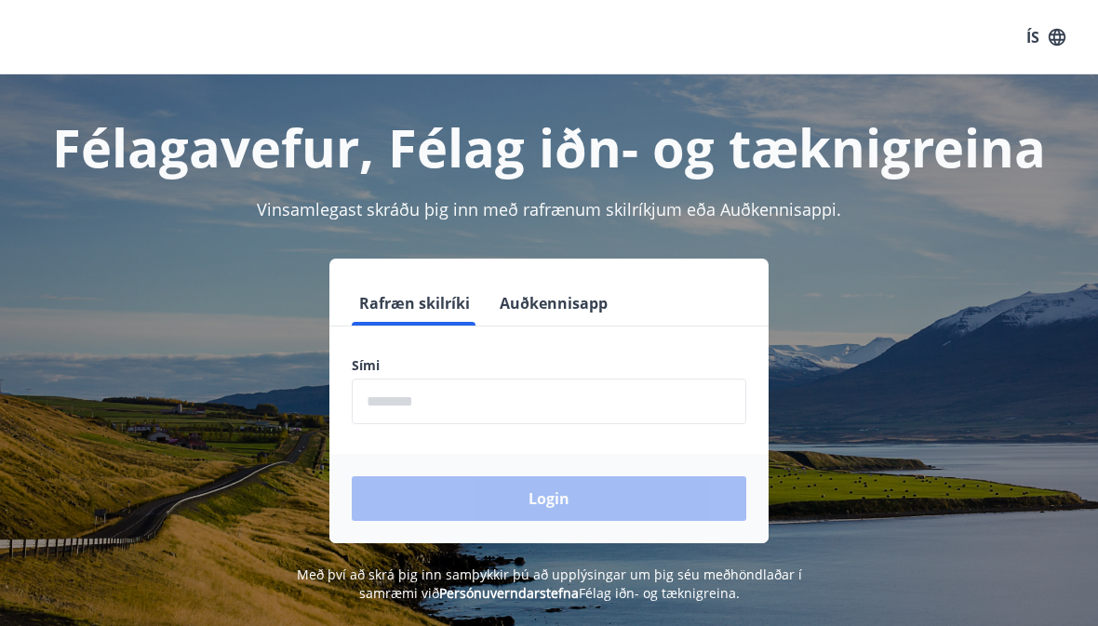
click at [397, 394] on input "phone" at bounding box center [549, 402] width 395 height 46
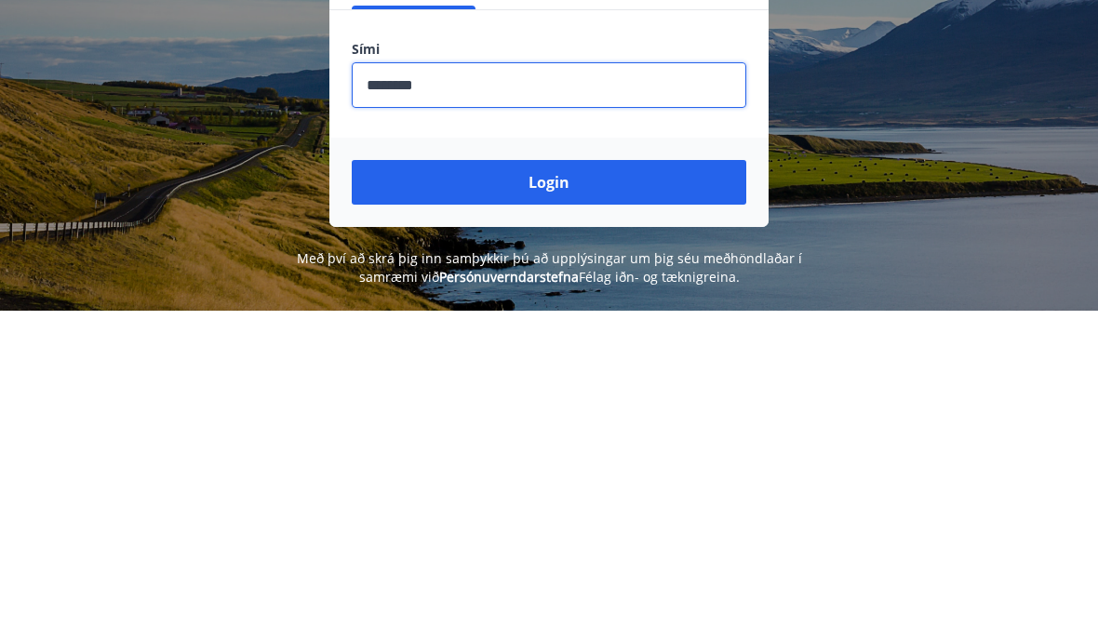
type input "********"
click at [532, 477] on button "Login" at bounding box center [549, 499] width 395 height 45
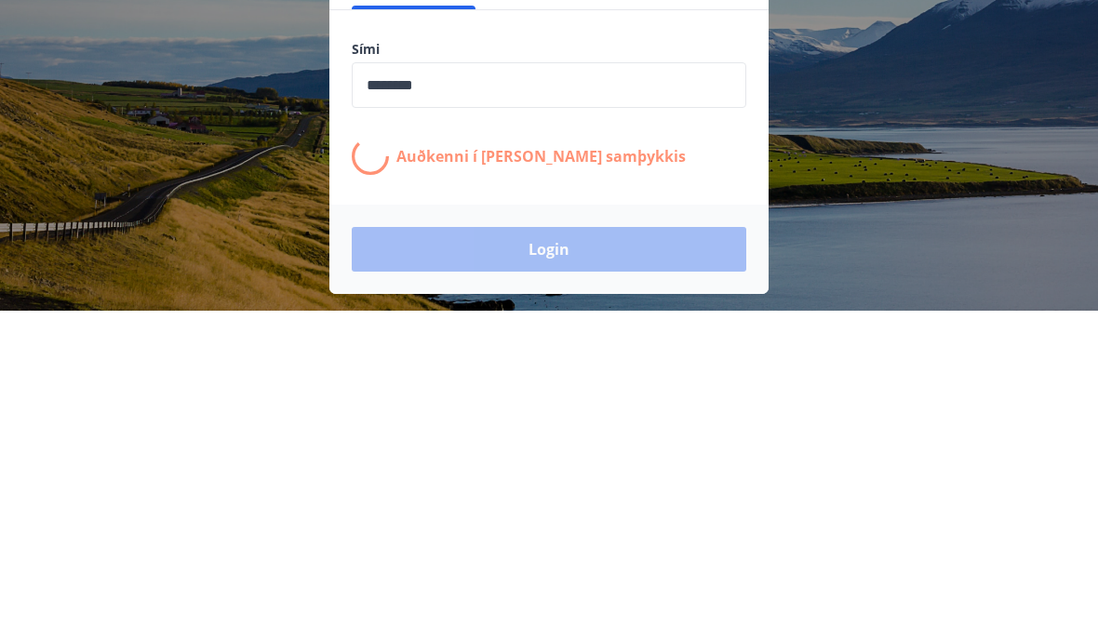
scroll to position [231, 0]
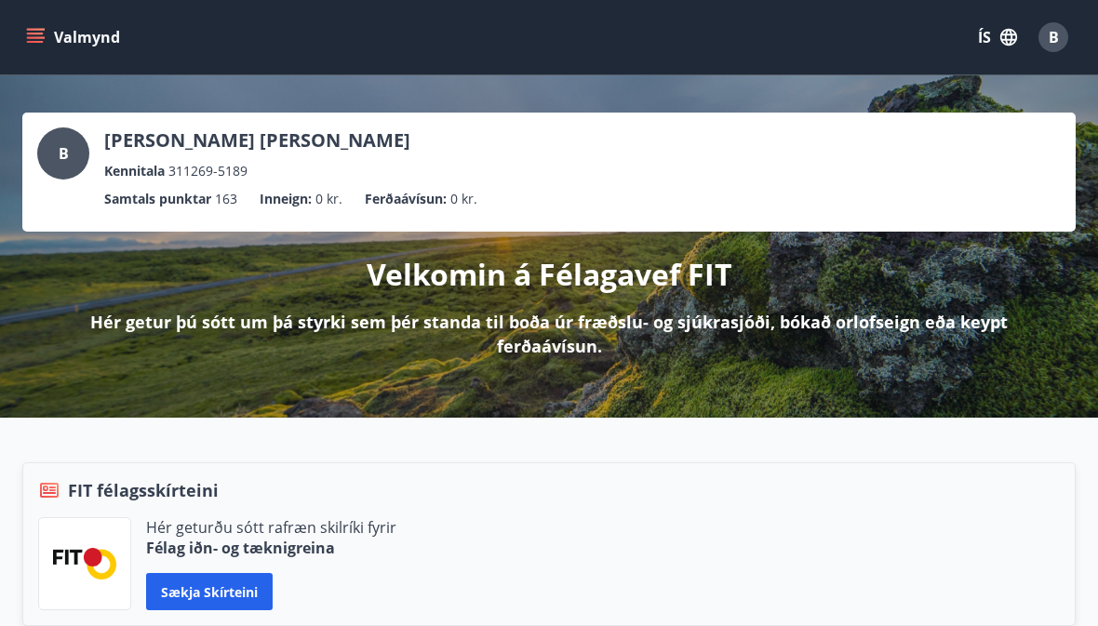
click at [39, 35] on icon "menu" at bounding box center [35, 37] width 19 height 19
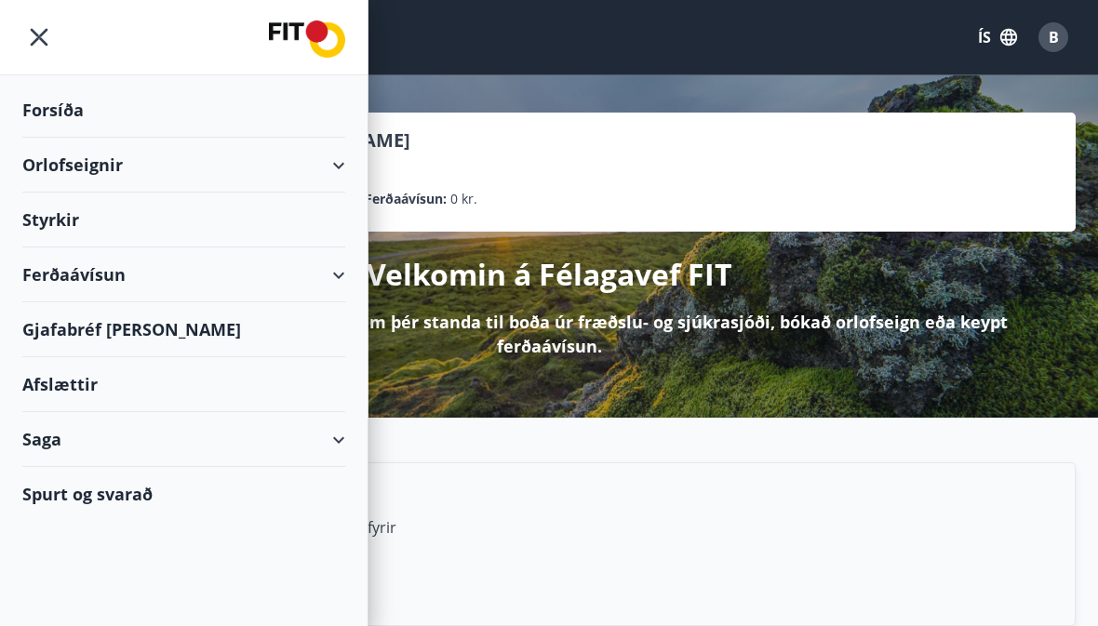
click at [323, 172] on div "Orlofseignir" at bounding box center [183, 165] width 323 height 55
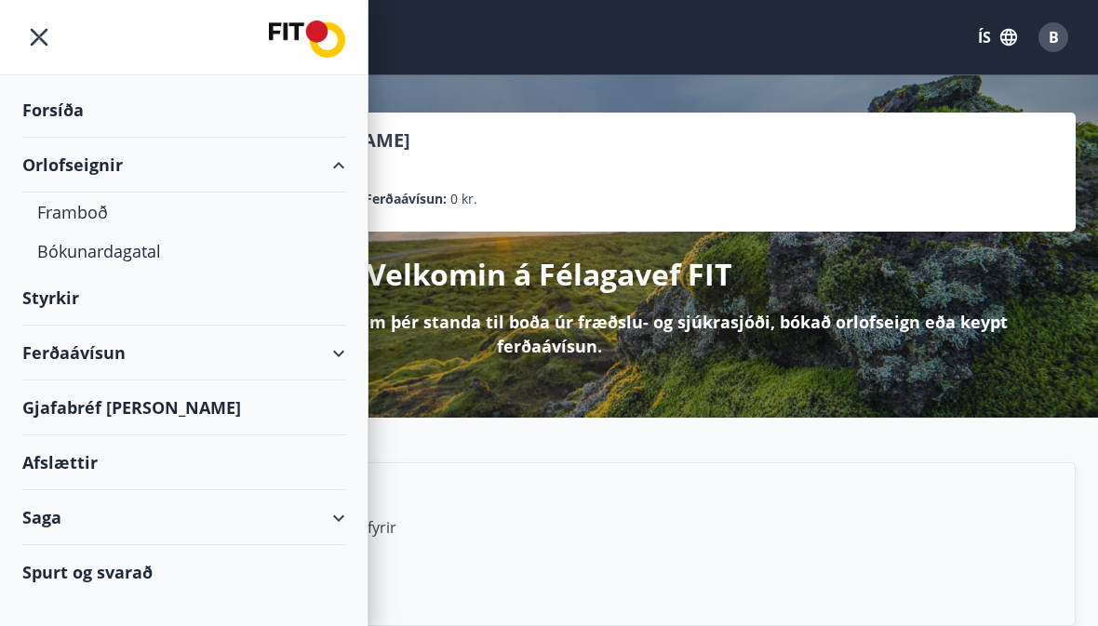
click at [61, 213] on div "Framboð" at bounding box center [183, 212] width 293 height 39
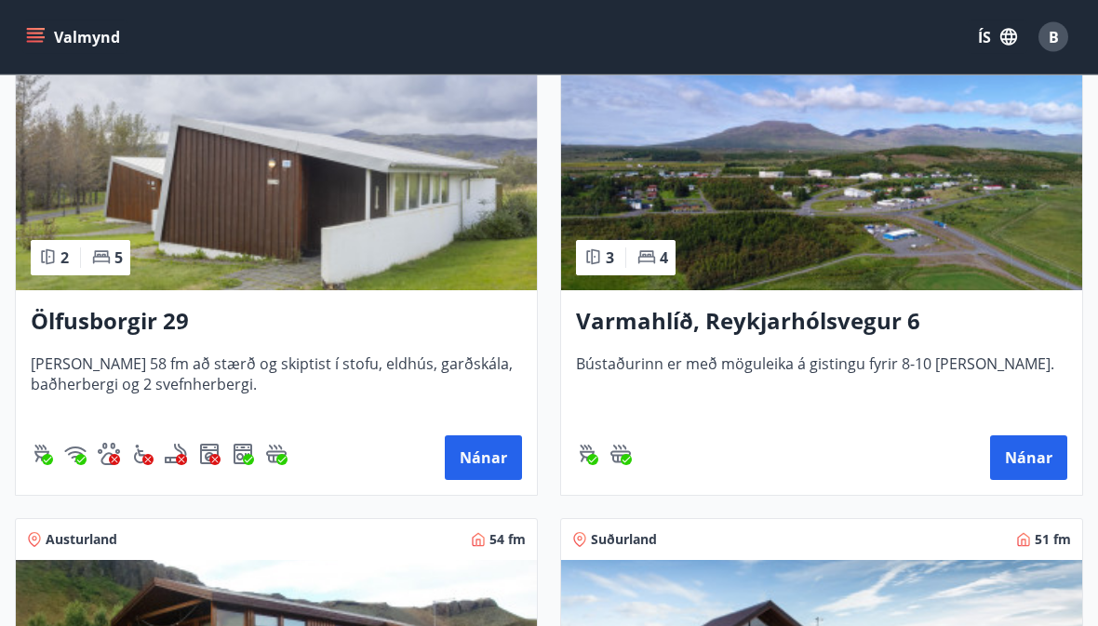
scroll to position [399, 0]
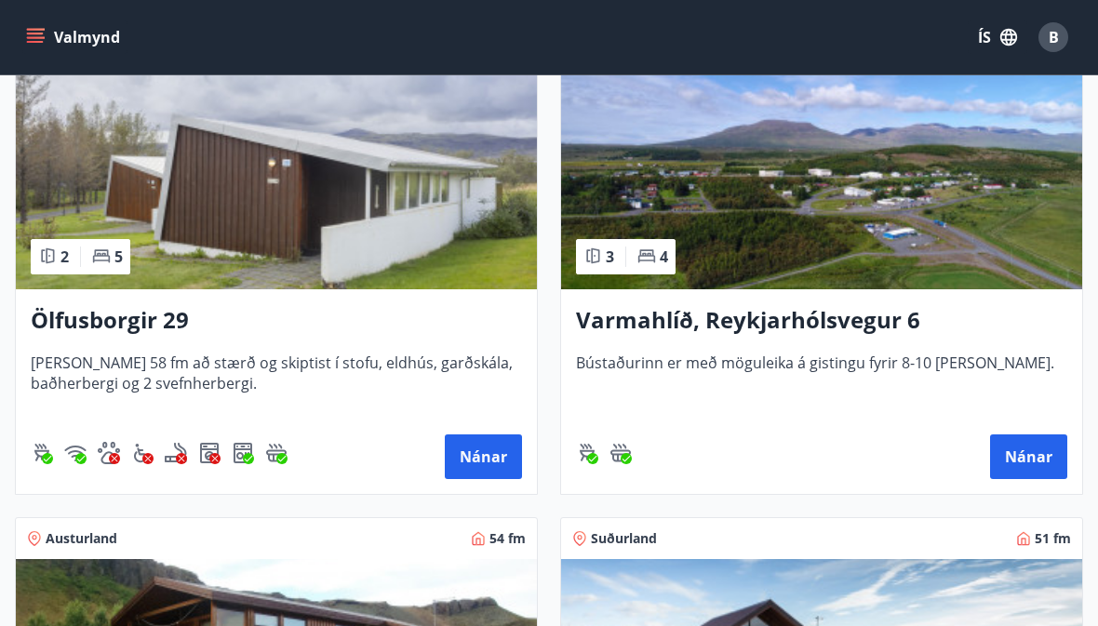
click at [112, 310] on h3 "Ölfusborgir 29" at bounding box center [276, 321] width 491 height 34
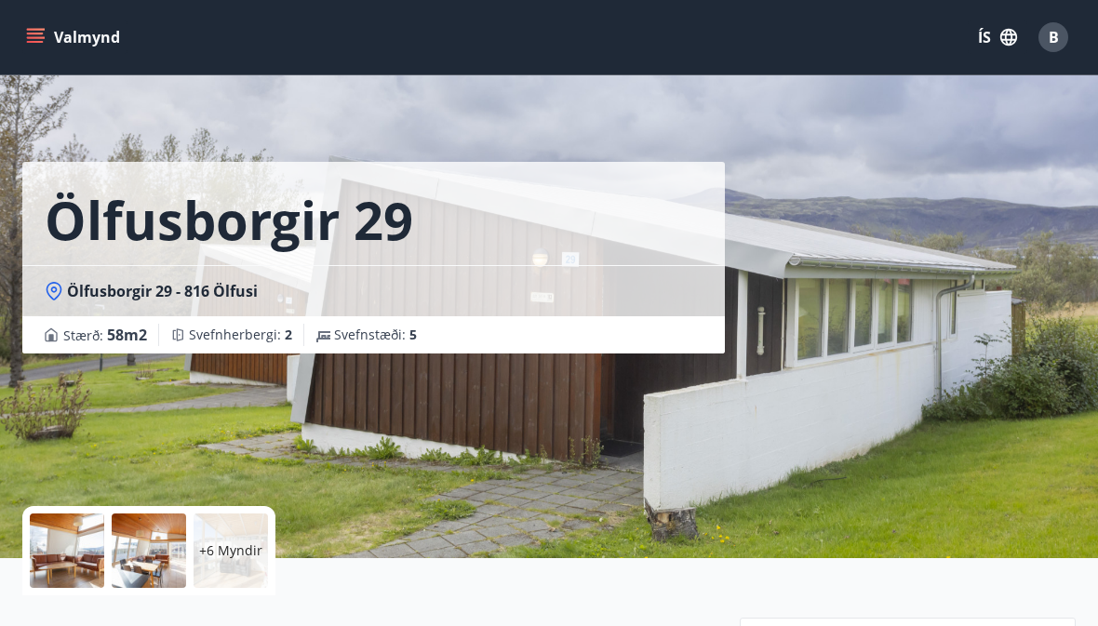
click at [34, 31] on icon "menu" at bounding box center [35, 37] width 19 height 19
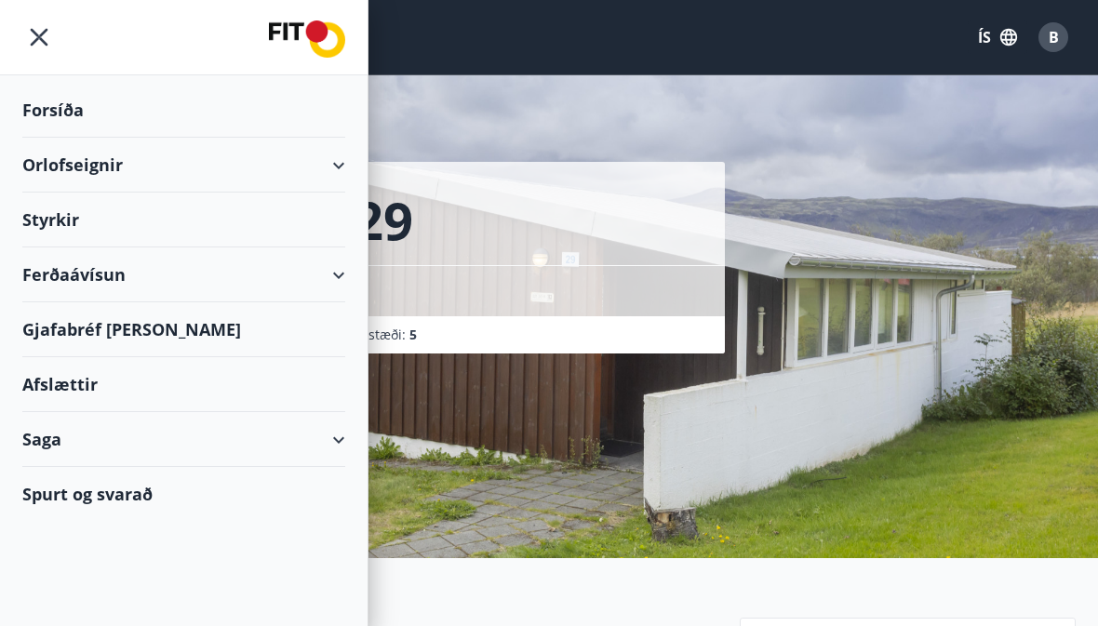
click at [339, 159] on div "Orlofseignir" at bounding box center [183, 165] width 323 height 55
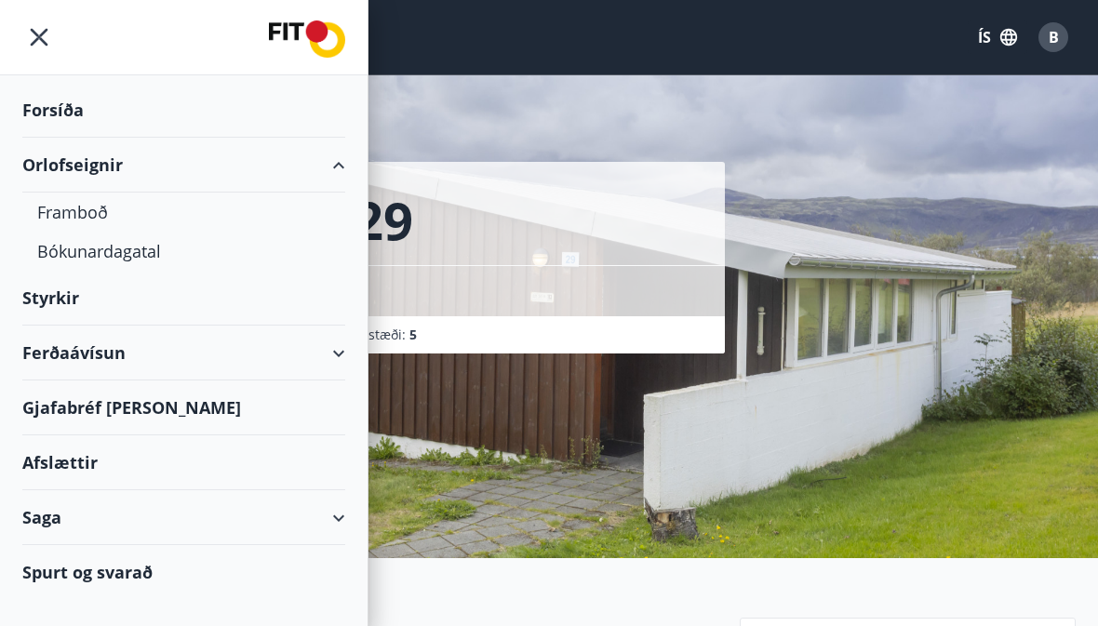
click at [103, 260] on div "Bókunardagatal" at bounding box center [183, 251] width 293 height 39
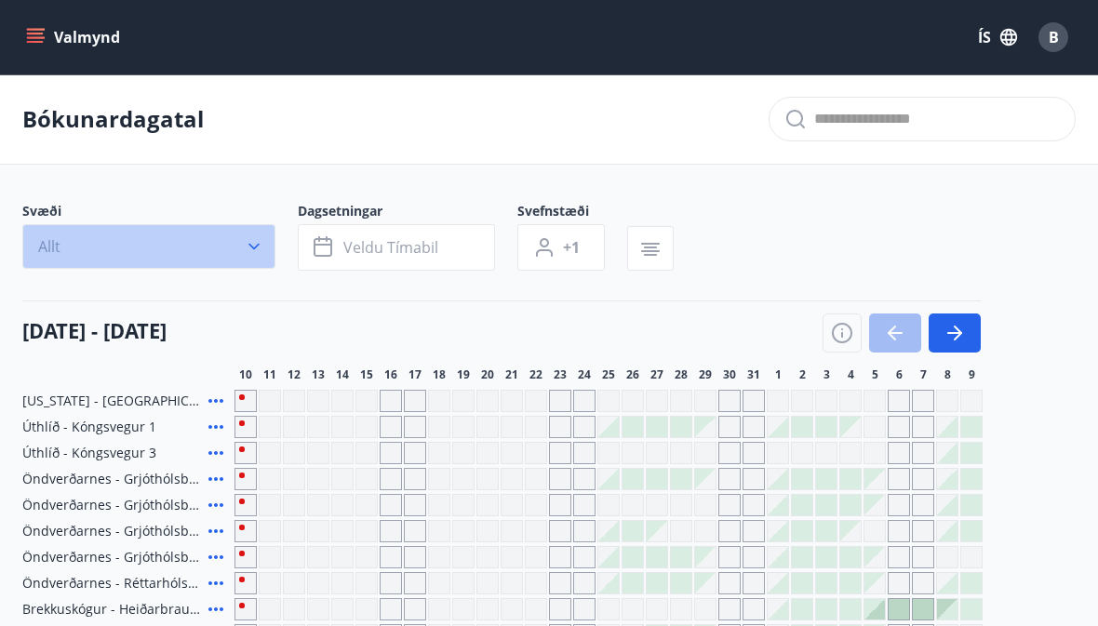
click at [251, 249] on icon "button" at bounding box center [254, 246] width 19 height 19
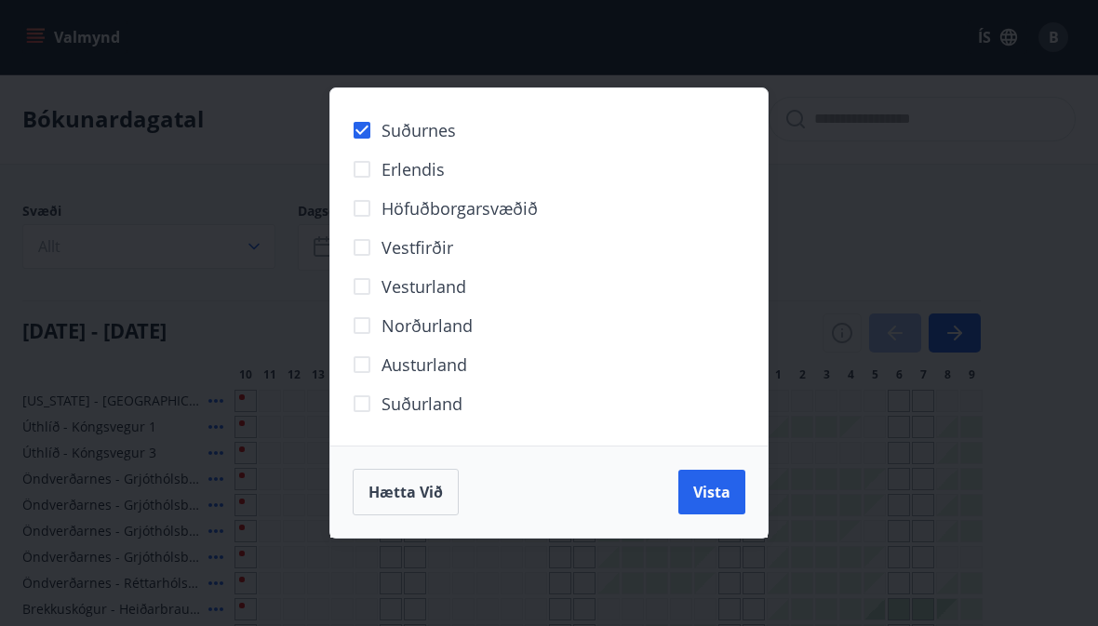
click at [704, 490] on span "Vista" at bounding box center [711, 492] width 37 height 20
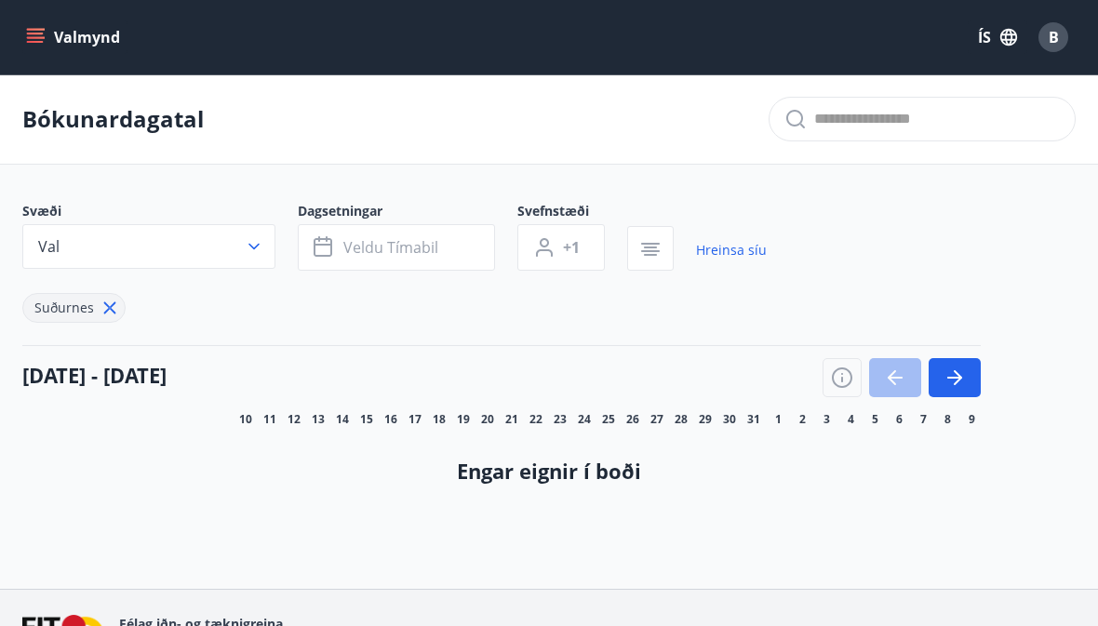
click at [256, 249] on icon "button" at bounding box center [254, 246] width 19 height 19
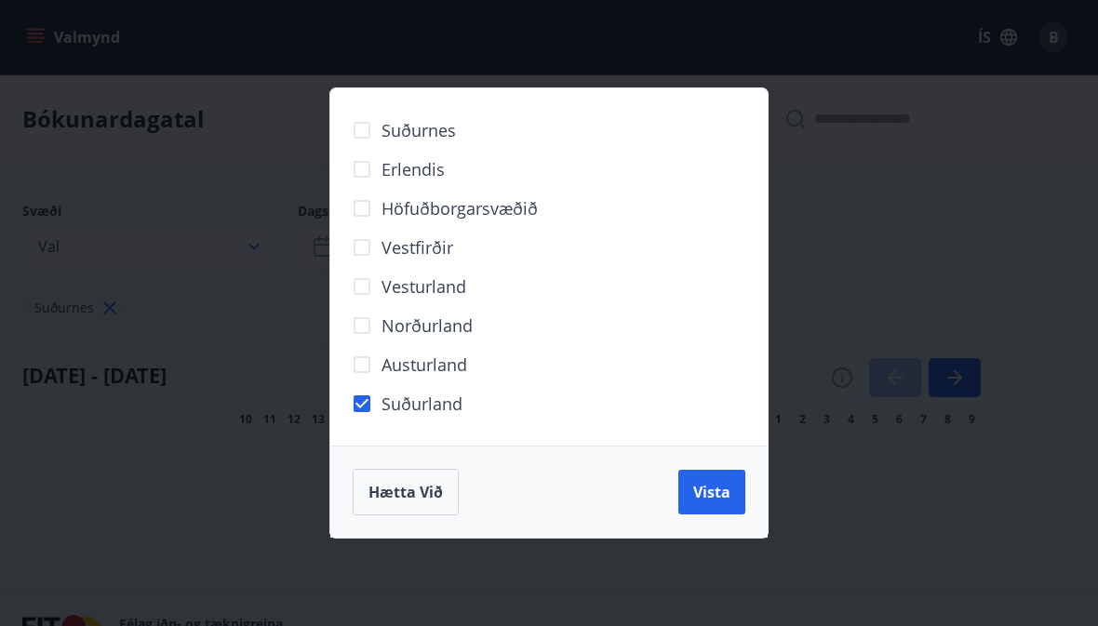
click at [706, 497] on span "Vista" at bounding box center [711, 492] width 37 height 20
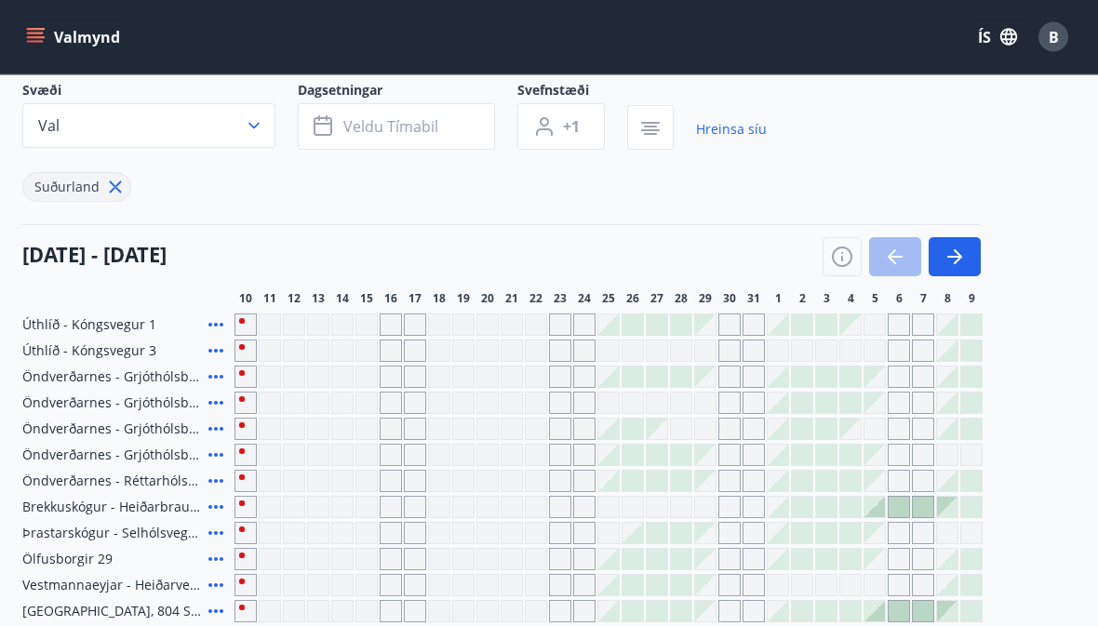
scroll to position [121, 0]
click at [69, 560] on span "Ölfusborgir 29" at bounding box center [67, 559] width 90 height 19
click at [67, 557] on span "Ölfusborgir 29" at bounding box center [67, 559] width 90 height 19
click at [967, 251] on button "button" at bounding box center [955, 256] width 52 height 39
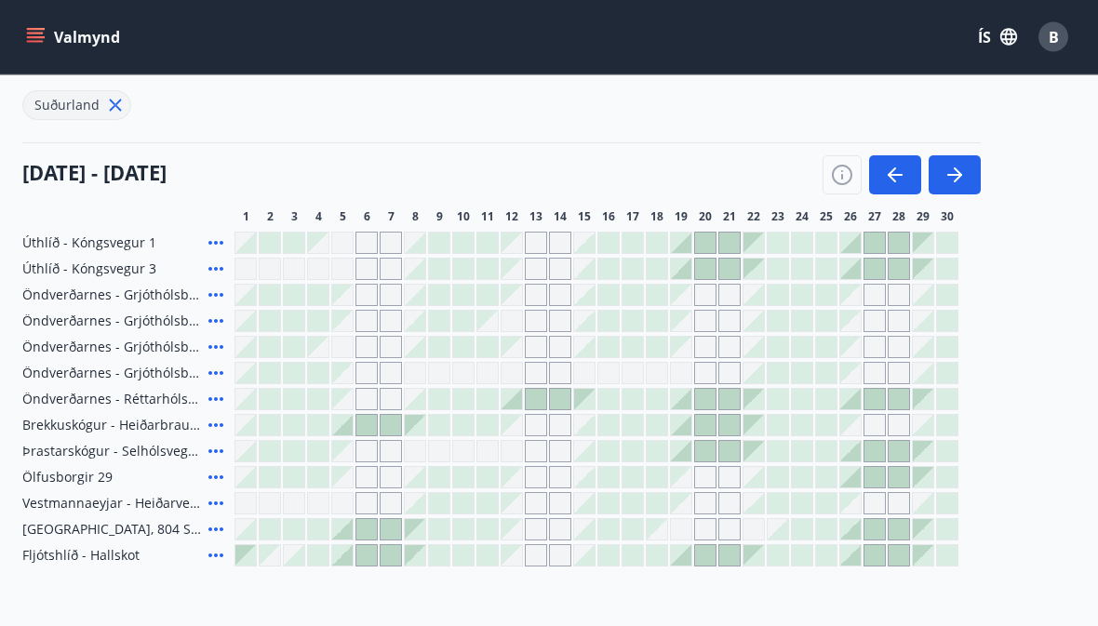
scroll to position [203, 0]
click at [899, 175] on icon "button" at bounding box center [895, 175] width 15 height 2
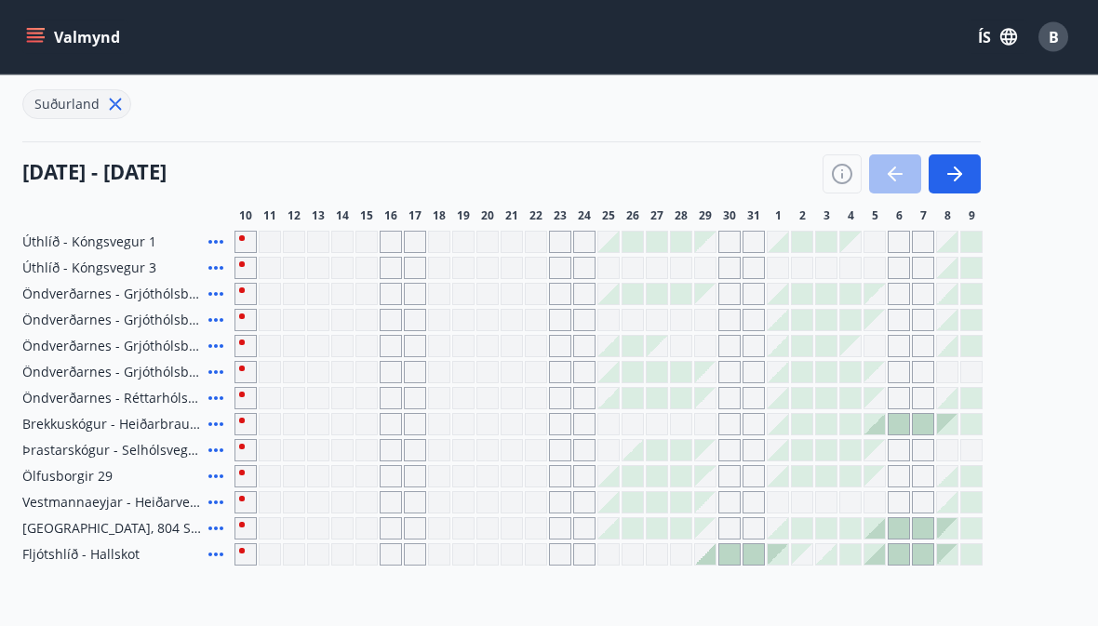
scroll to position [204, 0]
click at [729, 558] on div at bounding box center [729, 555] width 20 height 20
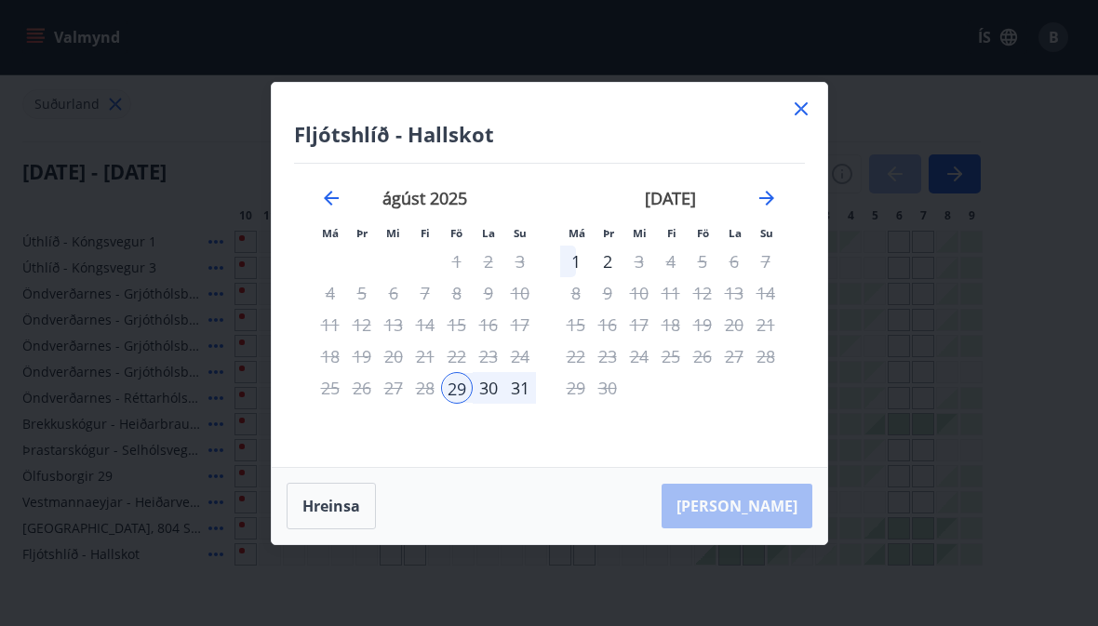
click at [796, 135] on div "Fljótshlíð - Hallskot Má Þr Mi Fi Fö La Su Má Þr Mi Fi Fö La Su [DATE] 1 2 3 4 …" at bounding box center [550, 275] width 556 height 384
click at [809, 120] on icon at bounding box center [801, 109] width 22 height 22
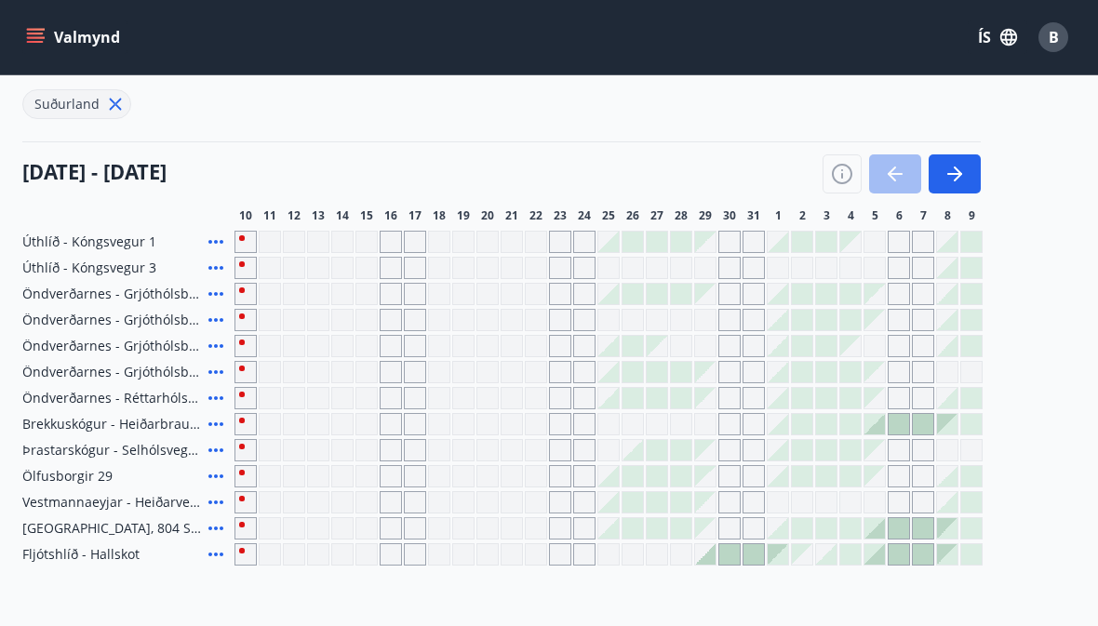
click at [964, 163] on icon "button" at bounding box center [955, 174] width 22 height 22
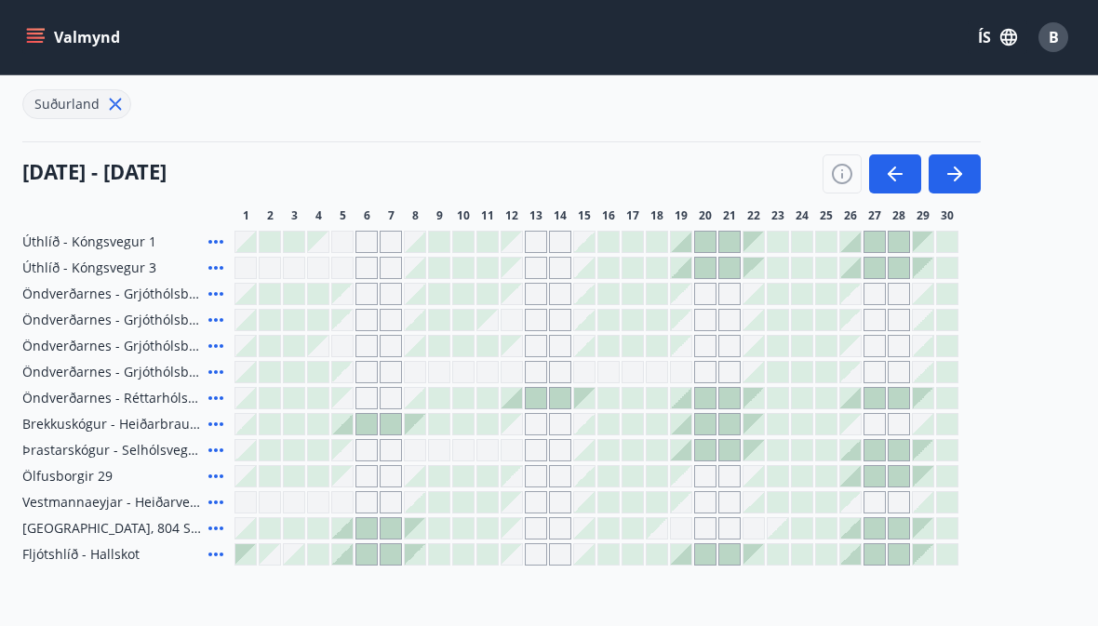
click at [971, 178] on button "button" at bounding box center [955, 174] width 52 height 39
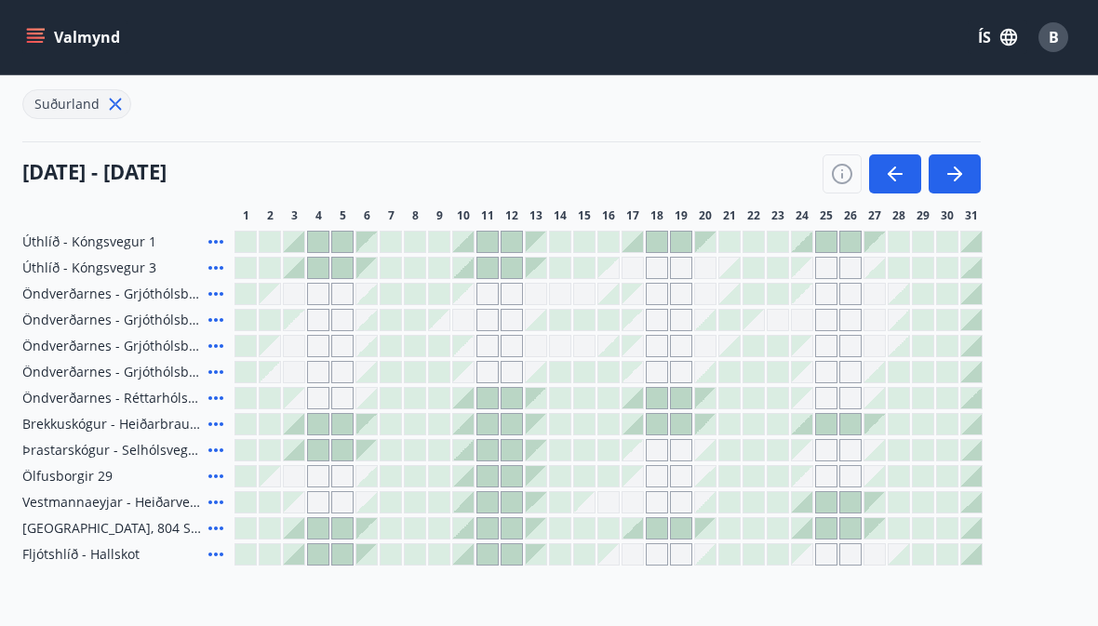
click at [491, 453] on div at bounding box center [487, 450] width 20 height 20
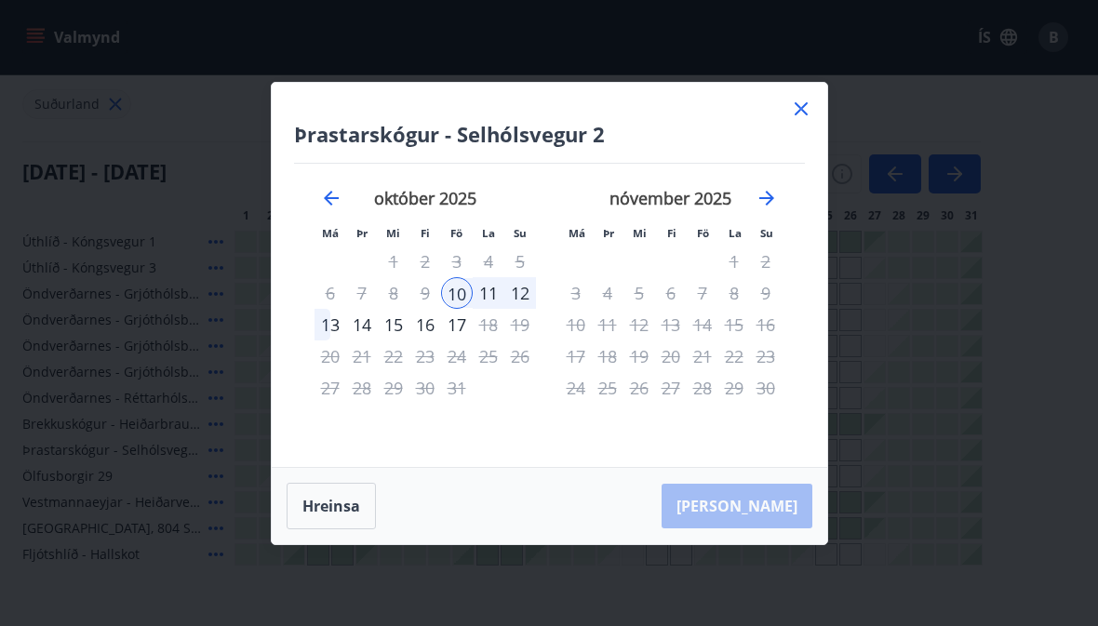
click at [797, 120] on icon at bounding box center [801, 109] width 22 height 22
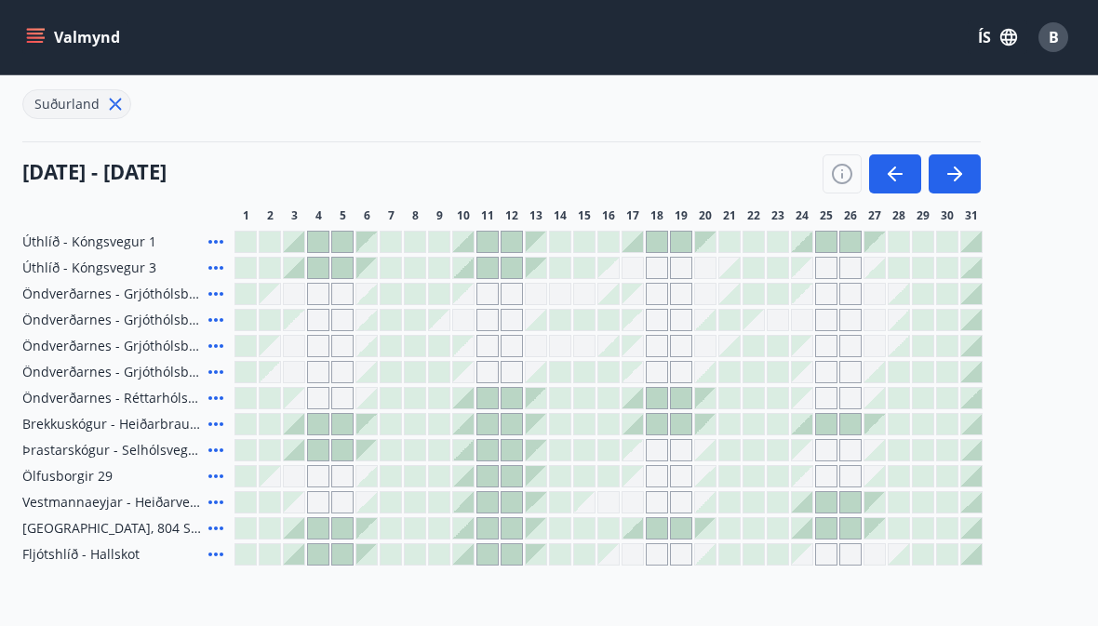
click at [488, 477] on div at bounding box center [487, 476] width 20 height 20
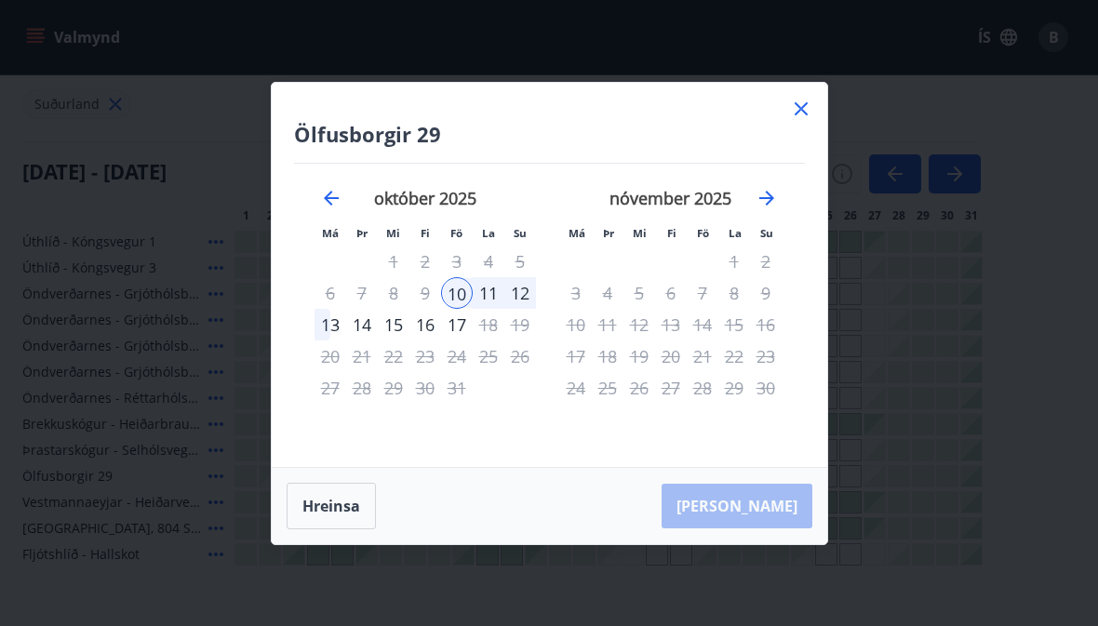
click at [802, 115] on icon at bounding box center [801, 108] width 13 height 13
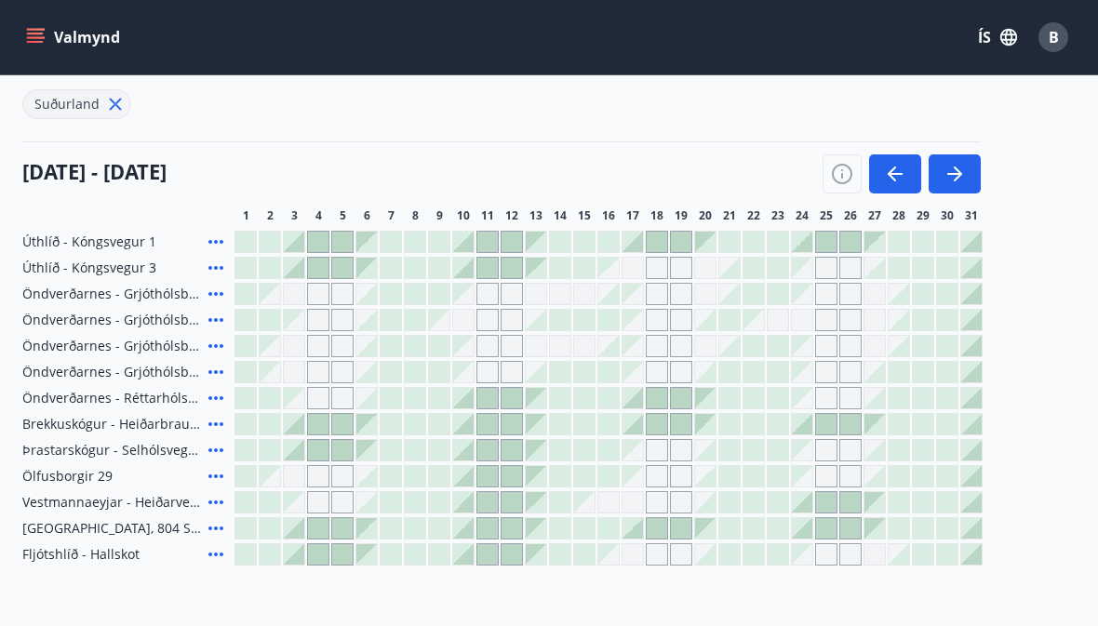
click at [37, 39] on icon "menu" at bounding box center [35, 37] width 19 height 19
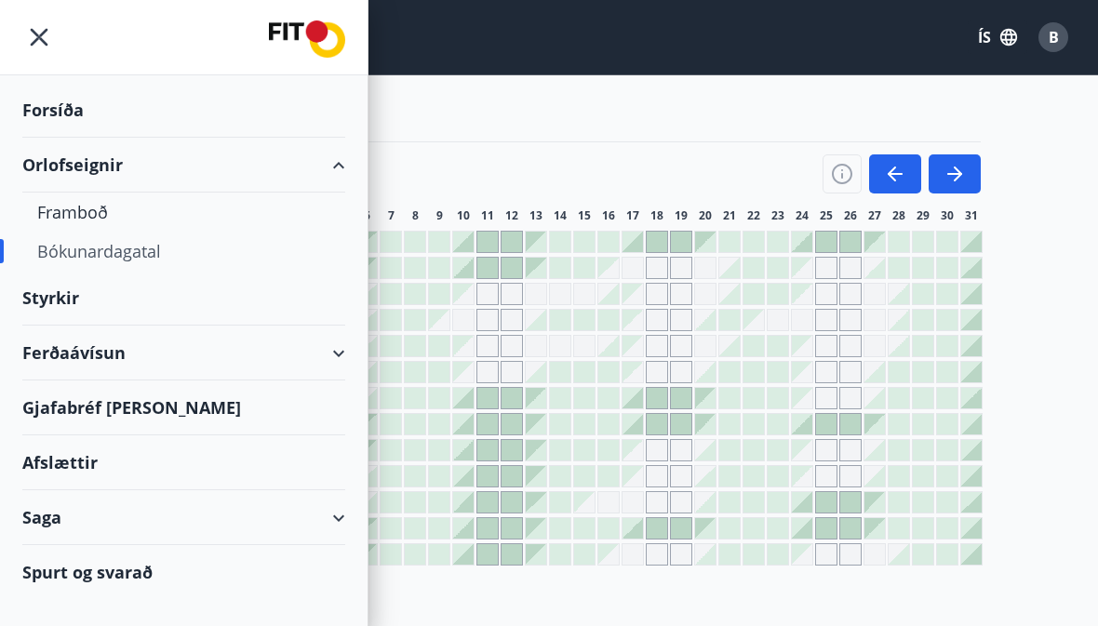
click at [70, 219] on div "Framboð" at bounding box center [183, 212] width 293 height 39
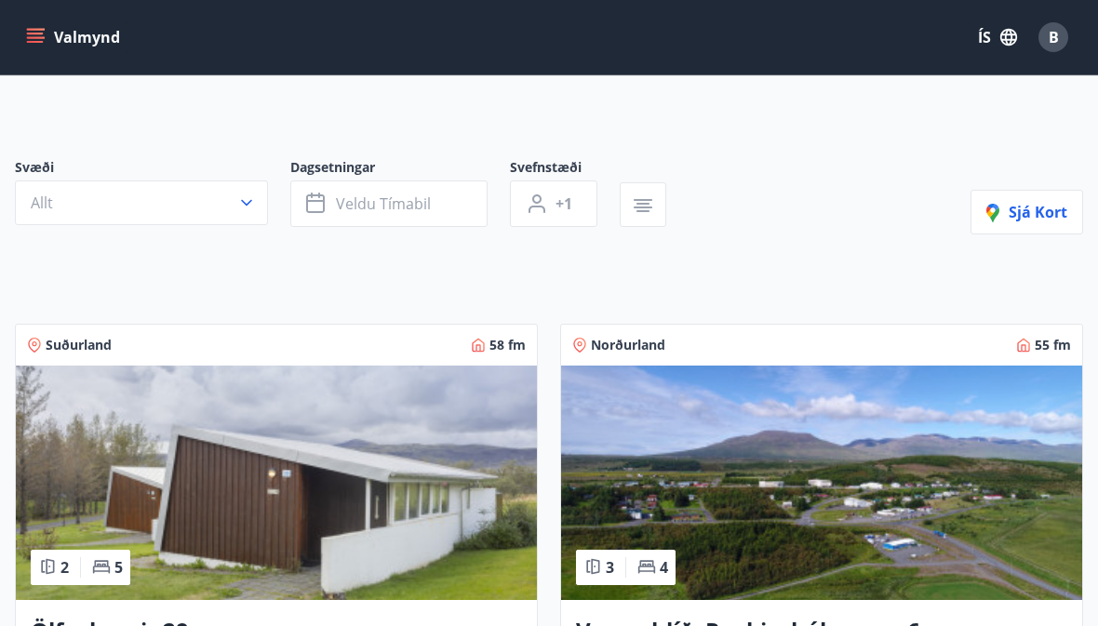
click at [152, 473] on img at bounding box center [276, 483] width 521 height 235
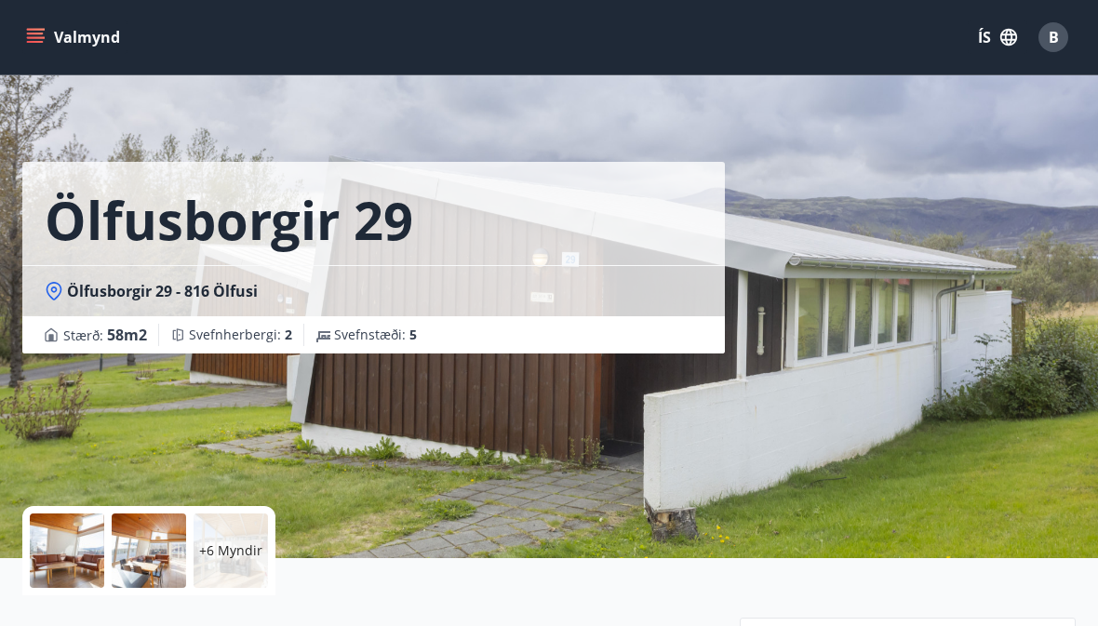
click at [67, 548] on div at bounding box center [67, 551] width 74 height 74
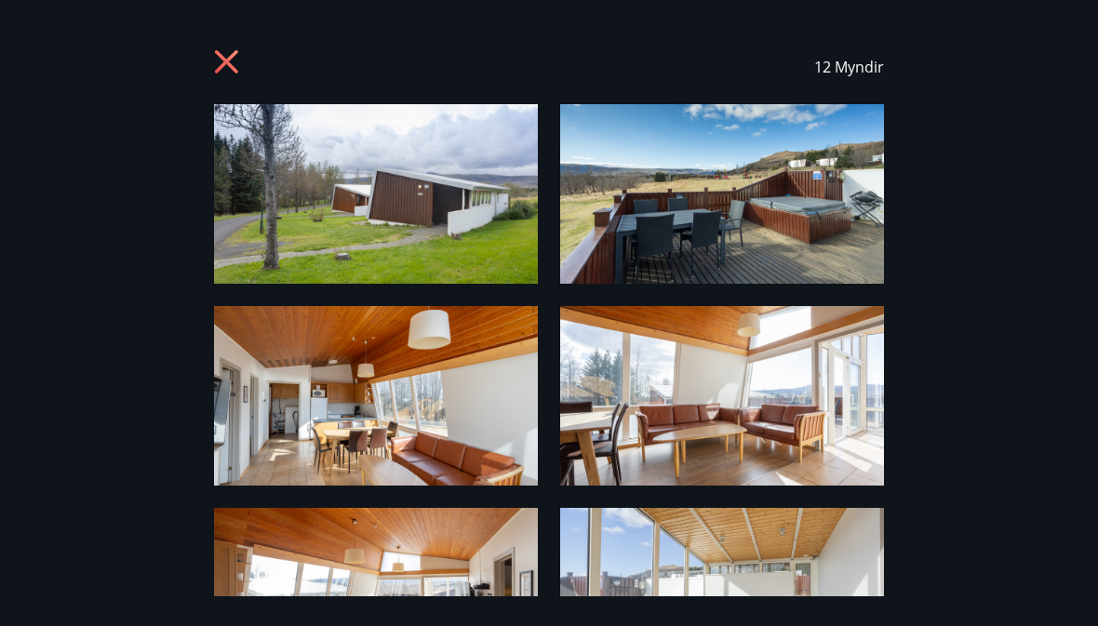
click at [364, 276] on img at bounding box center [376, 194] width 324 height 180
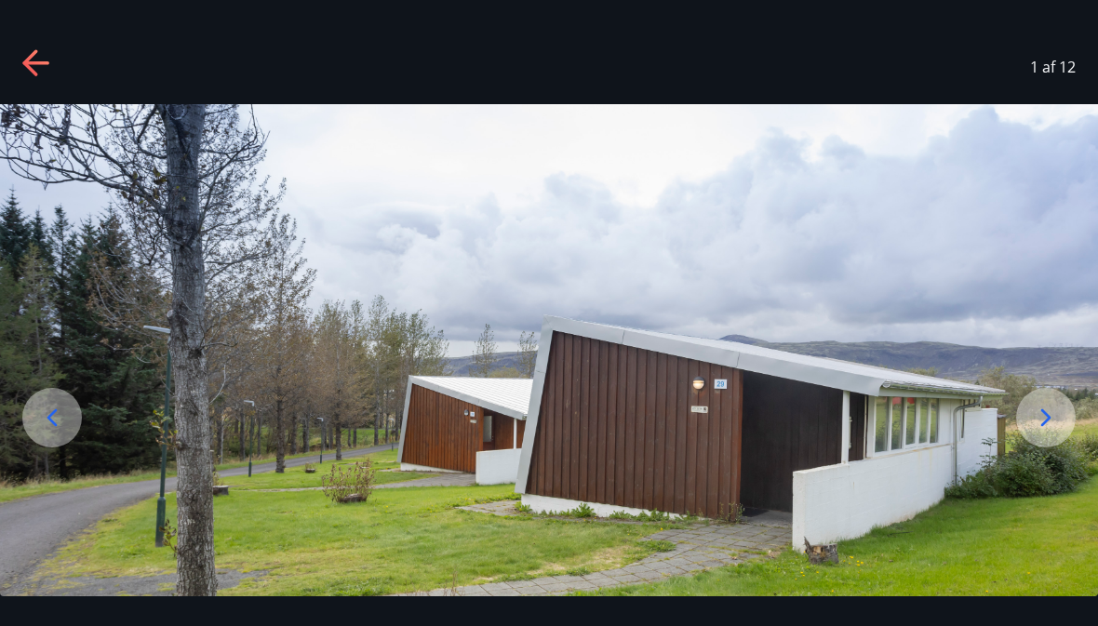
click at [1047, 545] on img at bounding box center [549, 409] width 1098 height 611
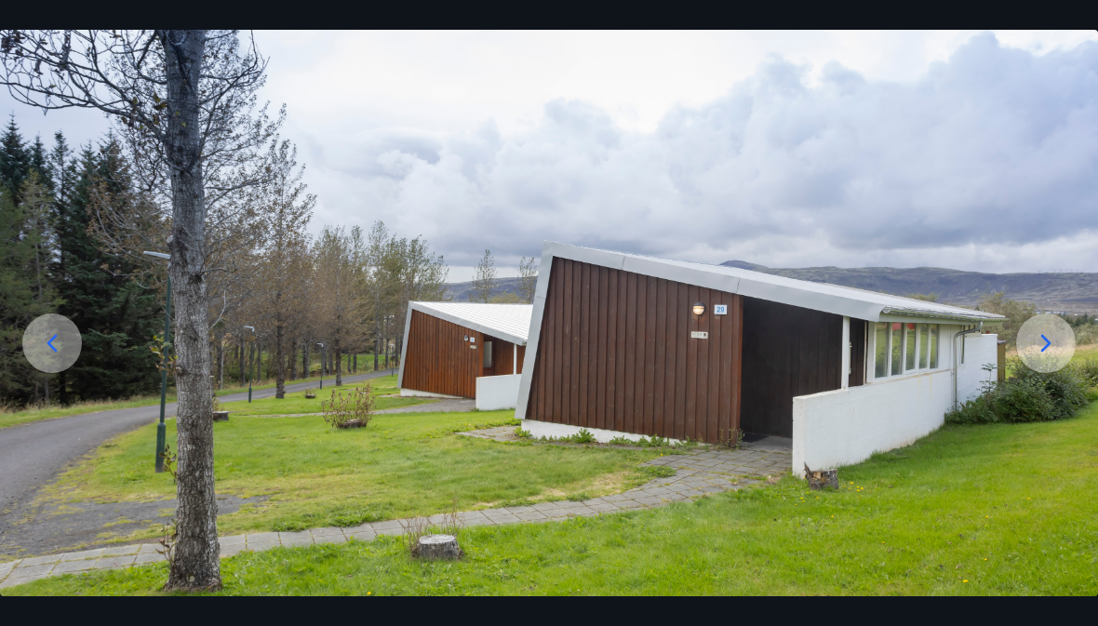
click at [1056, 470] on img at bounding box center [549, 335] width 1098 height 611
click at [1043, 476] on img at bounding box center [549, 335] width 1098 height 611
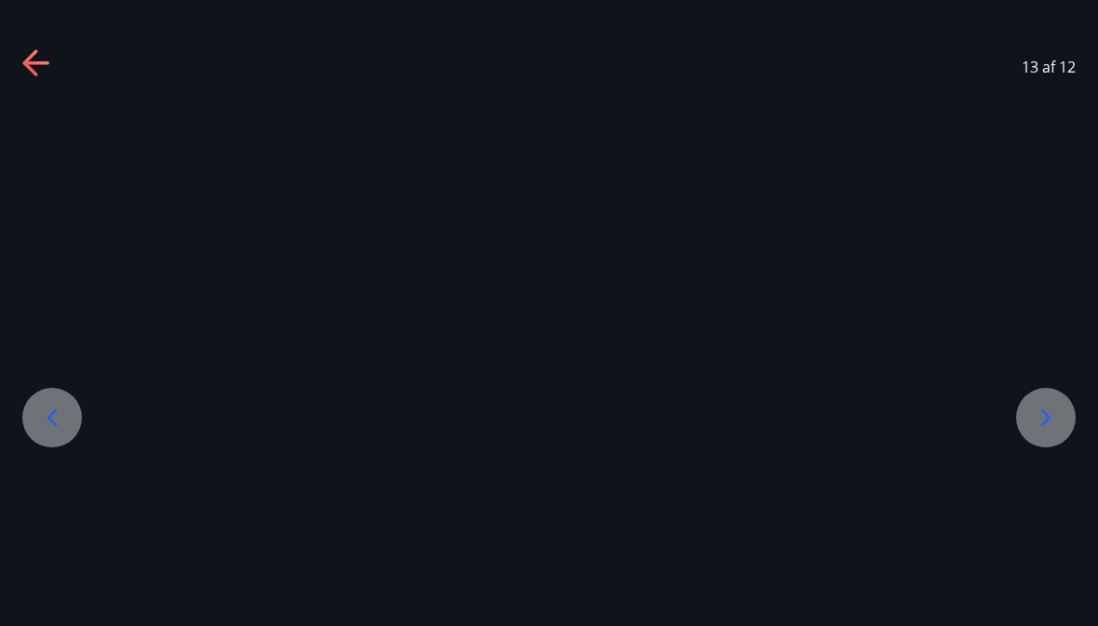
scroll to position [0, 0]
click at [1041, 544] on div at bounding box center [549, 350] width 1098 height 492
click at [1057, 543] on div at bounding box center [549, 350] width 1098 height 492
click at [60, 556] on div at bounding box center [549, 350] width 1098 height 492
click at [34, 147] on div at bounding box center [549, 350] width 1098 height 492
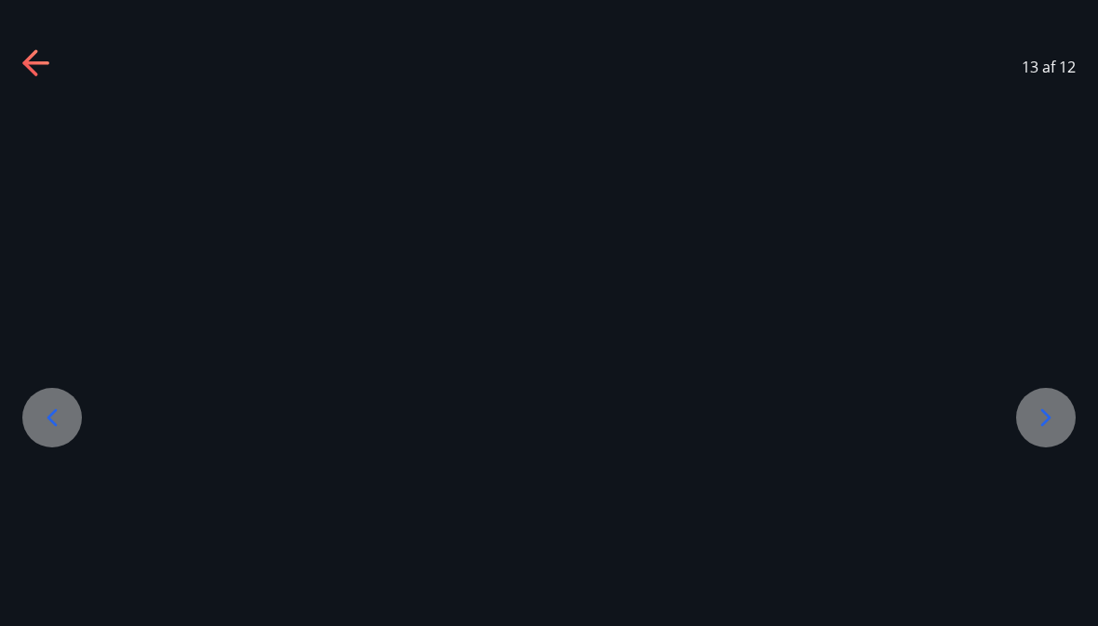
click at [56, 149] on div at bounding box center [549, 350] width 1098 height 492
click at [48, 544] on div at bounding box center [549, 350] width 1098 height 492
click at [48, 543] on div at bounding box center [549, 350] width 1098 height 492
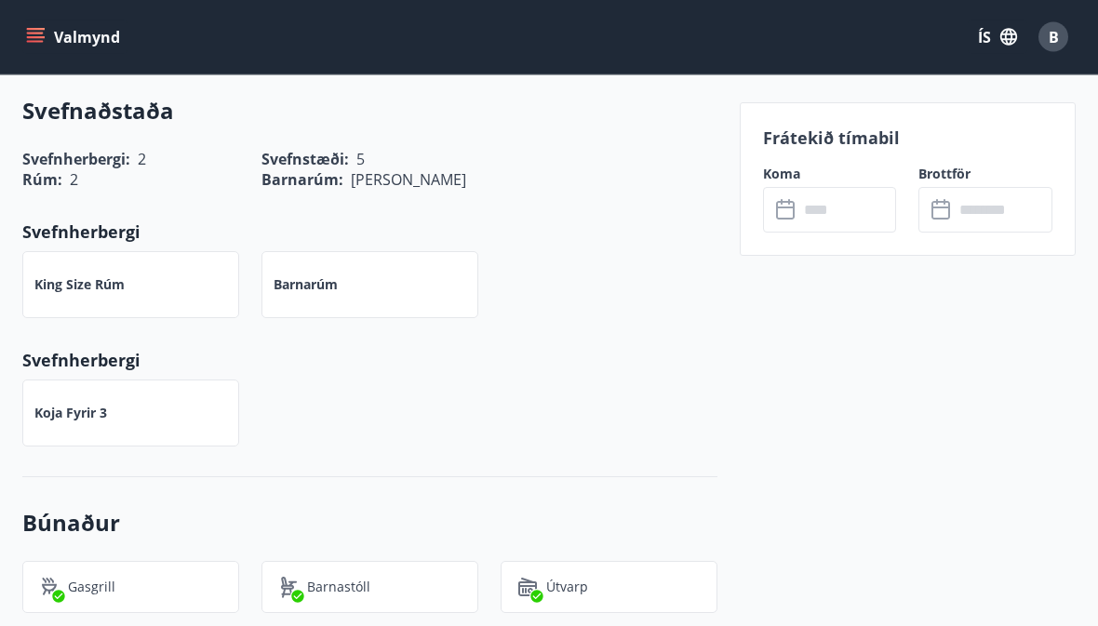
scroll to position [811, 0]
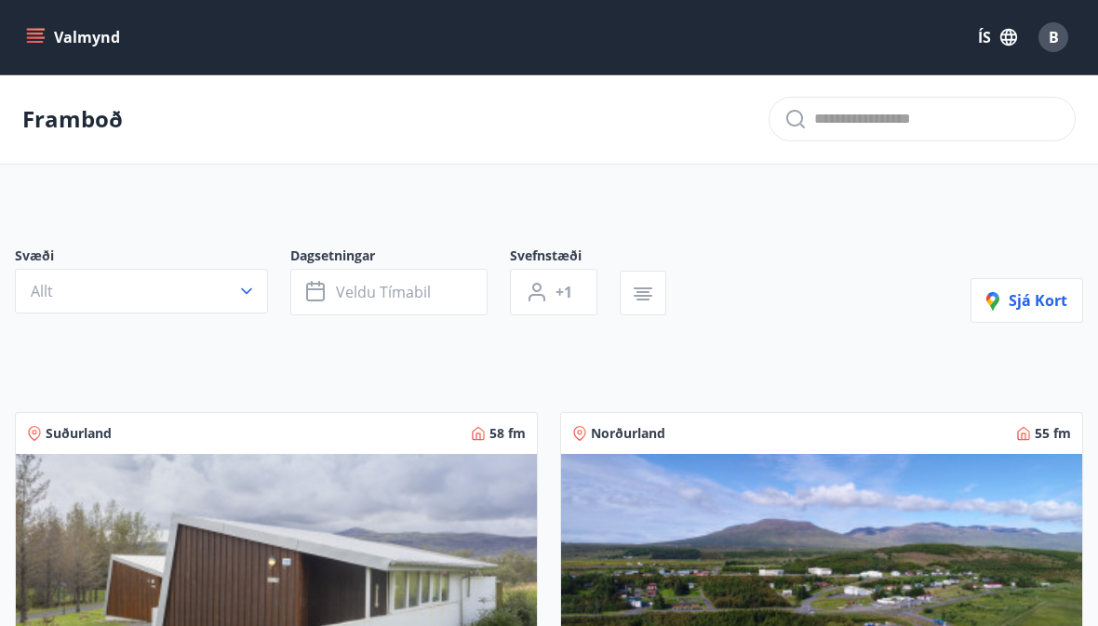
click at [31, 32] on icon "menu" at bounding box center [35, 37] width 19 height 19
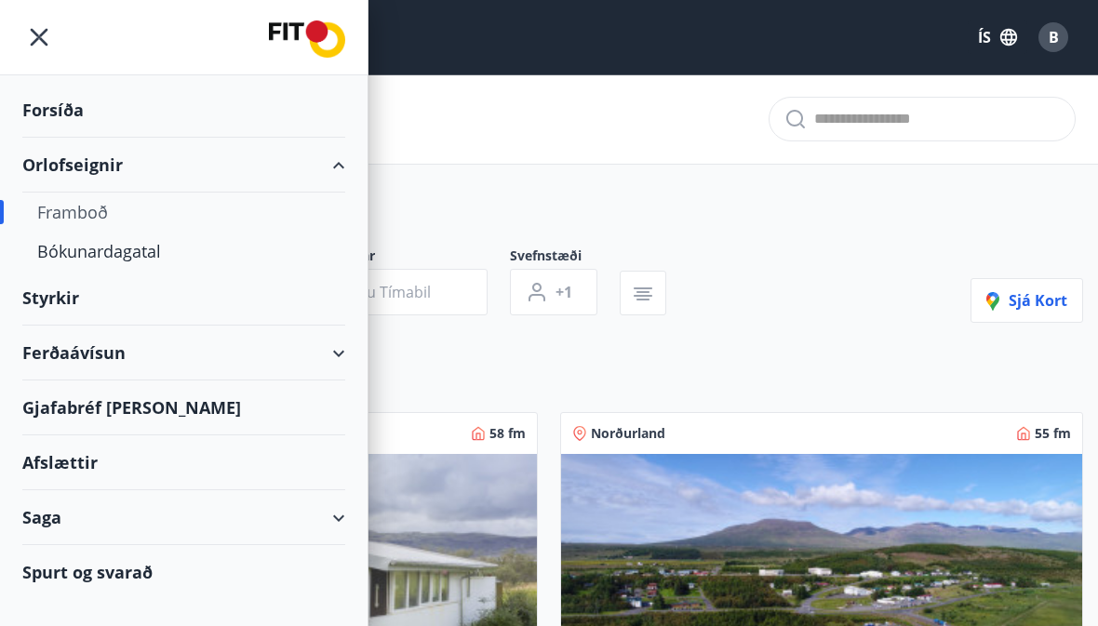
click at [95, 252] on div "Bókunardagatal" at bounding box center [183, 251] width 293 height 39
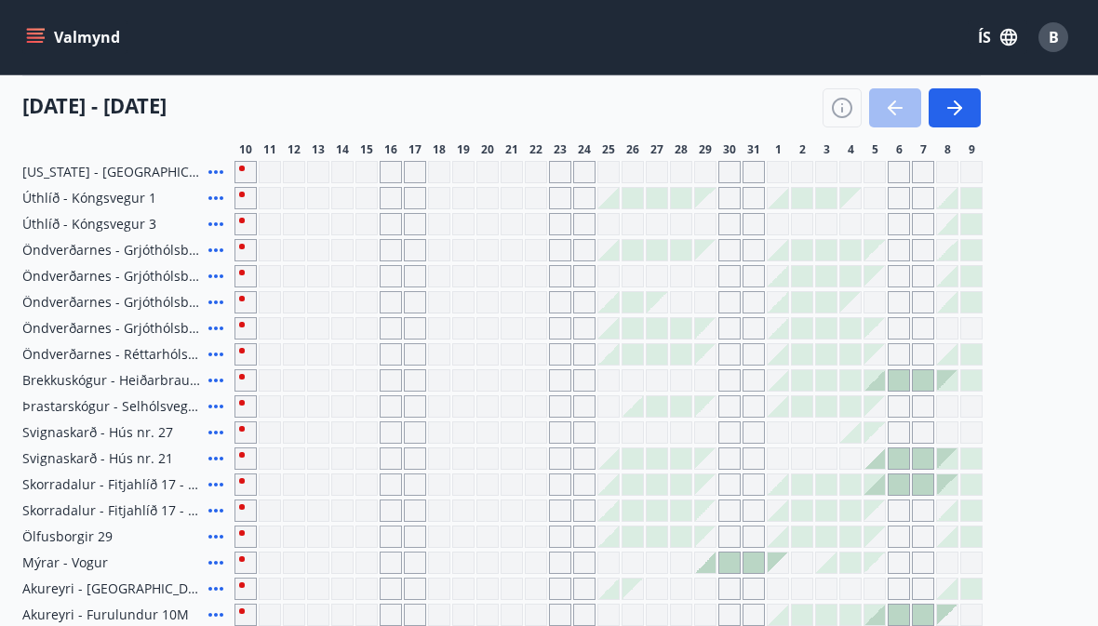
scroll to position [263, 0]
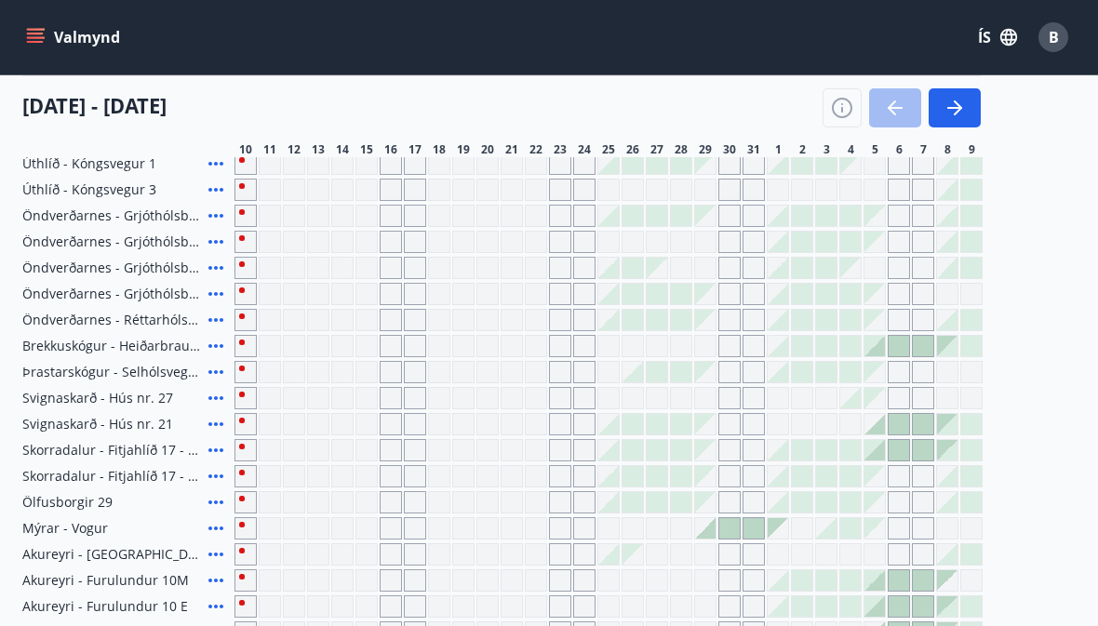
click at [342, 501] on div "Gráir dagar eru ekki bókanlegir" at bounding box center [342, 502] width 22 height 22
click at [405, 512] on div "Gráir dagar eru ekki bókanlegir" at bounding box center [415, 502] width 22 height 22
click at [399, 504] on div "Gráir dagar eru ekki bókanlegir" at bounding box center [391, 502] width 22 height 22
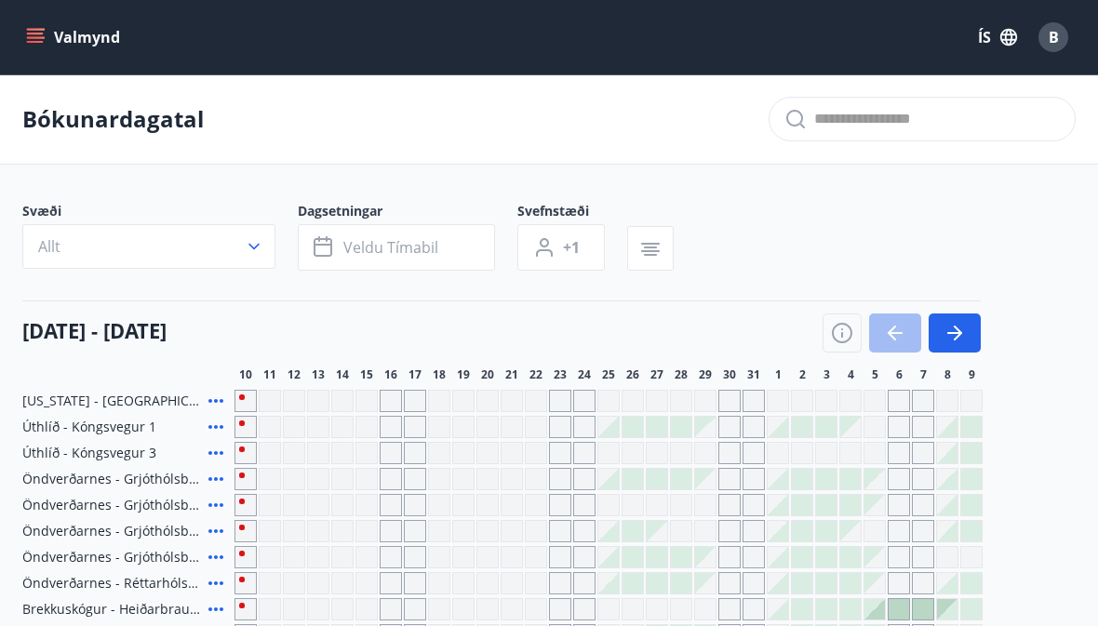
click at [254, 250] on icon "button" at bounding box center [254, 246] width 19 height 19
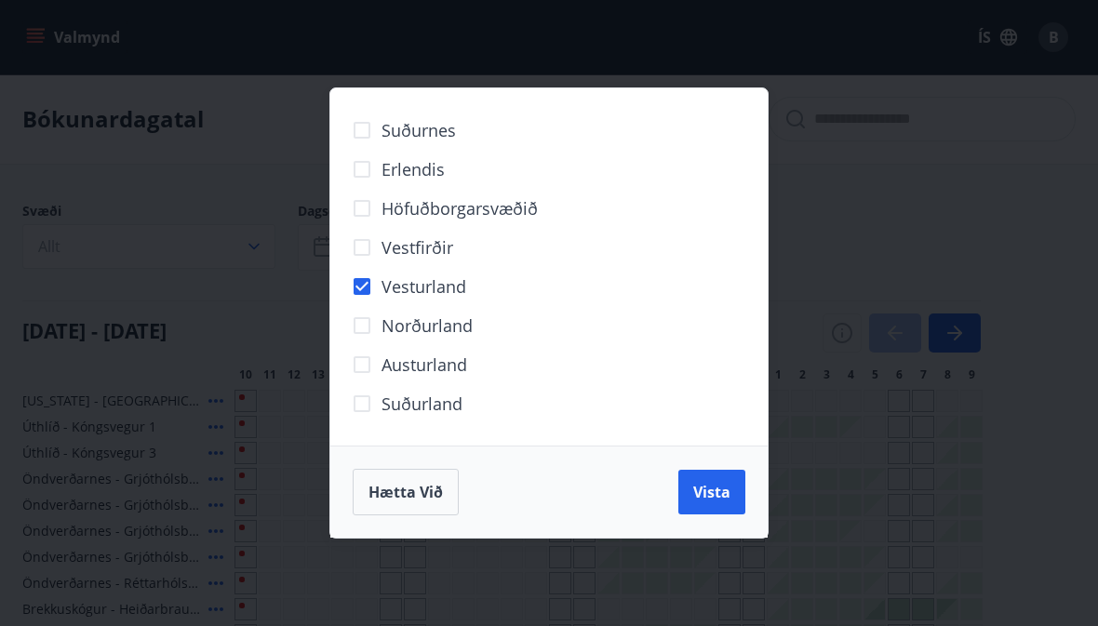
click at [705, 487] on span "Vista" at bounding box center [711, 492] width 37 height 20
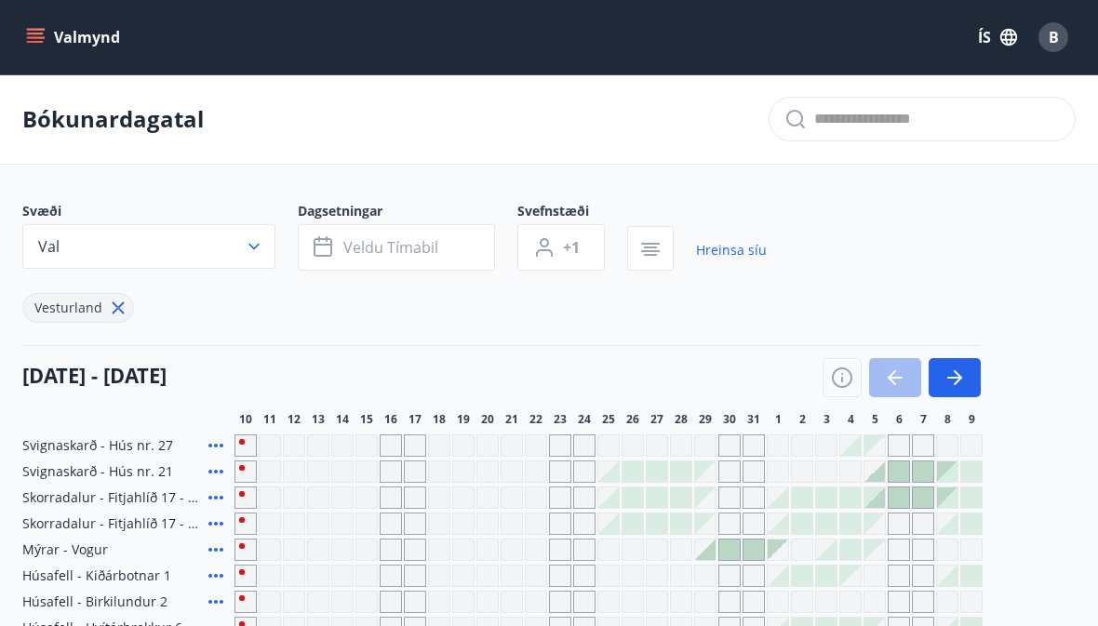
click at [47, 38] on button "Valmynd" at bounding box center [74, 37] width 105 height 34
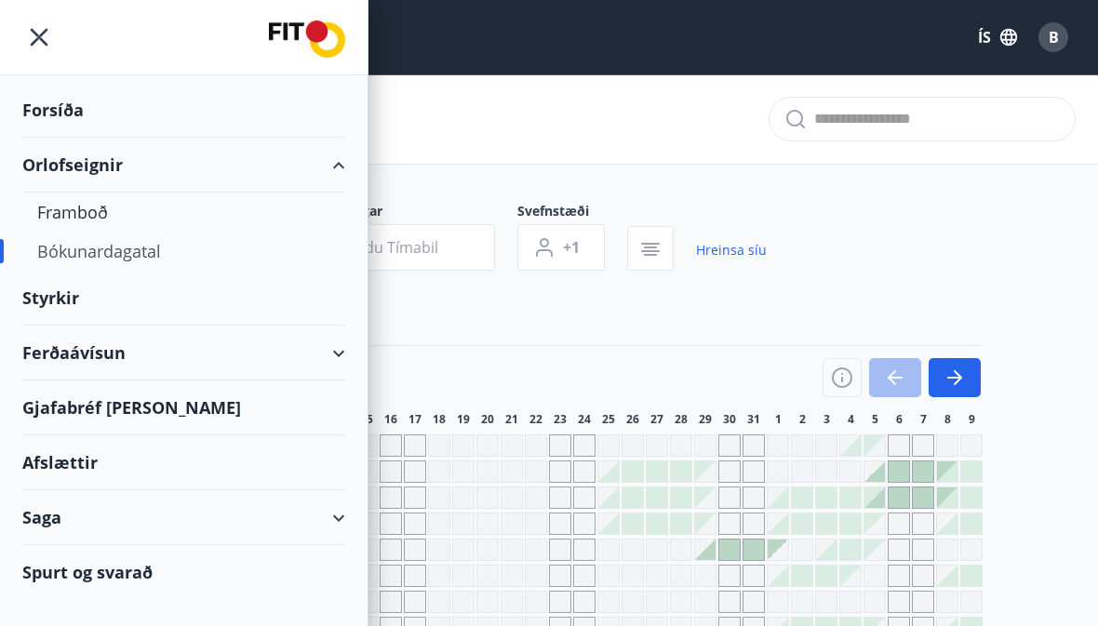
click at [74, 222] on div "Framboð" at bounding box center [183, 212] width 293 height 39
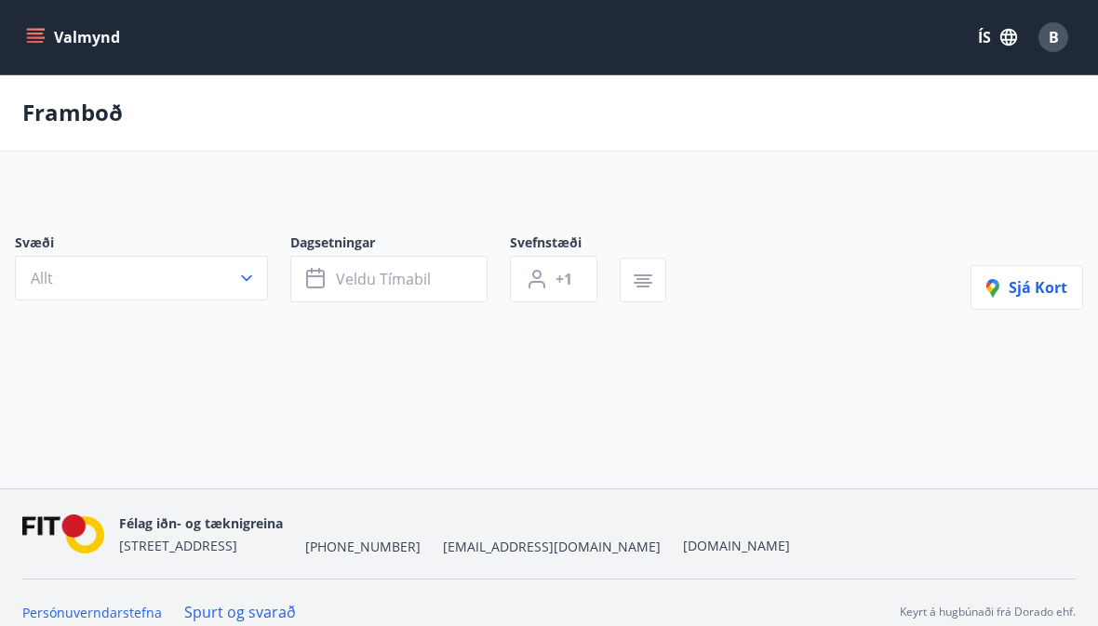
scroll to position [86, 0]
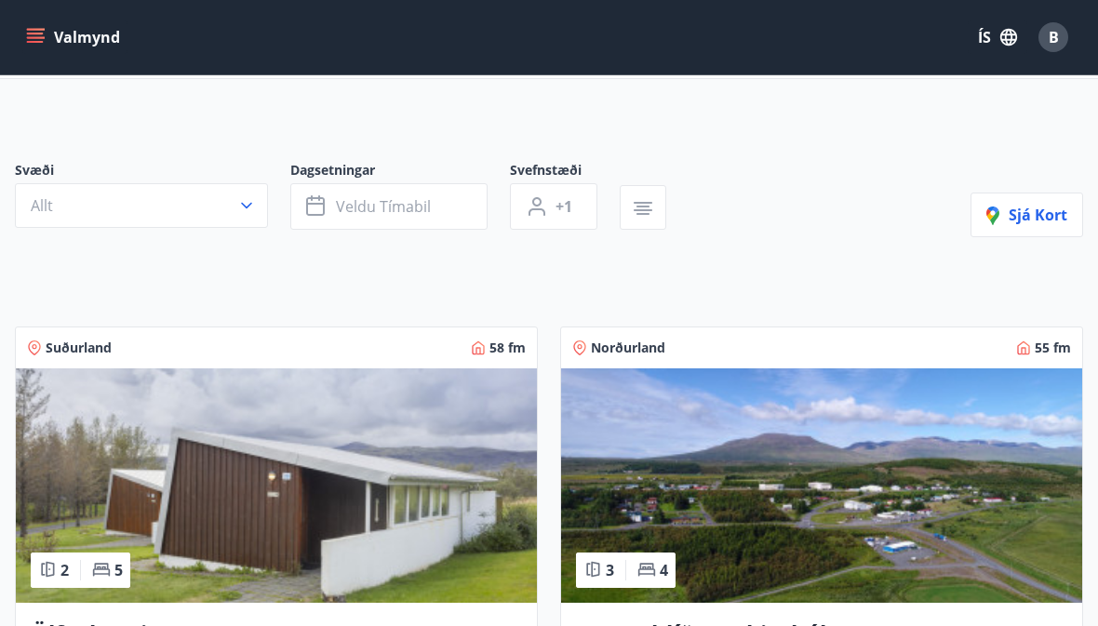
click at [244, 221] on button "Allt" at bounding box center [141, 205] width 253 height 45
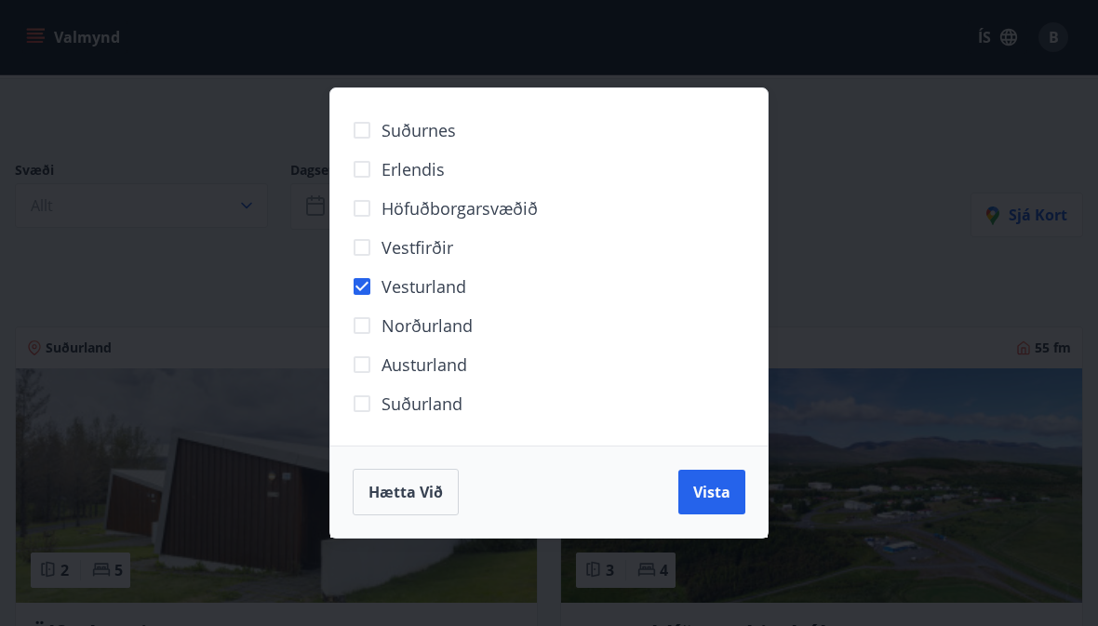
click at [701, 496] on span "Vista" at bounding box center [711, 492] width 37 height 20
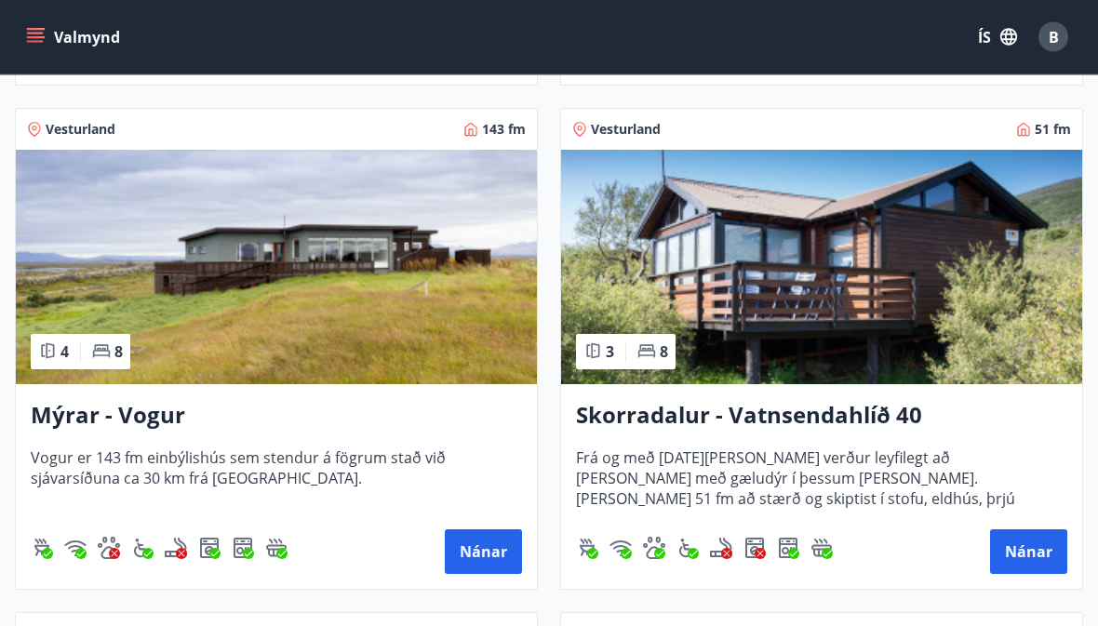
scroll to position [1358, 0]
click at [485, 549] on button "Nánar" at bounding box center [483, 552] width 77 height 45
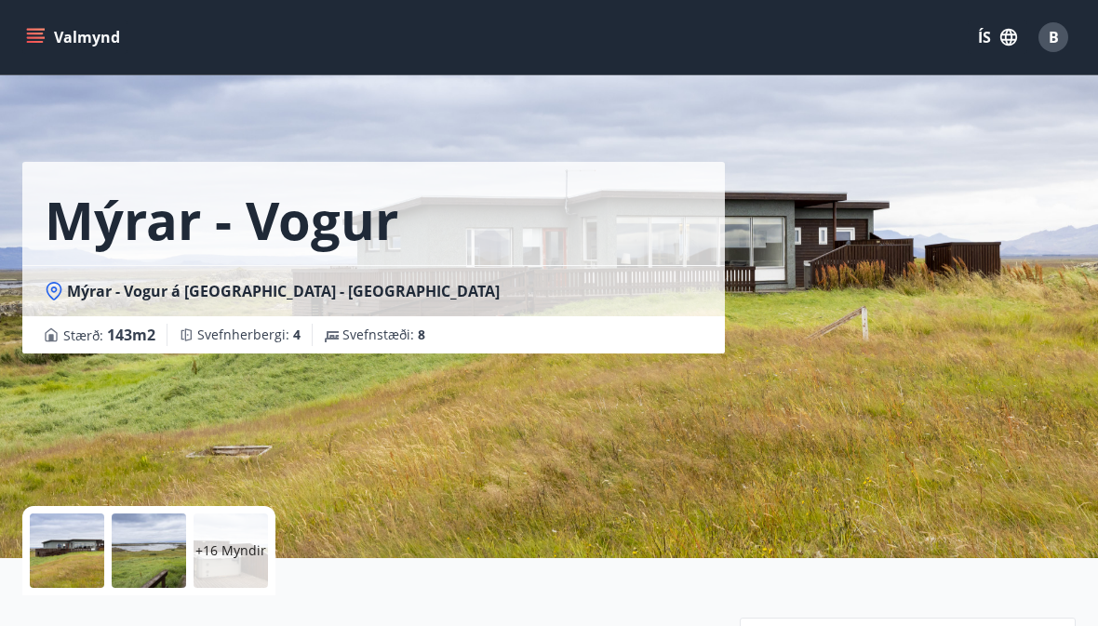
click at [69, 542] on div at bounding box center [67, 551] width 74 height 74
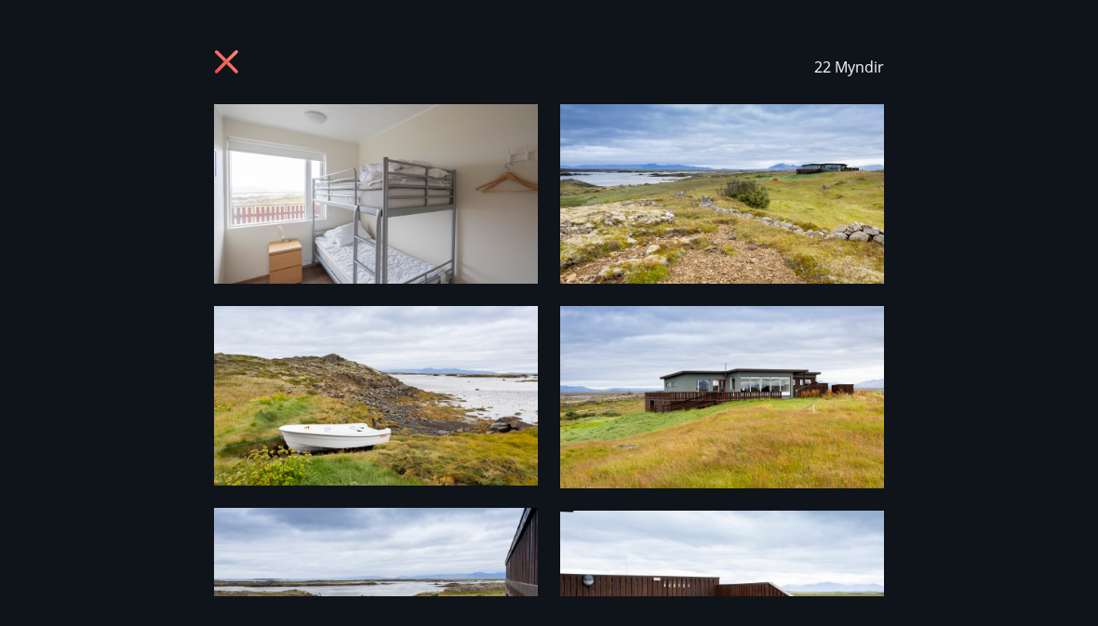
click at [350, 207] on img at bounding box center [376, 194] width 324 height 180
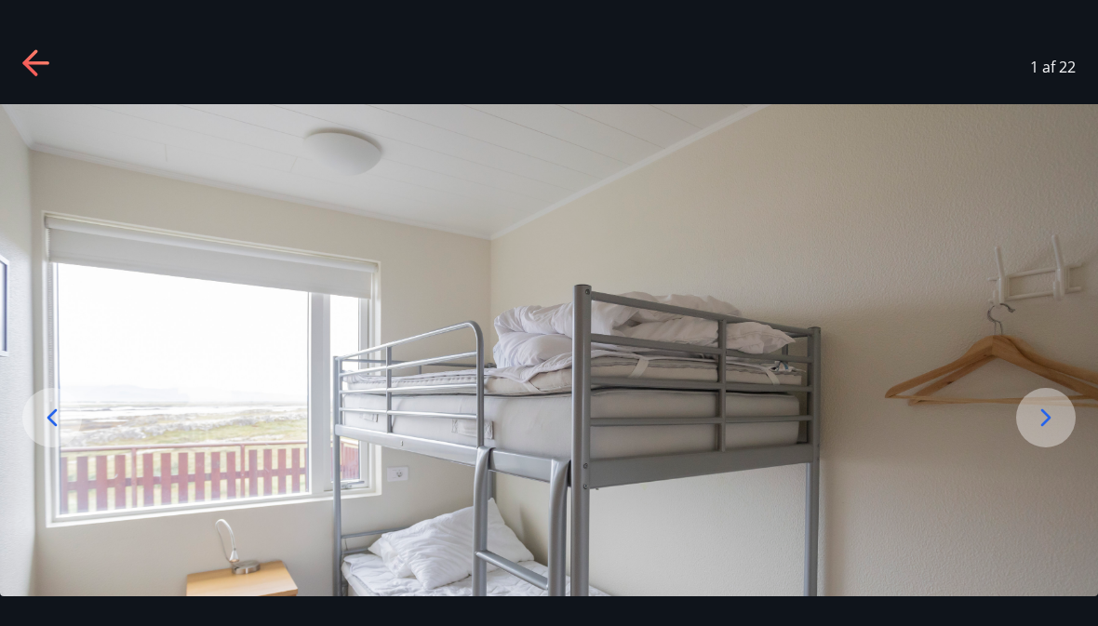
click at [1036, 433] on icon at bounding box center [1046, 418] width 30 height 30
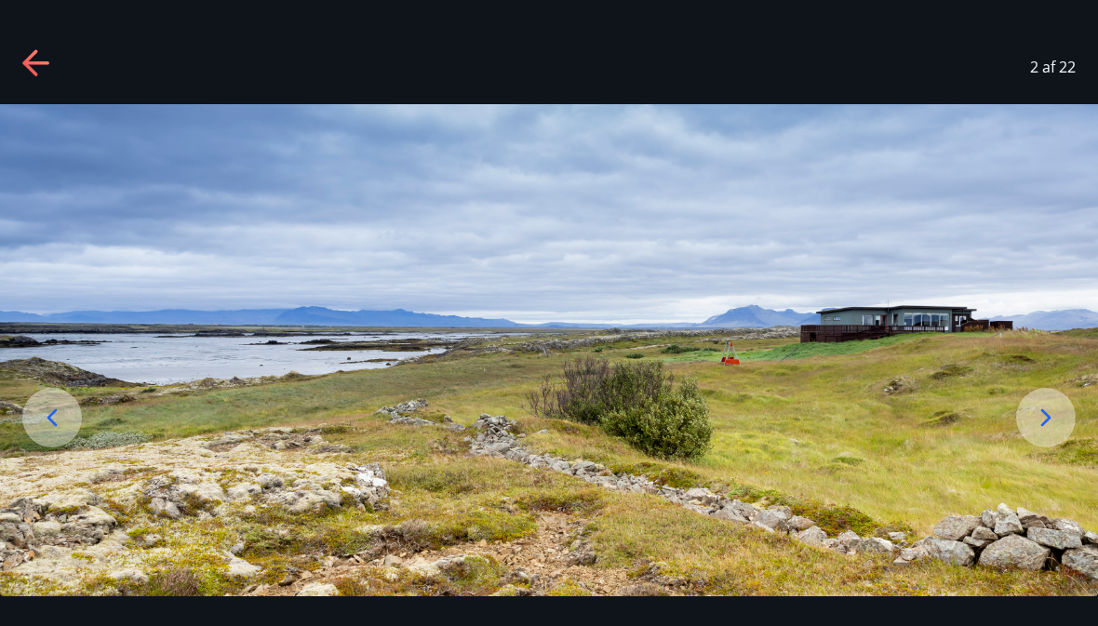
click at [1039, 433] on icon at bounding box center [1046, 418] width 30 height 30
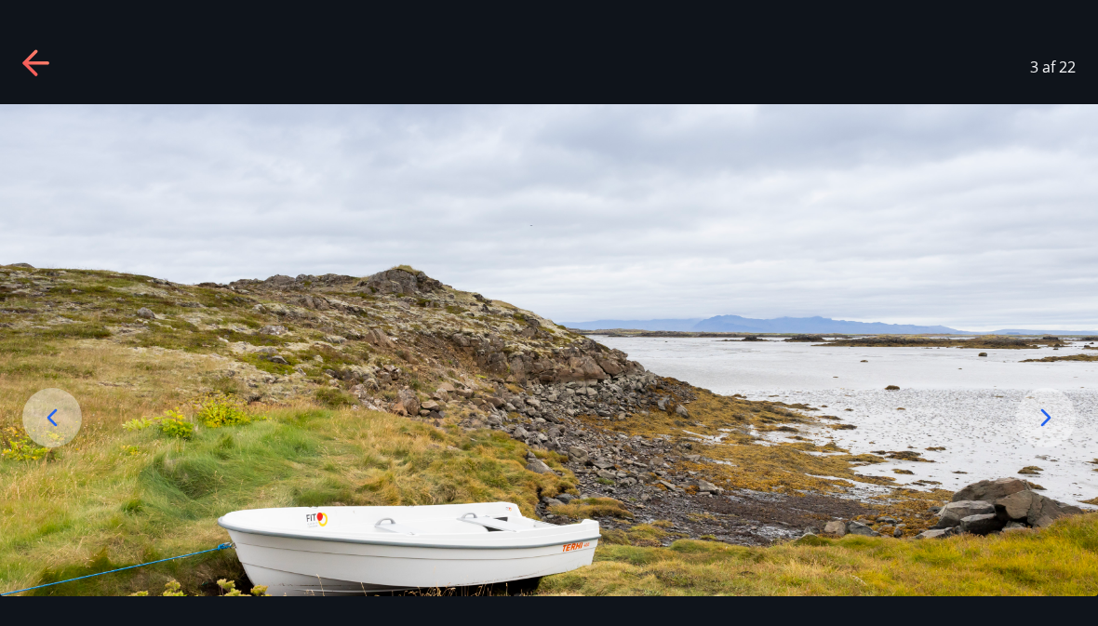
click at [1042, 433] on icon at bounding box center [1046, 418] width 30 height 30
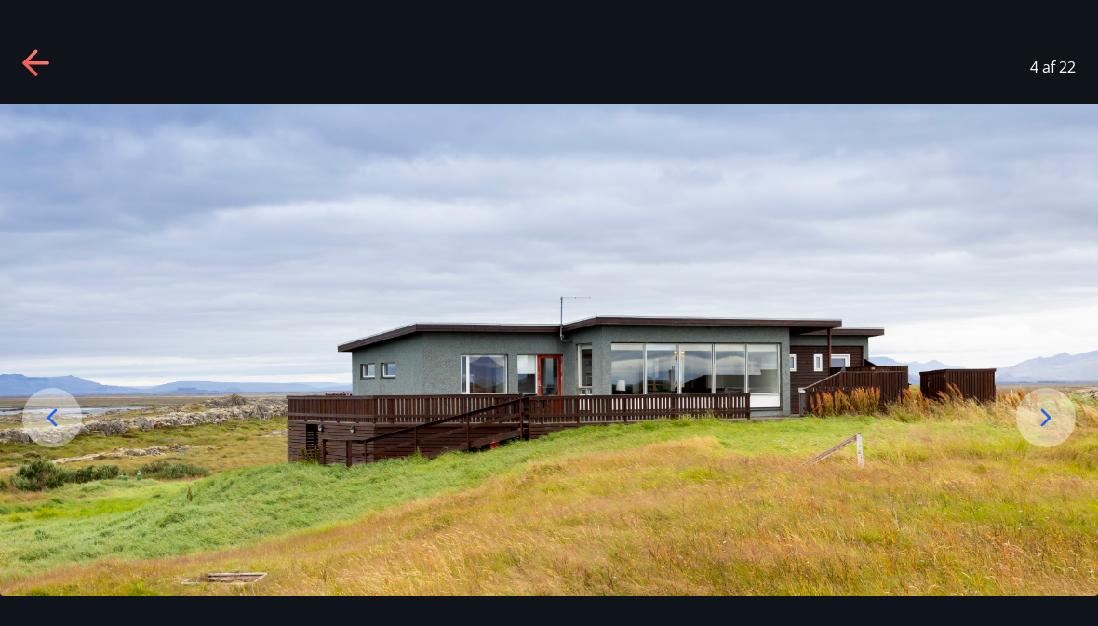
click at [1042, 433] on icon at bounding box center [1046, 418] width 30 height 30
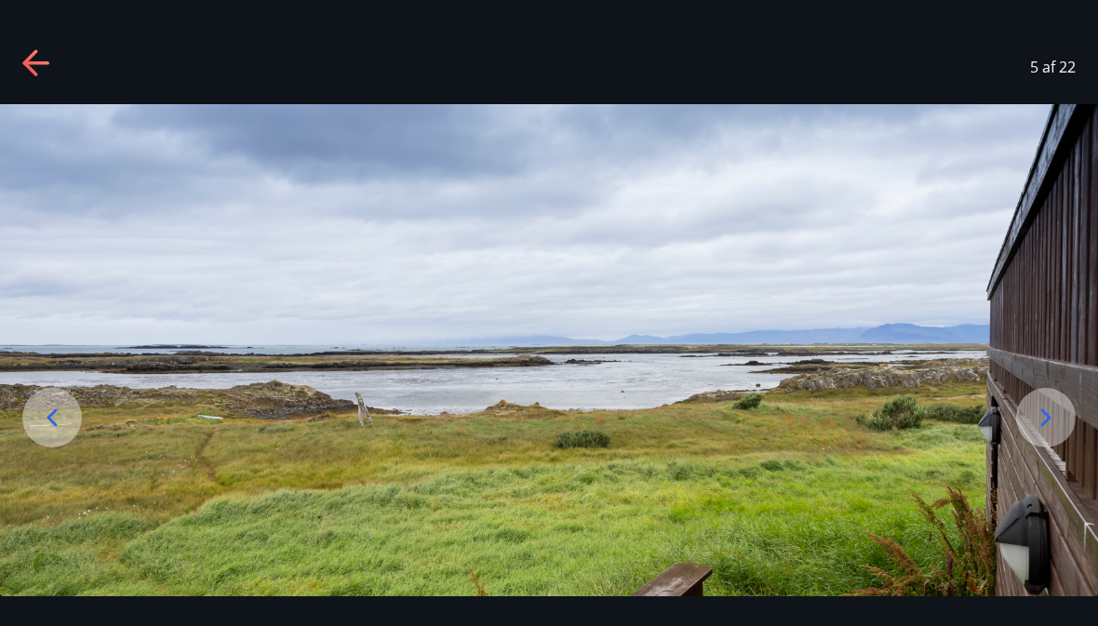
click at [1037, 433] on icon at bounding box center [1046, 418] width 30 height 30
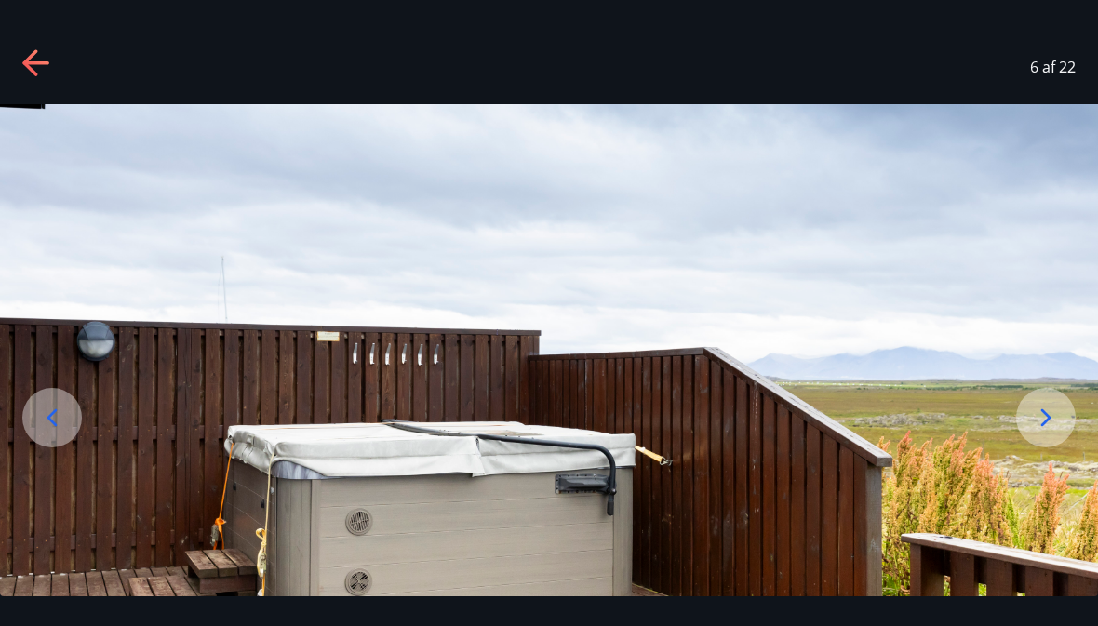
click at [1040, 433] on icon at bounding box center [1046, 418] width 30 height 30
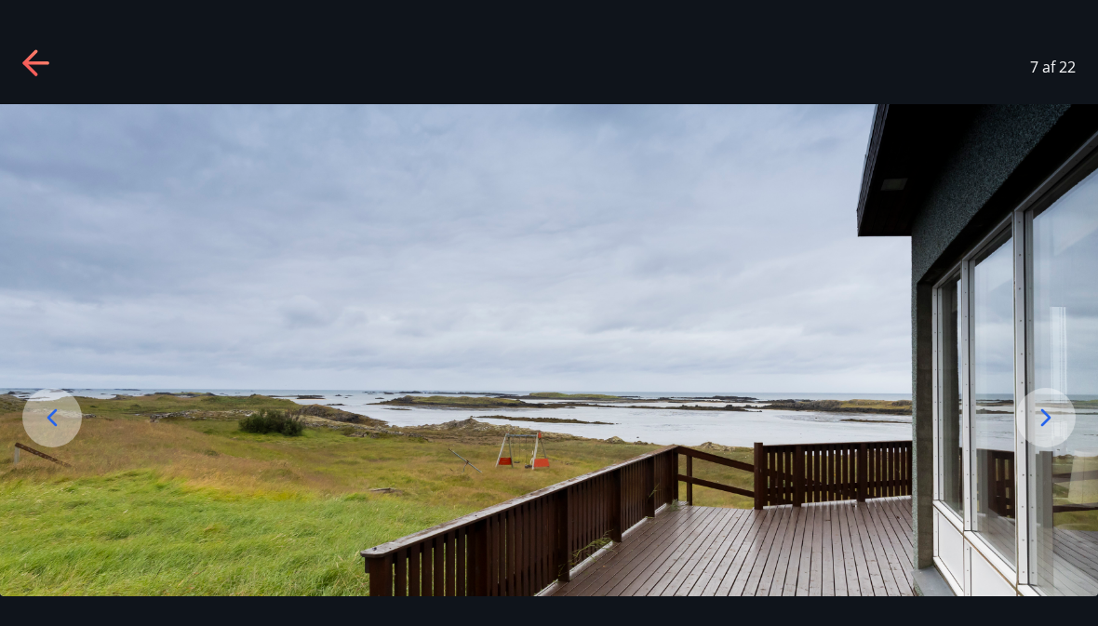
click at [1042, 433] on icon at bounding box center [1046, 418] width 30 height 30
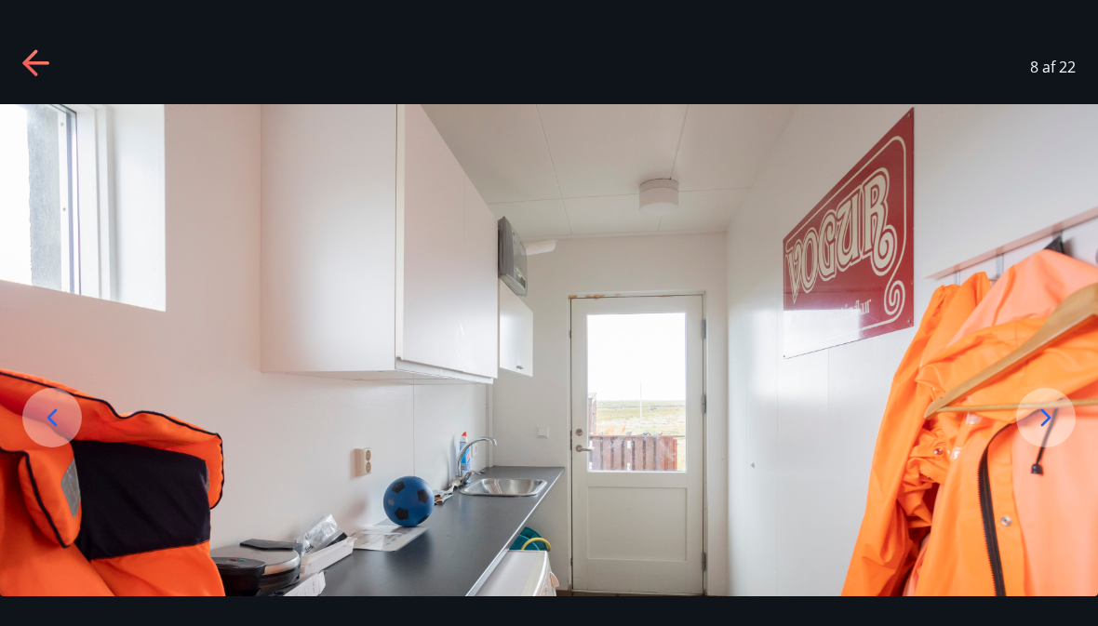
click at [1040, 433] on icon at bounding box center [1046, 418] width 30 height 30
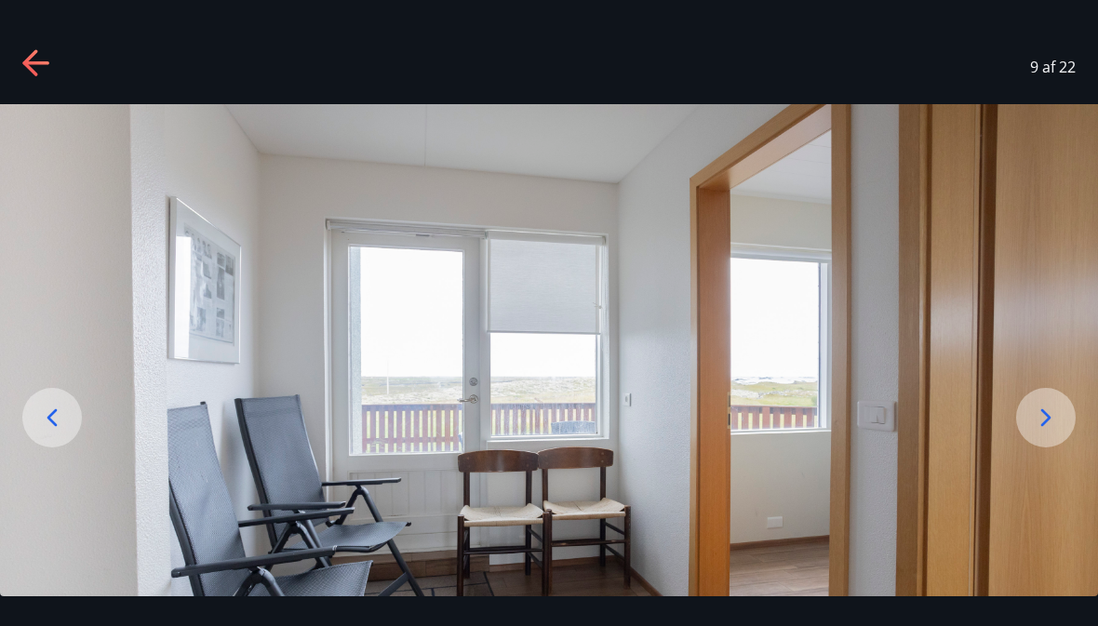
click at [1044, 433] on icon at bounding box center [1046, 418] width 30 height 30
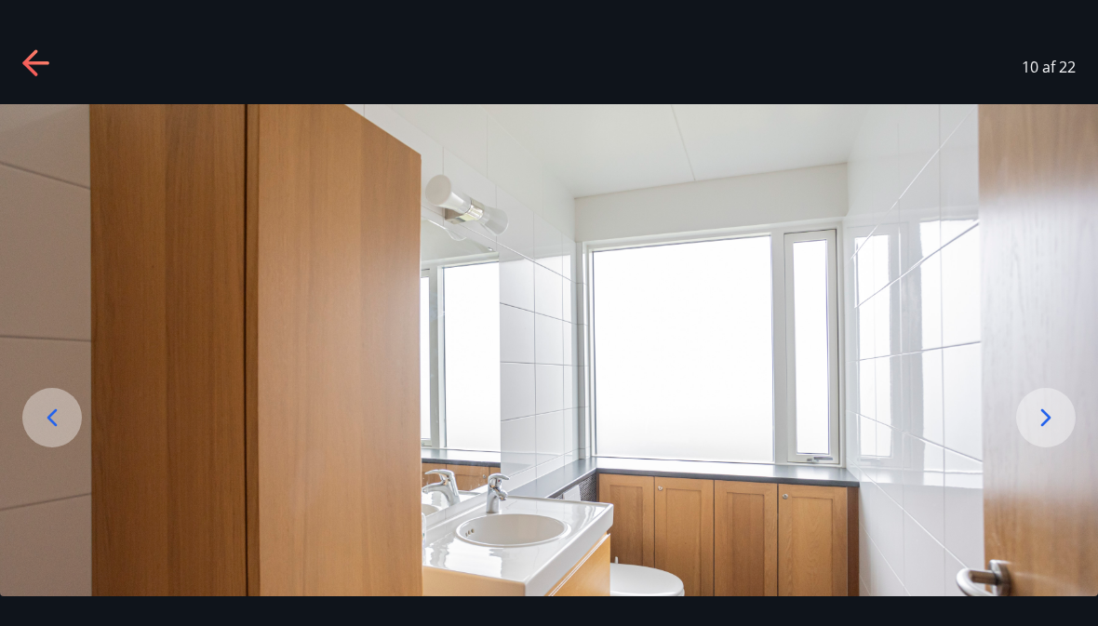
click at [1042, 426] on icon at bounding box center [1047, 418] width 10 height 18
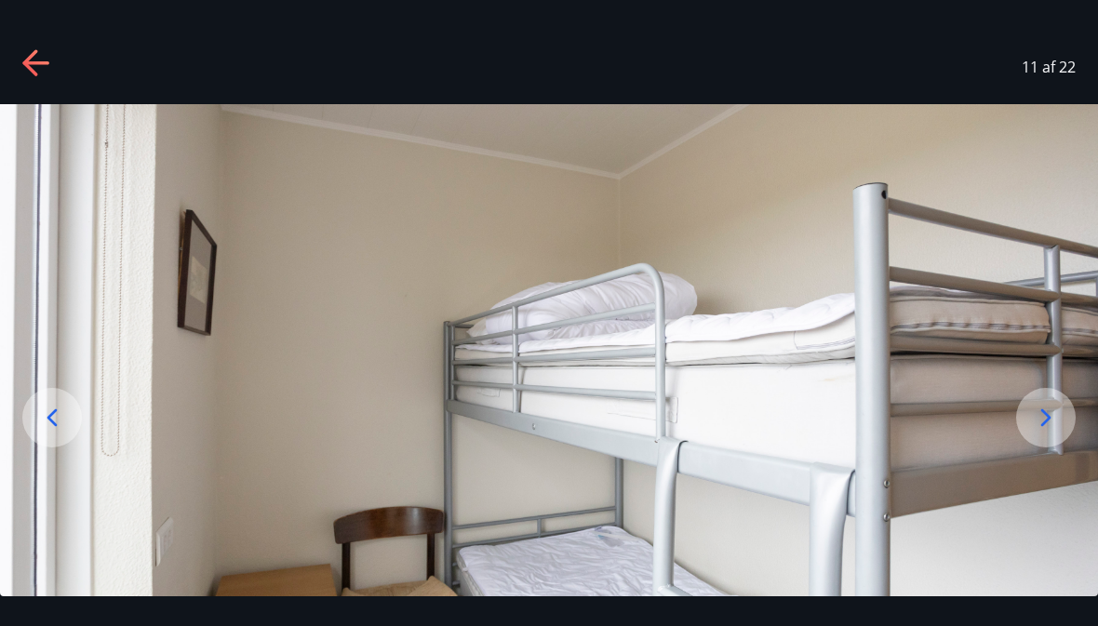
click at [1043, 433] on icon at bounding box center [1046, 418] width 30 height 30
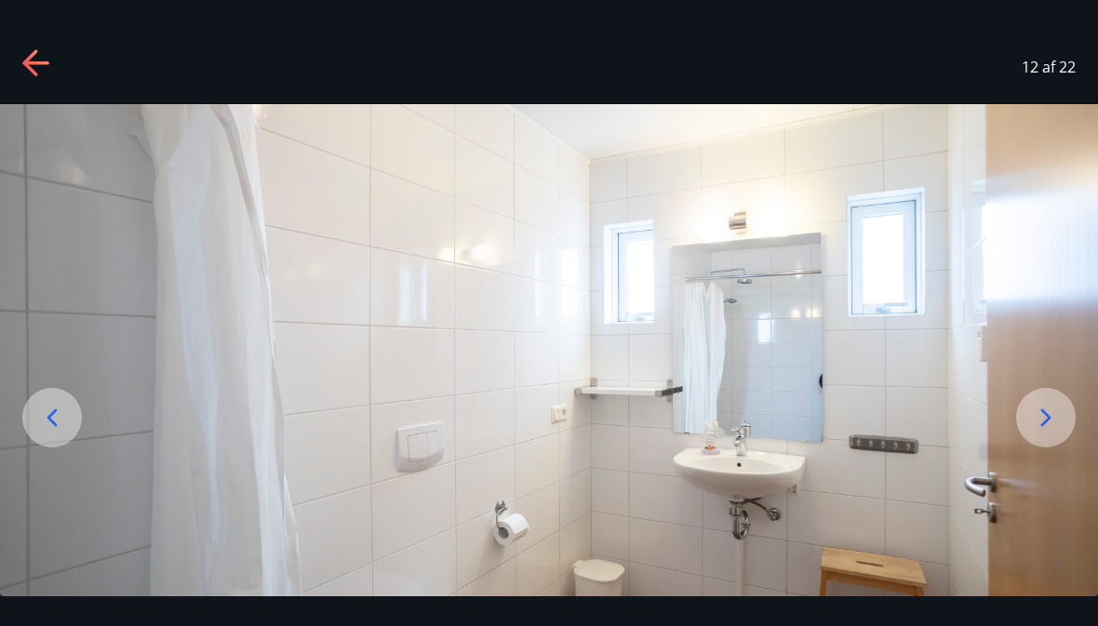
click at [1047, 426] on icon at bounding box center [1047, 418] width 10 height 18
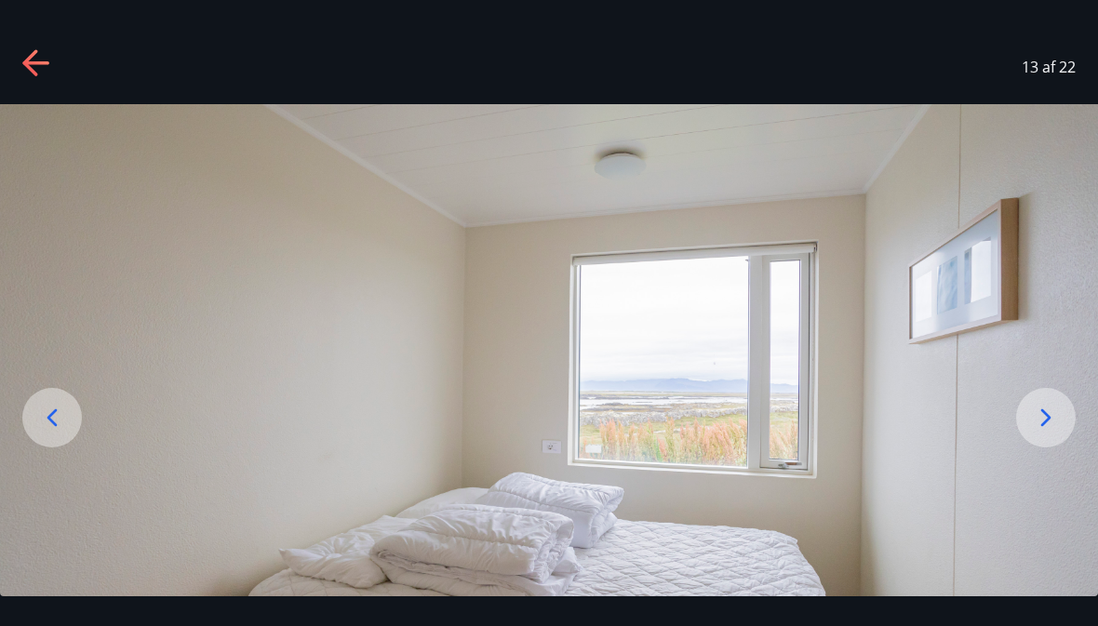
click at [1042, 433] on icon at bounding box center [1046, 418] width 30 height 30
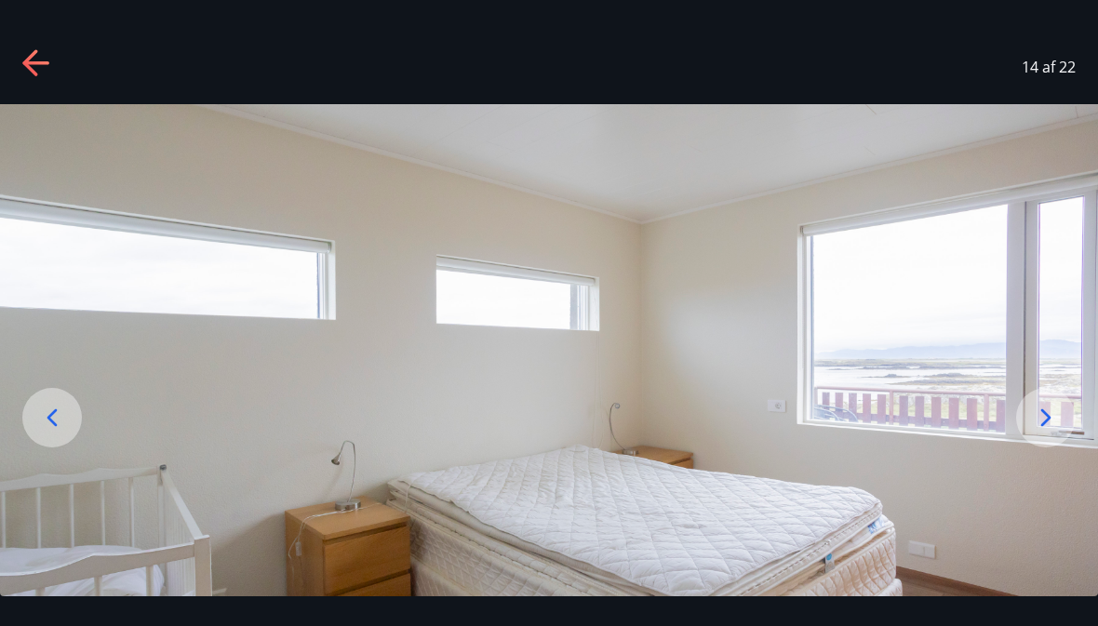
click at [1039, 433] on icon at bounding box center [1046, 418] width 30 height 30
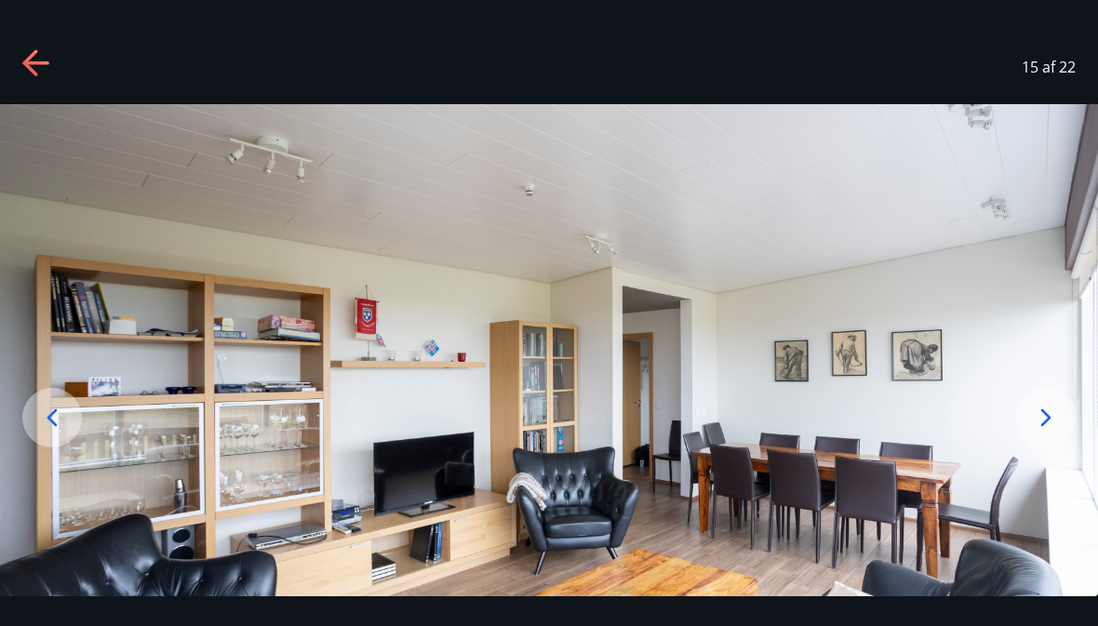
click at [1040, 433] on icon at bounding box center [1046, 418] width 30 height 30
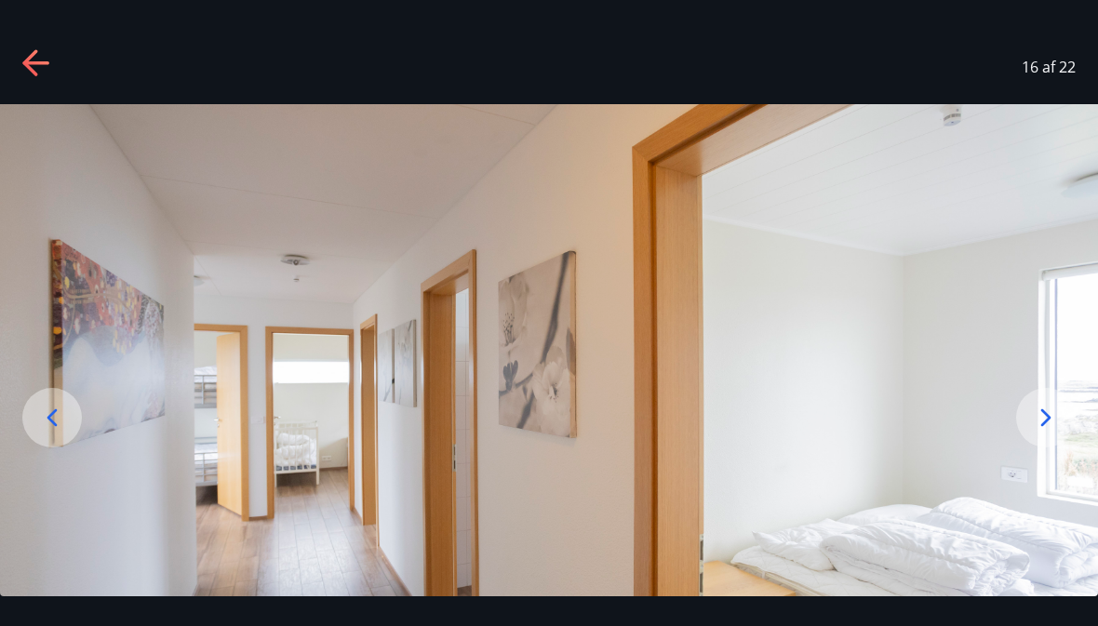
click at [1042, 433] on icon at bounding box center [1046, 418] width 30 height 30
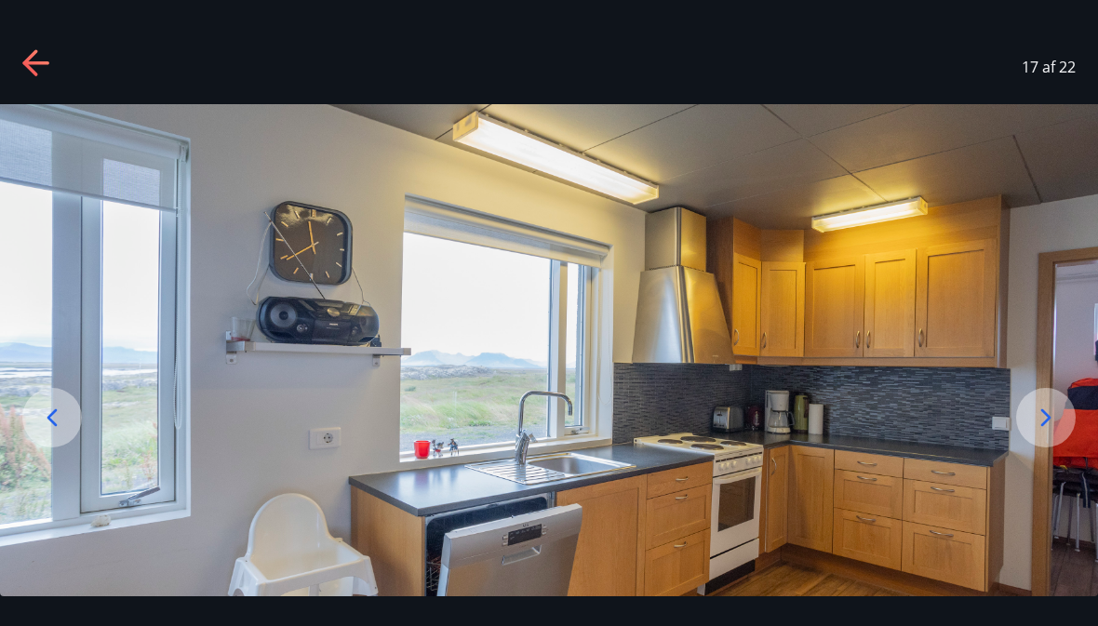
click at [1042, 433] on icon at bounding box center [1046, 418] width 30 height 30
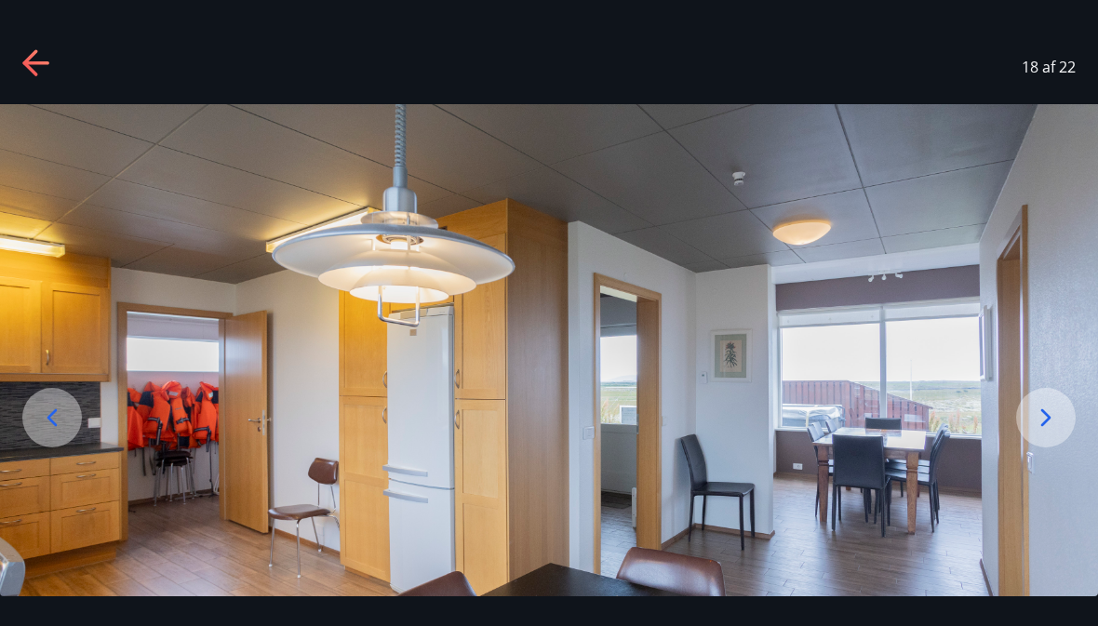
click at [57, 426] on icon at bounding box center [52, 418] width 10 height 18
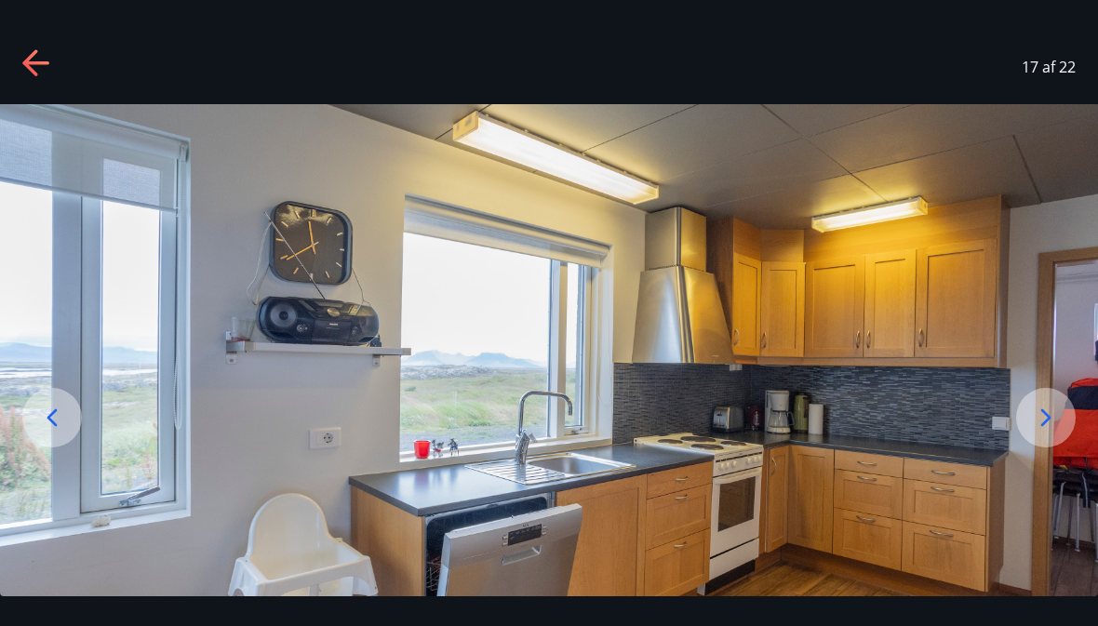
click at [1034, 433] on icon at bounding box center [1046, 418] width 30 height 30
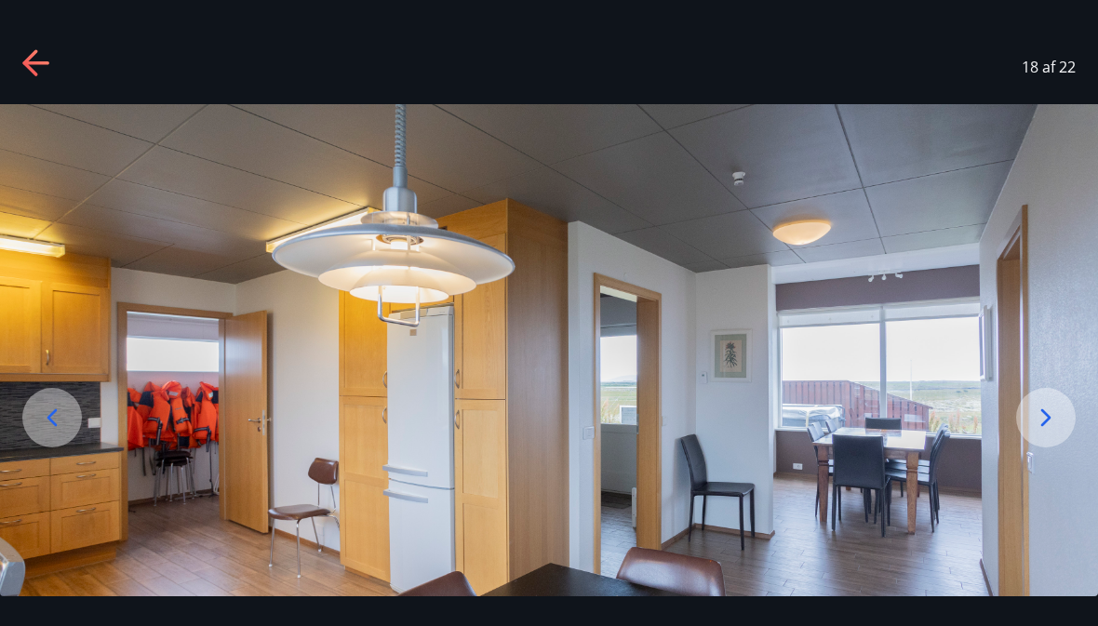
click at [1039, 433] on icon at bounding box center [1046, 418] width 30 height 30
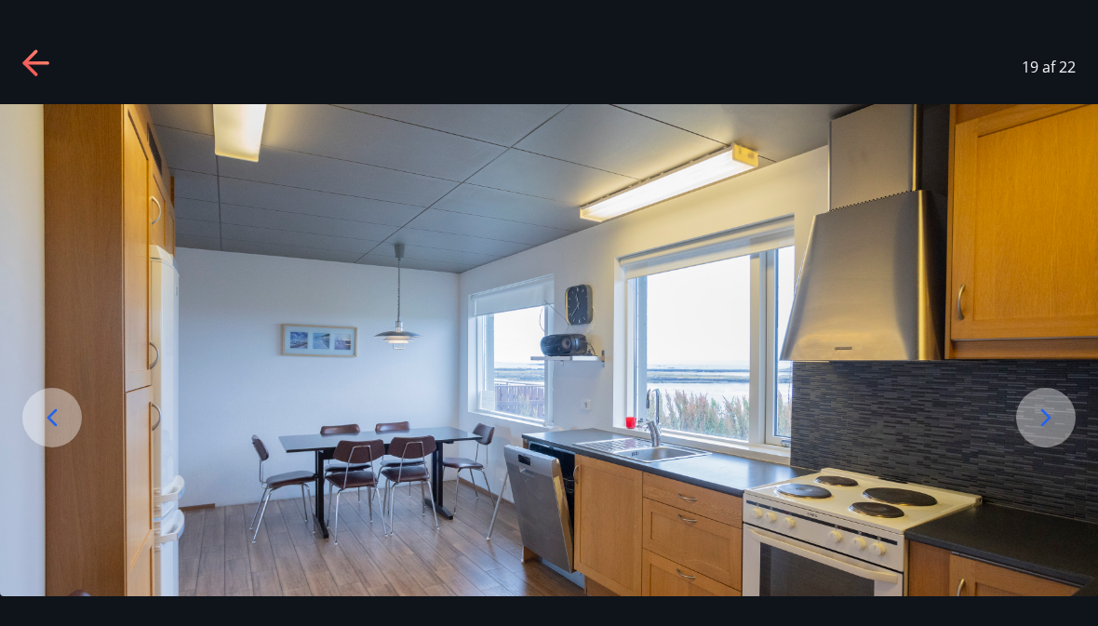
click at [1036, 433] on icon at bounding box center [1046, 418] width 30 height 30
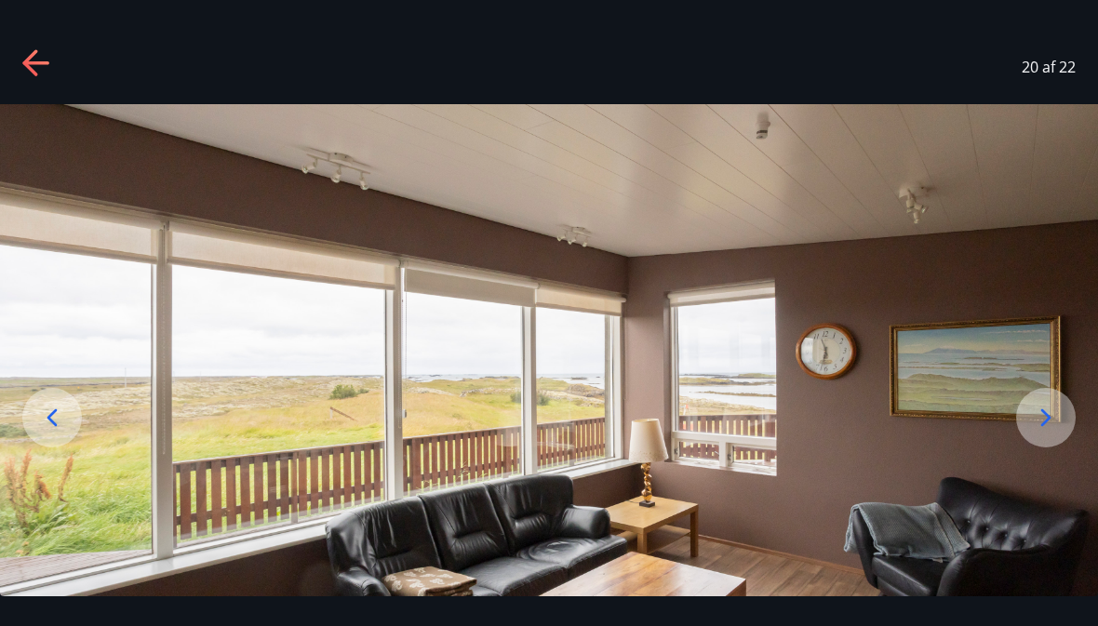
click at [1045, 426] on icon at bounding box center [1047, 418] width 10 height 18
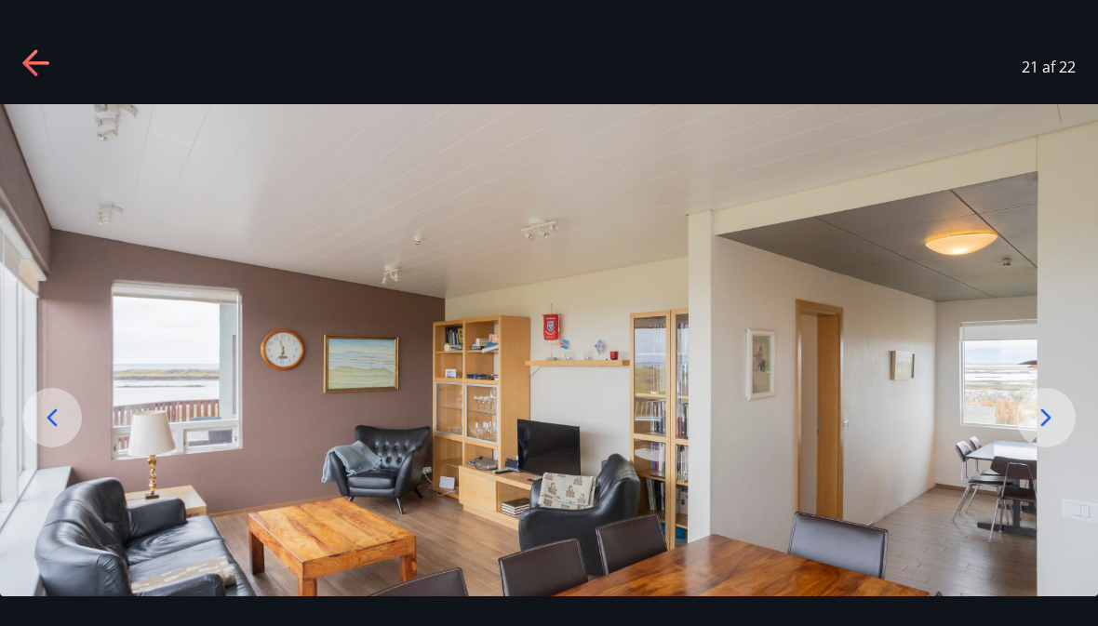
click at [1040, 433] on icon at bounding box center [1046, 418] width 30 height 30
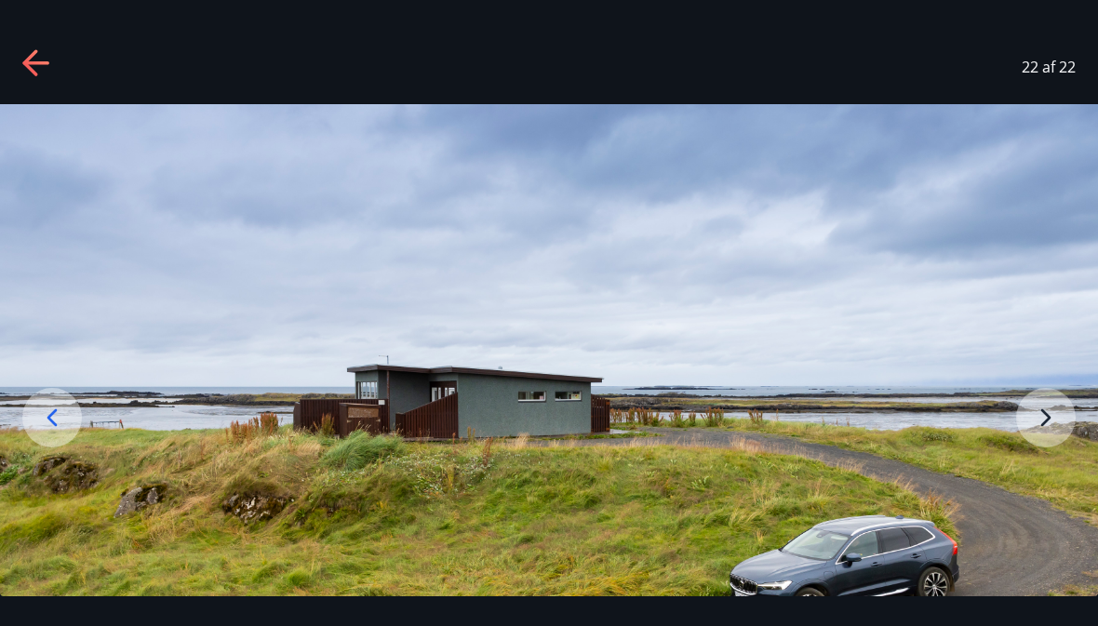
click at [1042, 462] on img at bounding box center [549, 409] width 1098 height 611
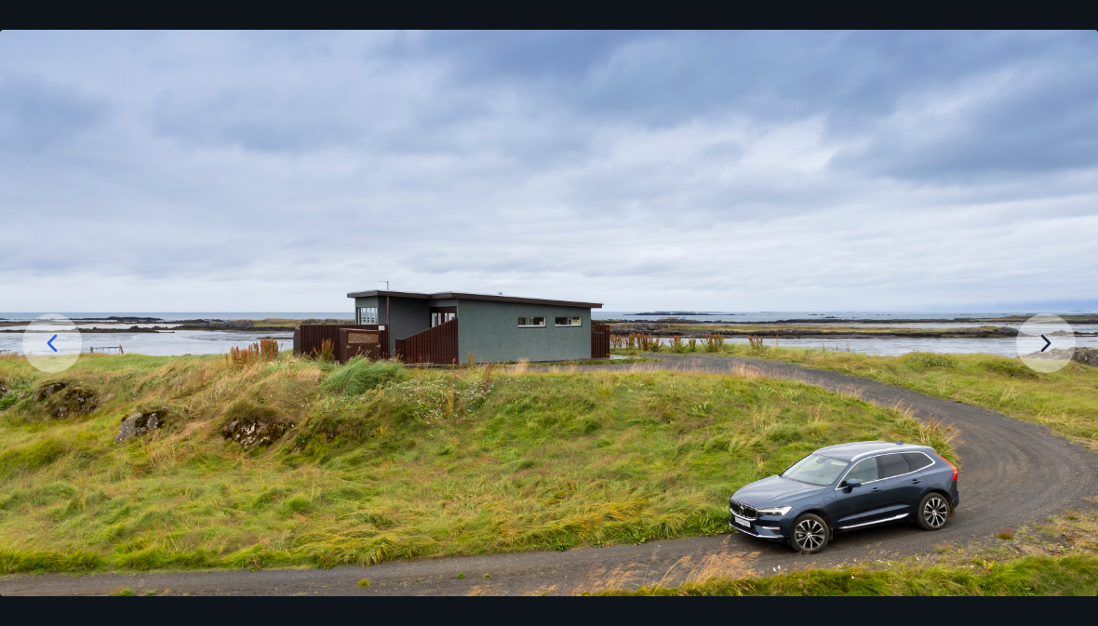
click at [1048, 387] on img at bounding box center [549, 335] width 1098 height 611
click at [1047, 387] on img at bounding box center [549, 335] width 1098 height 611
click at [1056, 387] on img at bounding box center [549, 335] width 1098 height 611
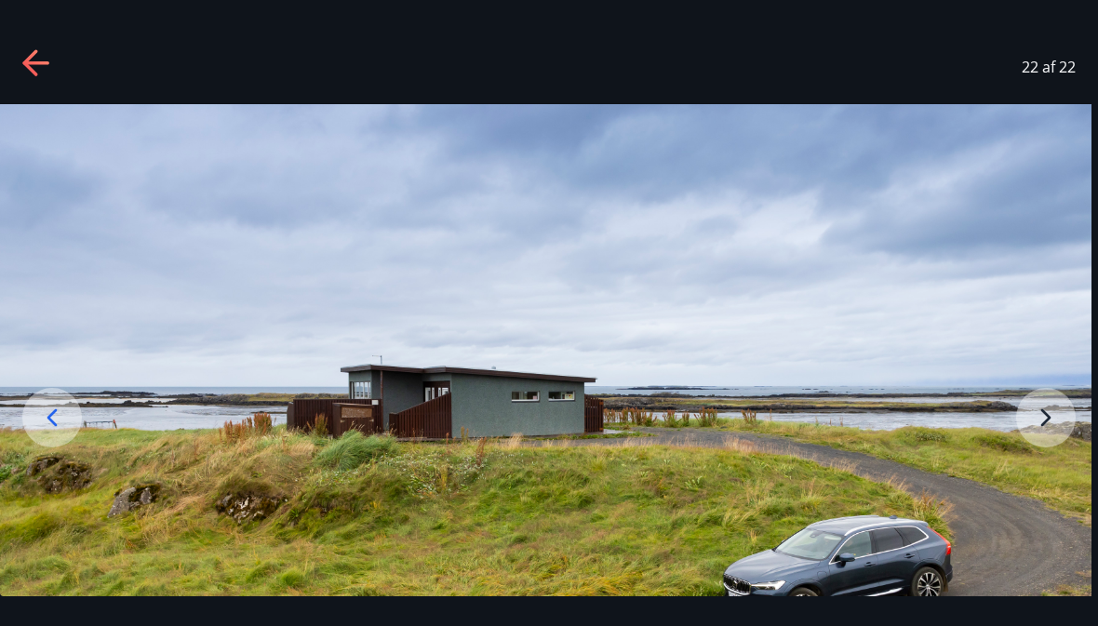
scroll to position [0, 0]
click at [36, 61] on icon at bounding box center [35, 63] width 26 height 4
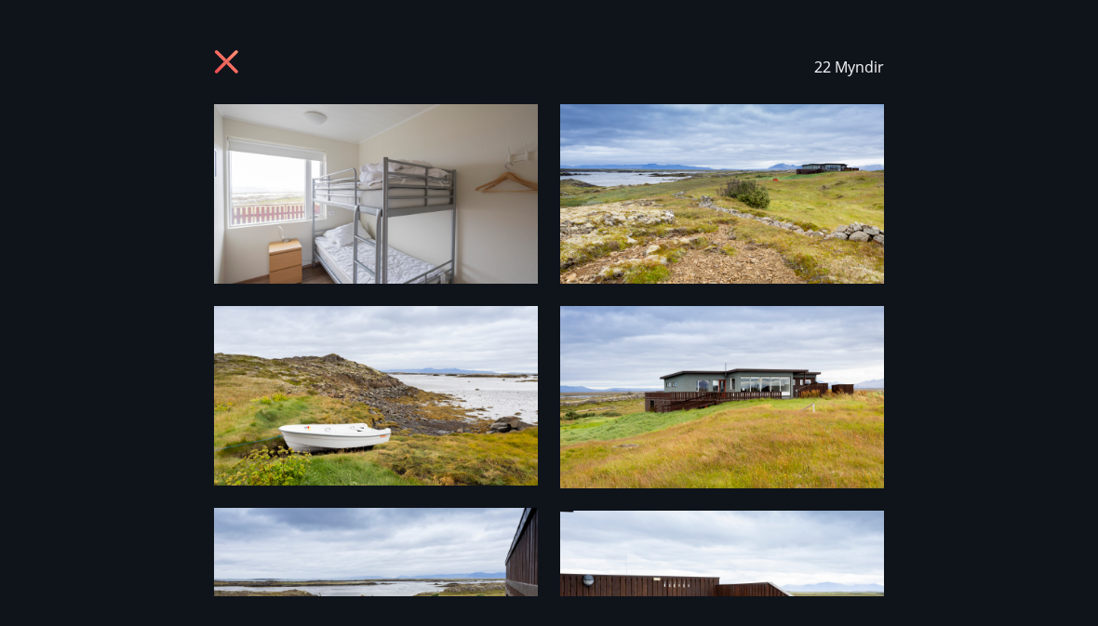
click at [224, 61] on icon at bounding box center [226, 61] width 23 height 23
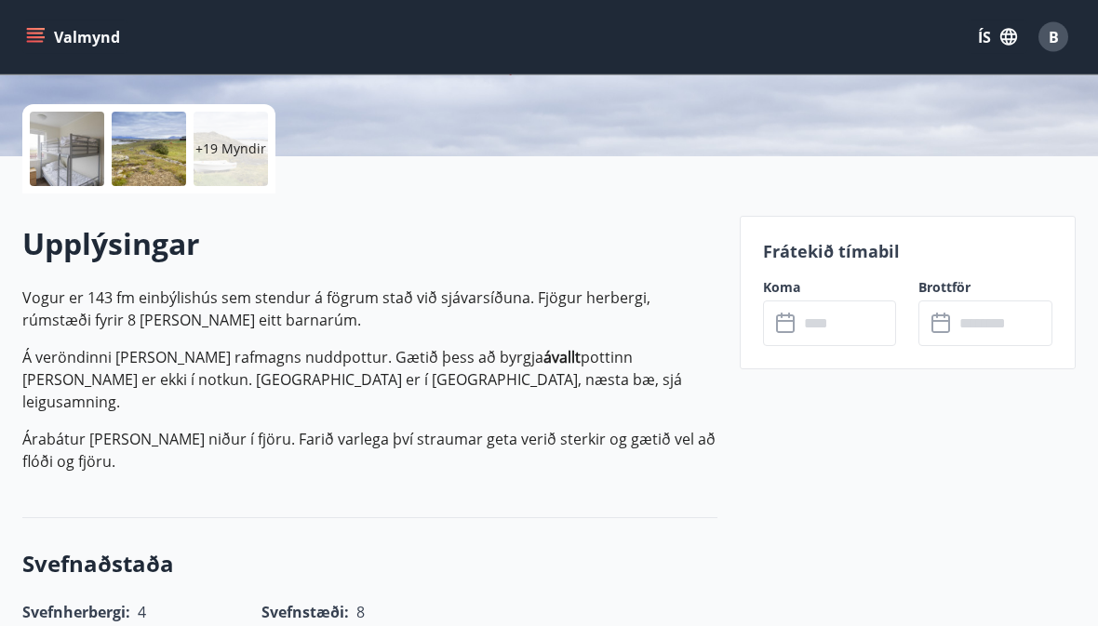
scroll to position [404, 0]
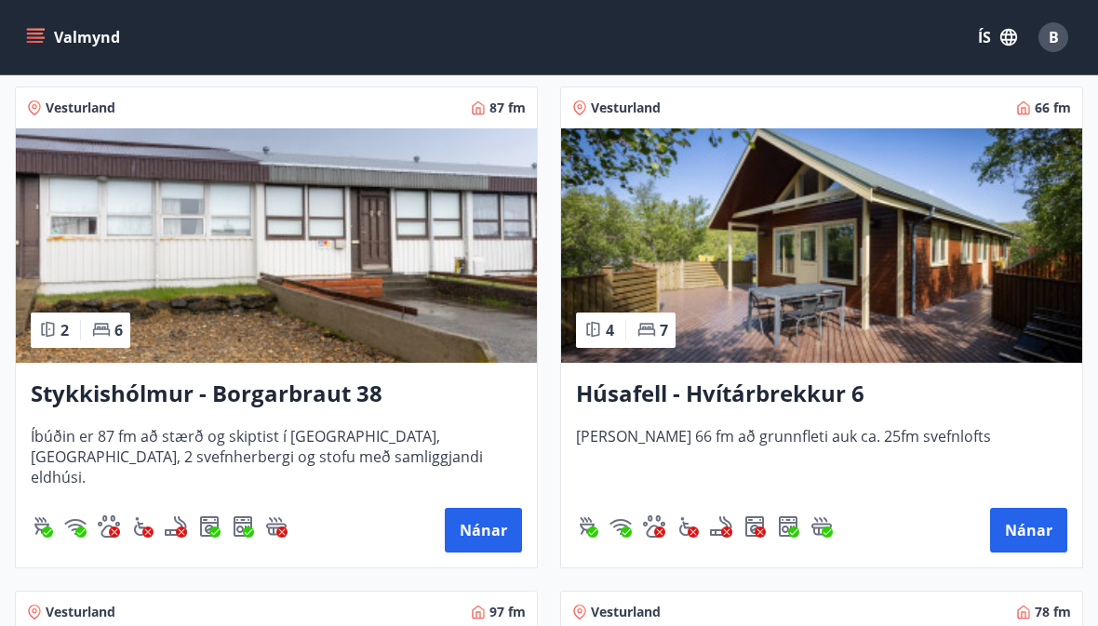
scroll to position [351, 0]
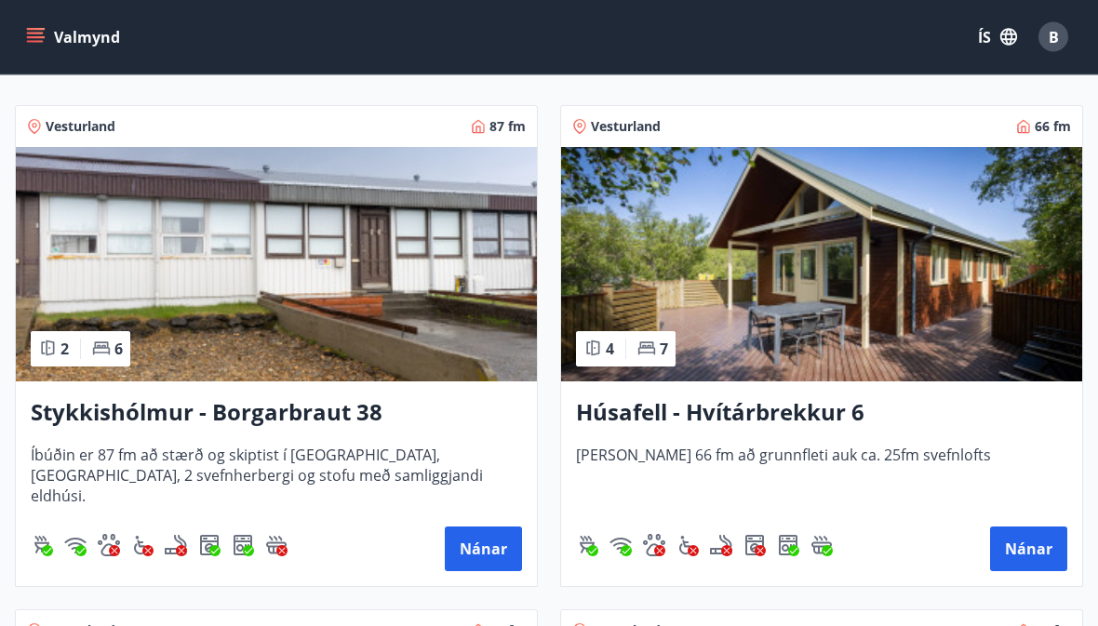
click at [28, 40] on icon "menu" at bounding box center [35, 37] width 19 height 19
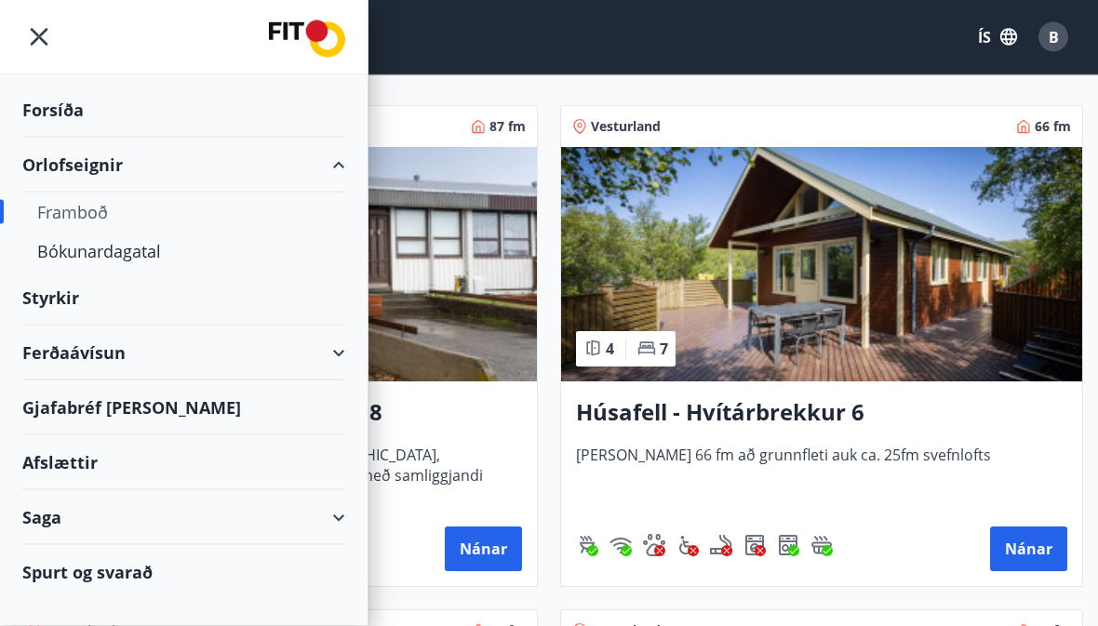
scroll to position [352, 0]
click at [94, 257] on div "Bókunardagatal" at bounding box center [183, 251] width 293 height 39
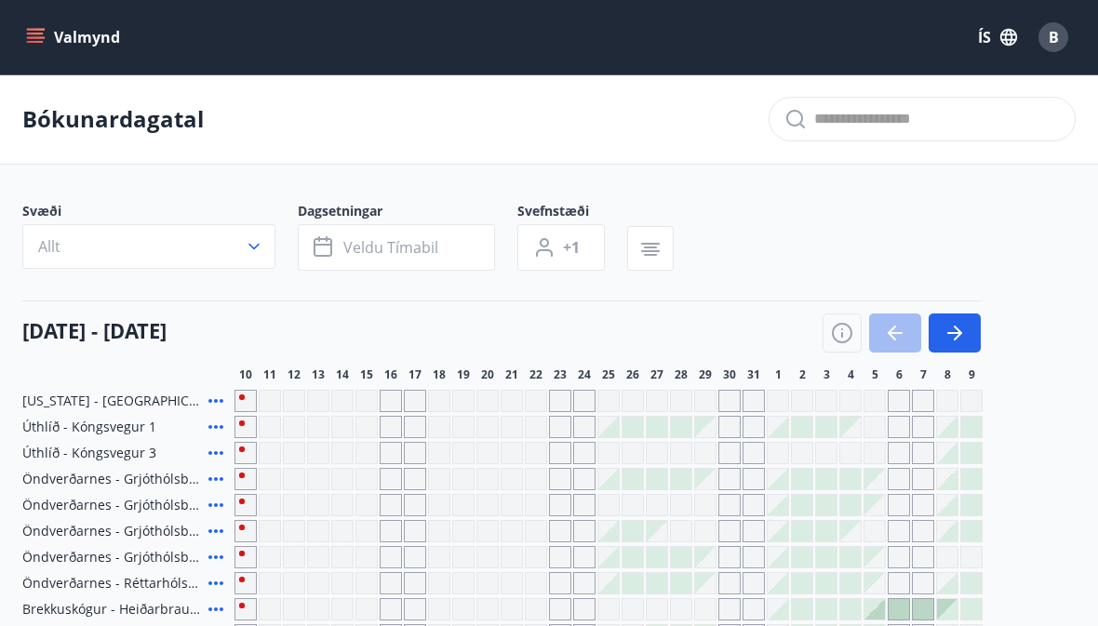
click at [252, 248] on icon "button" at bounding box center [254, 247] width 11 height 7
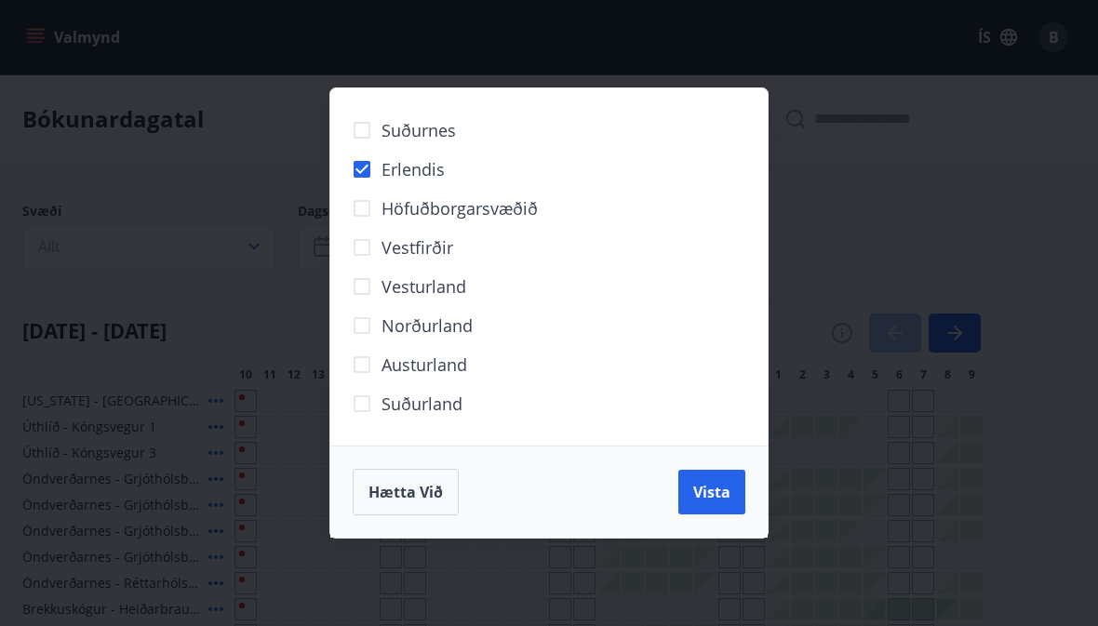
click at [711, 490] on span "Vista" at bounding box center [711, 492] width 37 height 20
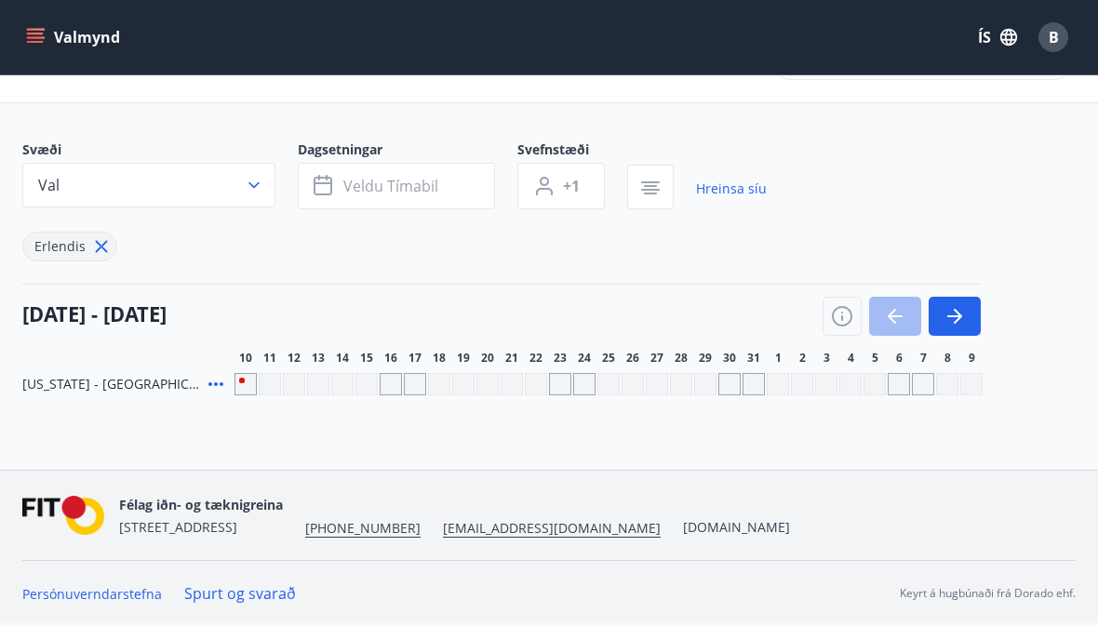
scroll to position [88, 0]
click at [959, 309] on icon "button" at bounding box center [958, 316] width 8 height 15
click at [962, 305] on icon "button" at bounding box center [955, 316] width 22 height 22
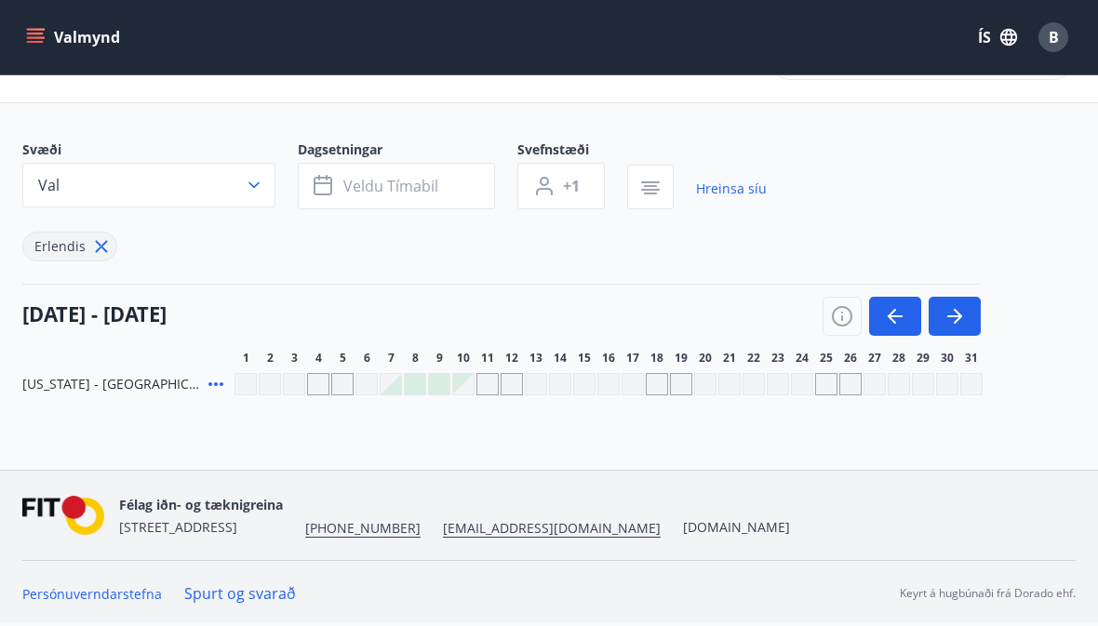
click at [966, 297] on button "button" at bounding box center [955, 316] width 52 height 39
click at [956, 305] on icon "button" at bounding box center [955, 316] width 22 height 22
click at [971, 297] on button "button" at bounding box center [955, 316] width 52 height 39
click at [953, 305] on icon "button" at bounding box center [955, 316] width 22 height 22
click at [961, 305] on icon "button" at bounding box center [955, 316] width 22 height 22
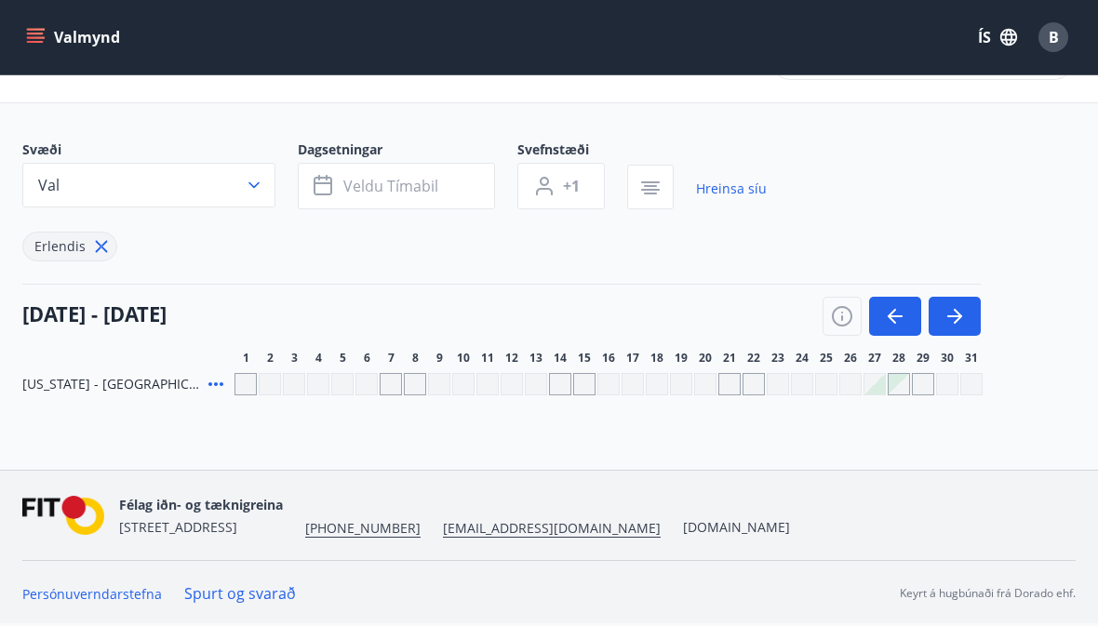
click at [964, 305] on icon "button" at bounding box center [955, 316] width 22 height 22
click at [961, 302] on button "button" at bounding box center [955, 316] width 52 height 39
click at [962, 305] on icon "button" at bounding box center [955, 316] width 22 height 22
click at [964, 305] on icon "button" at bounding box center [955, 316] width 22 height 22
click at [965, 305] on icon "button" at bounding box center [955, 316] width 22 height 22
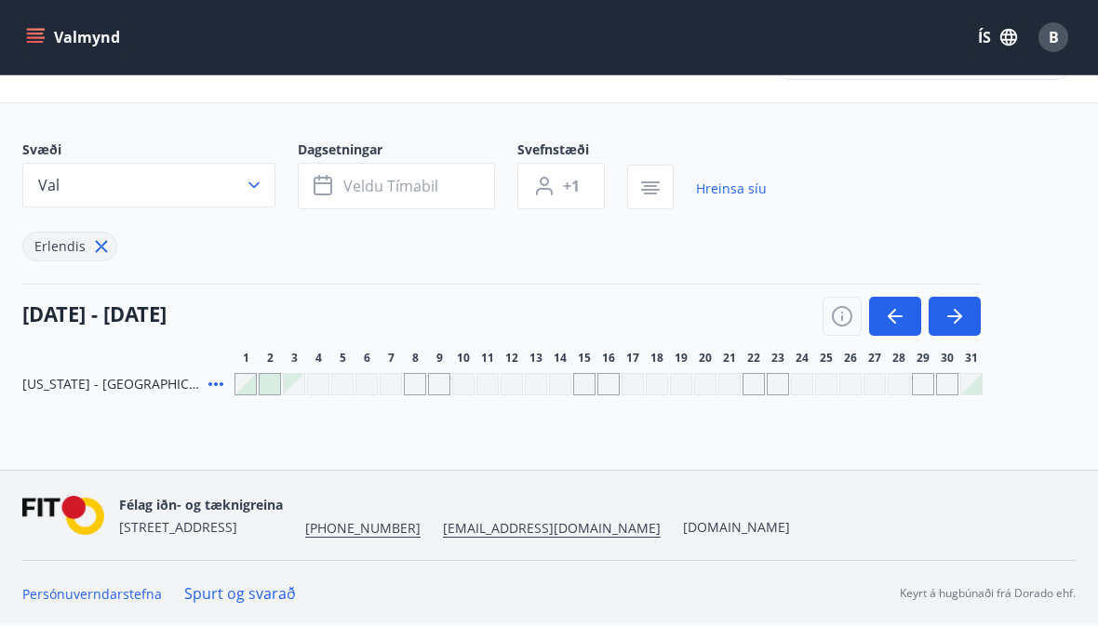
click at [967, 297] on button "button" at bounding box center [955, 316] width 52 height 39
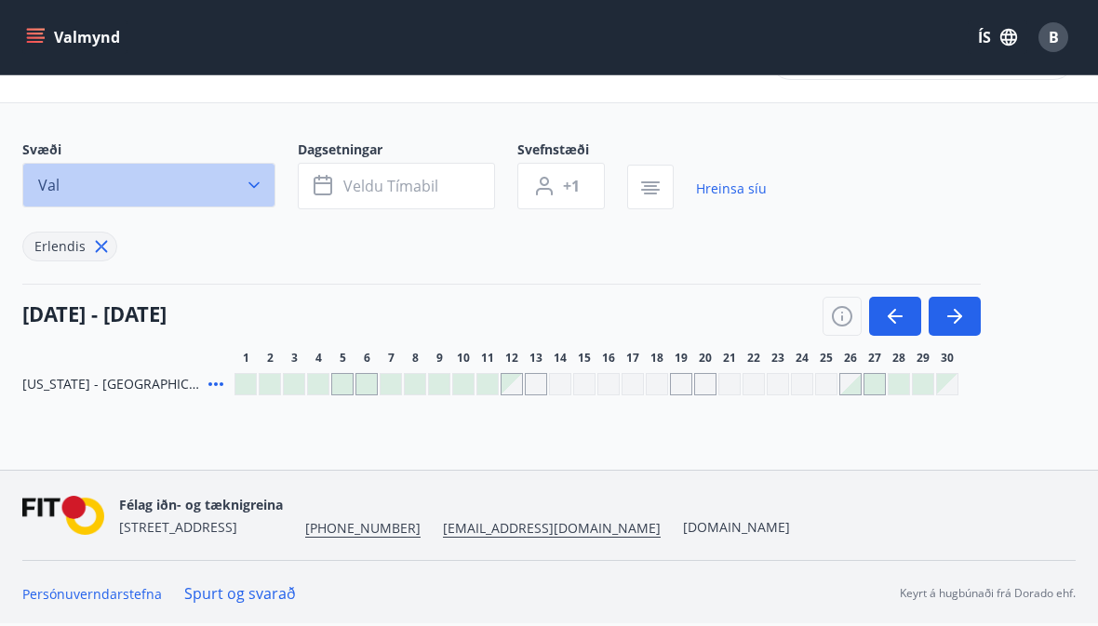
click at [271, 163] on button "Val" at bounding box center [148, 185] width 253 height 45
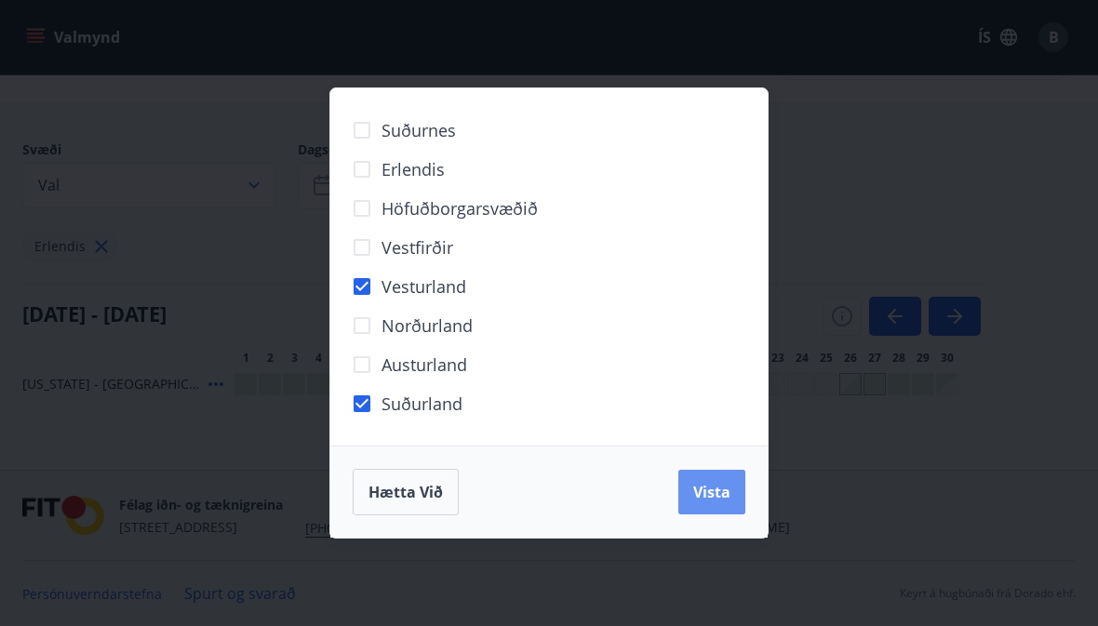
click at [705, 499] on span "Vista" at bounding box center [711, 492] width 37 height 20
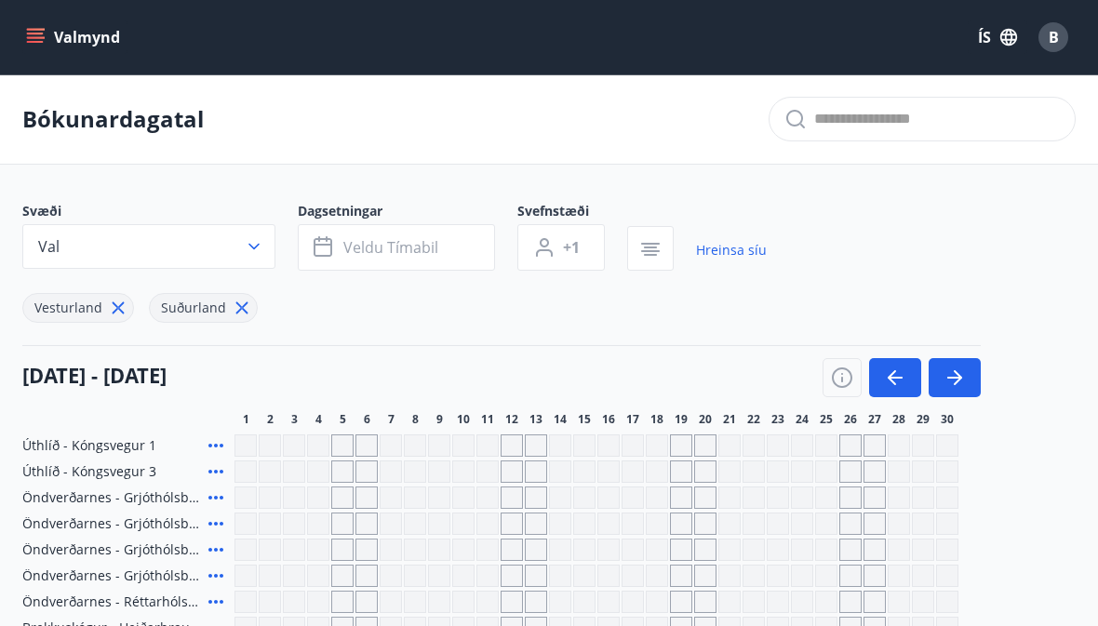
click at [950, 389] on button "button" at bounding box center [955, 377] width 52 height 39
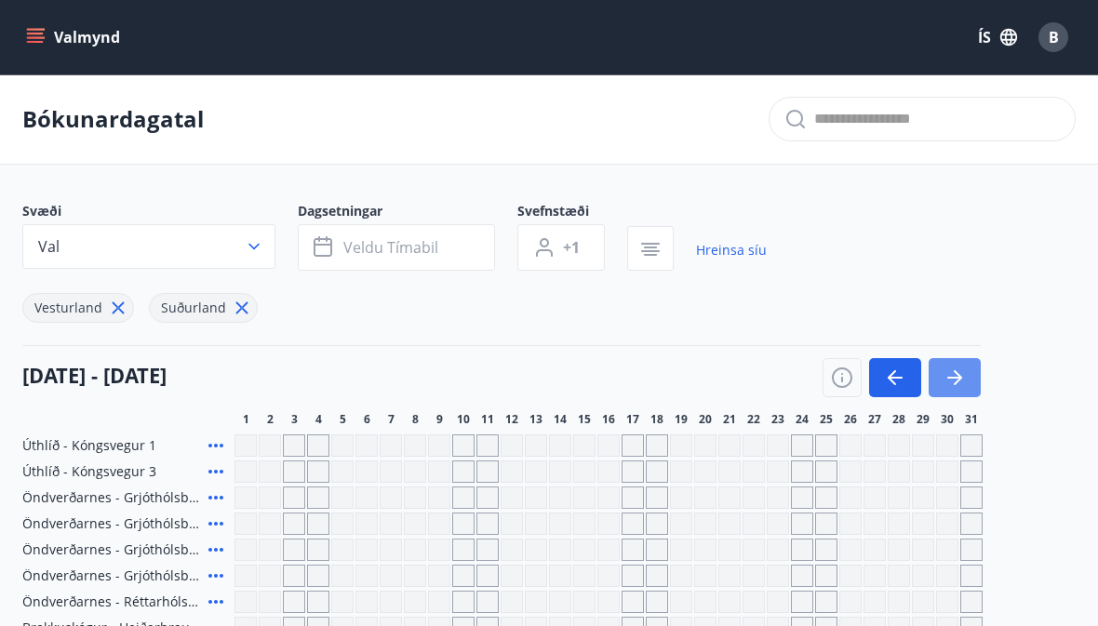
click at [954, 381] on icon "button" at bounding box center [955, 378] width 22 height 22
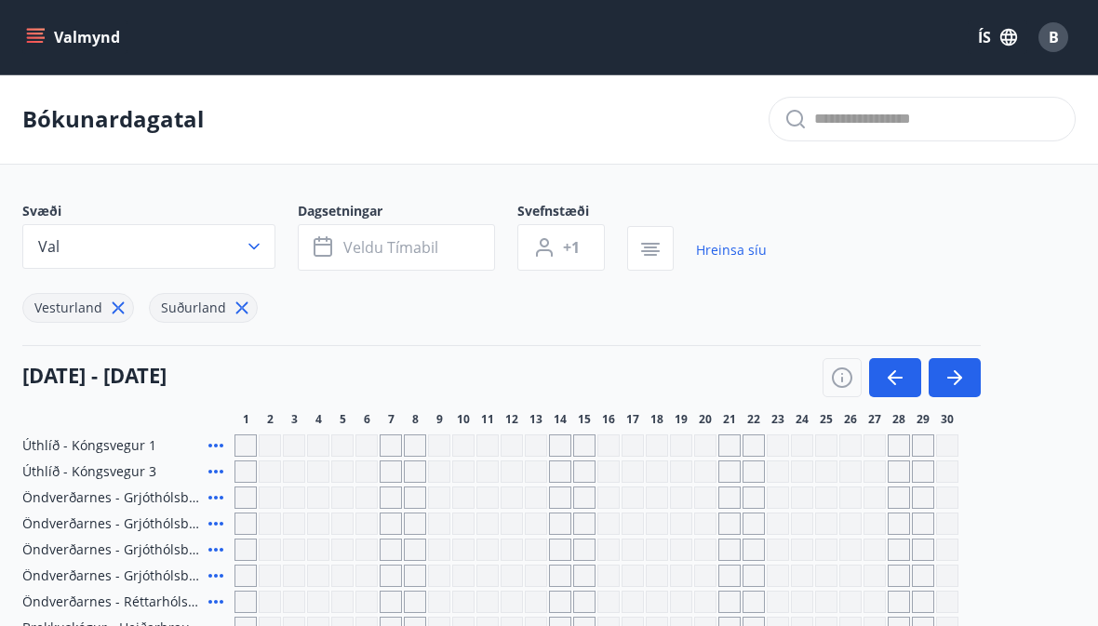
click at [27, 38] on icon "menu" at bounding box center [37, 37] width 20 height 2
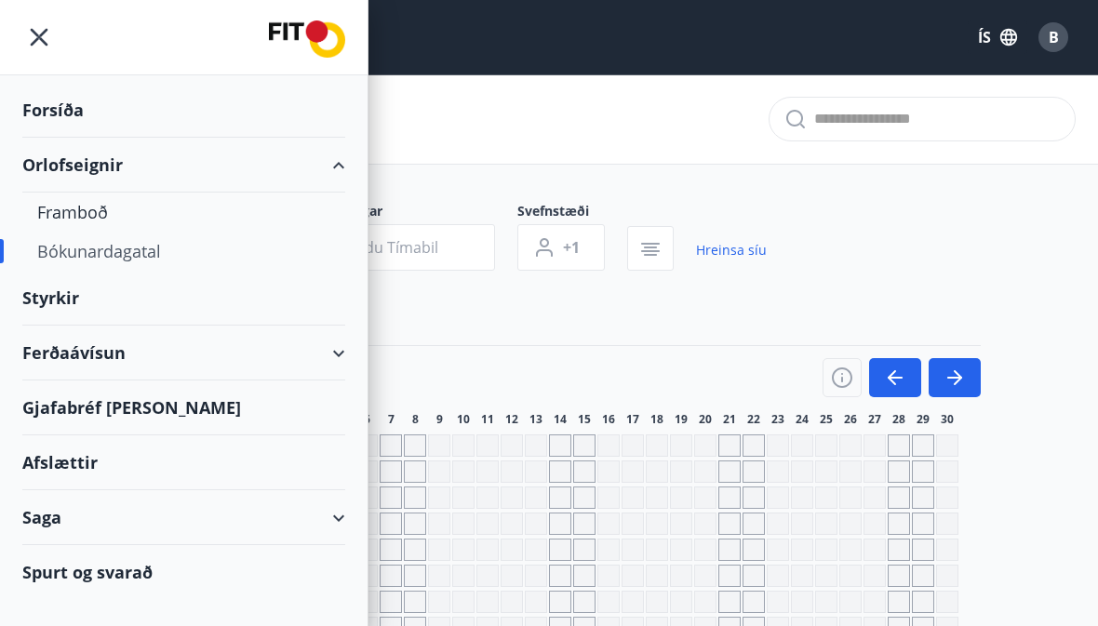
click at [94, 259] on div "Bókunardagatal" at bounding box center [183, 251] width 293 height 39
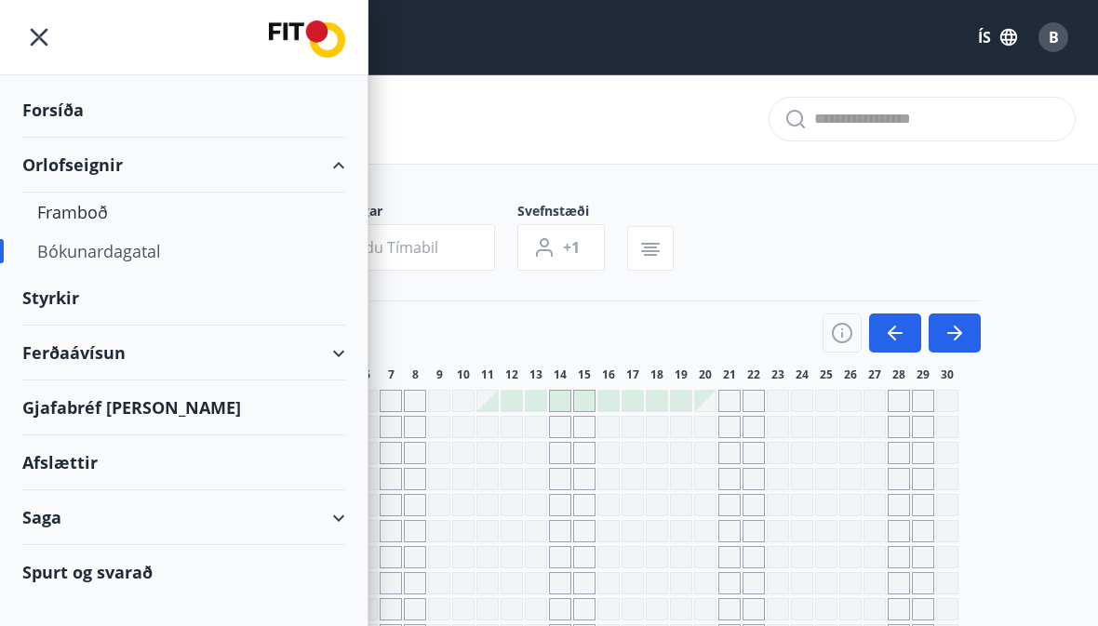
click at [101, 249] on div "Bókunardagatal" at bounding box center [183, 251] width 293 height 39
click at [40, 37] on icon "menu" at bounding box center [39, 37] width 4 height 4
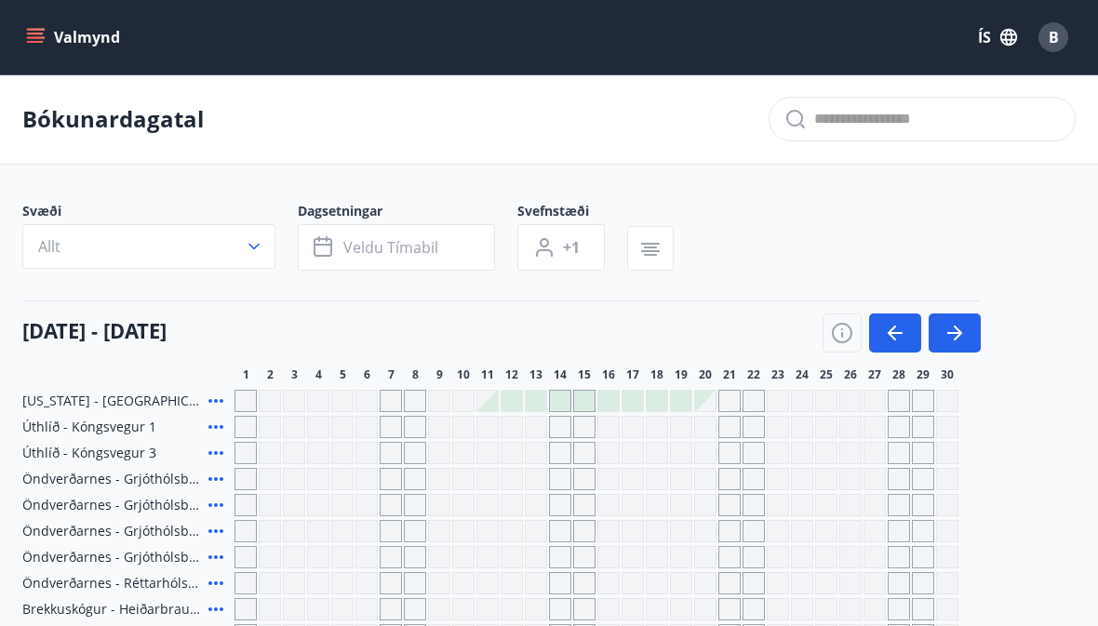
click at [246, 243] on icon "button" at bounding box center [254, 246] width 19 height 19
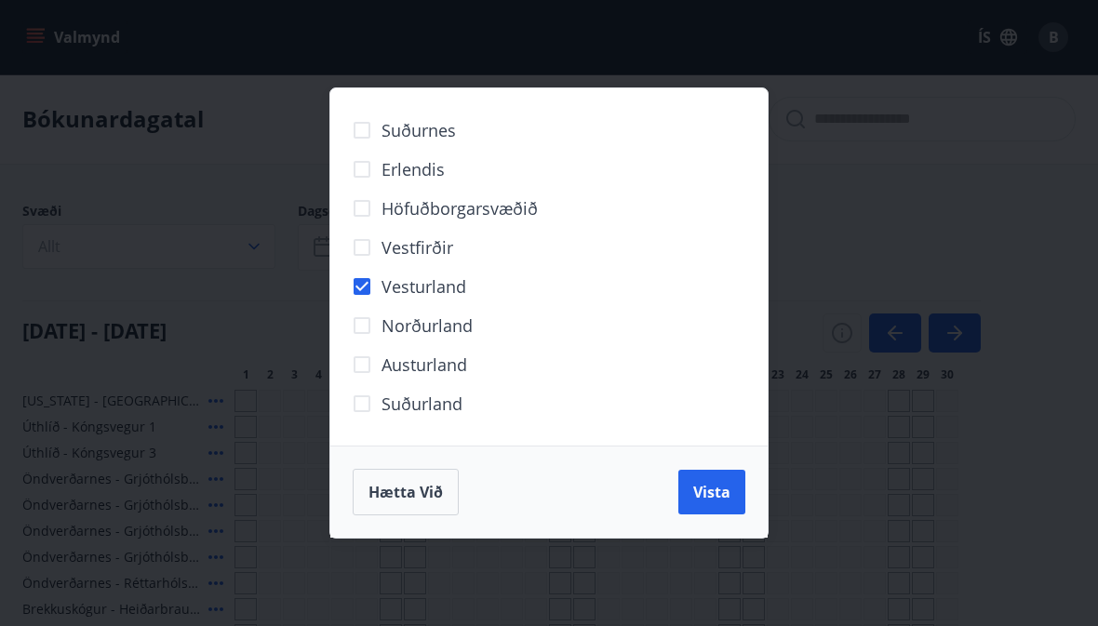
click at [703, 496] on span "Vista" at bounding box center [711, 492] width 37 height 20
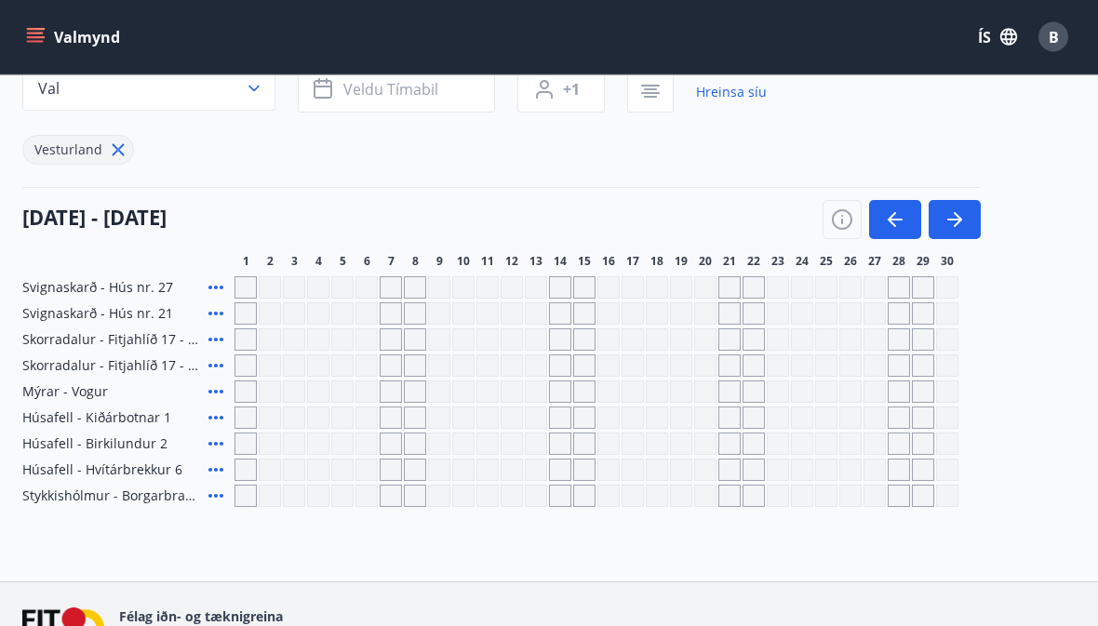
scroll to position [154, 0]
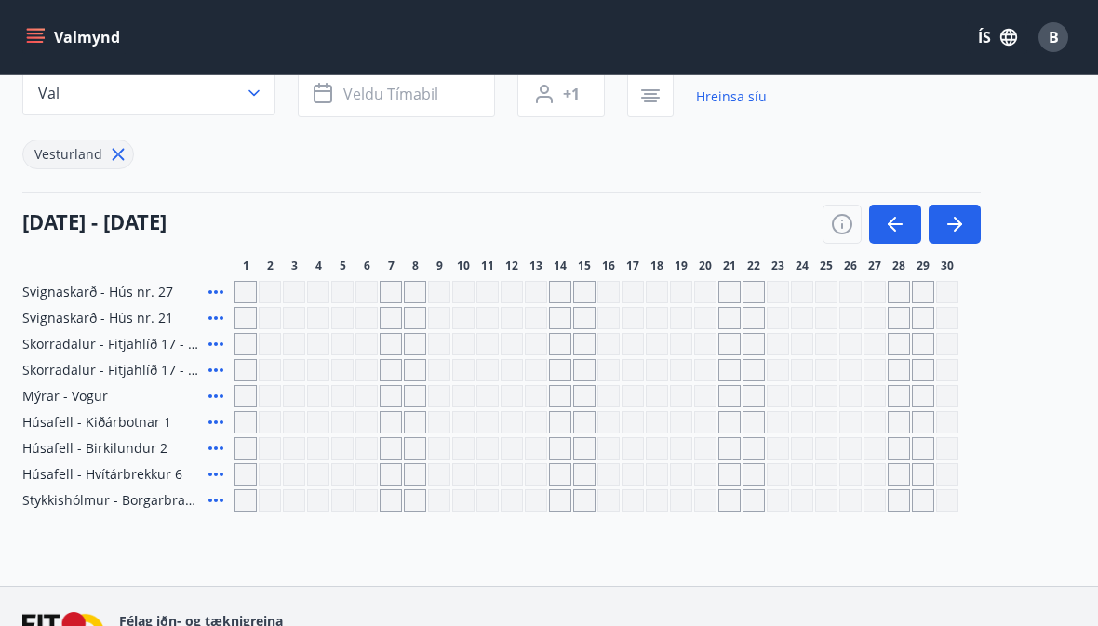
click at [849, 225] on icon "button" at bounding box center [842, 224] width 22 height 22
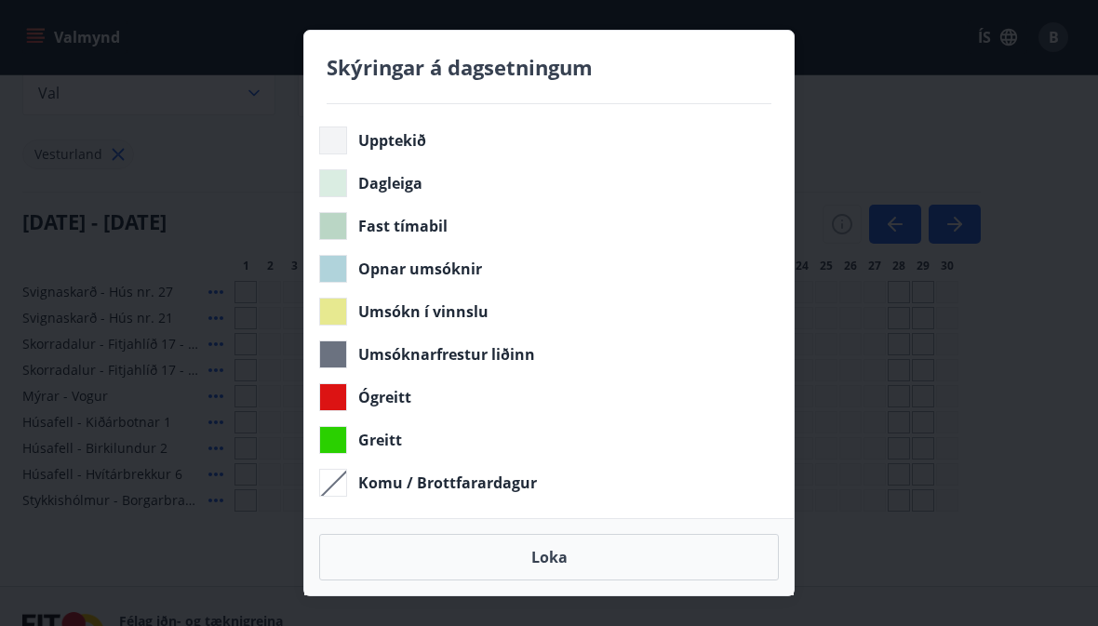
click at [523, 581] on button "Loka" at bounding box center [549, 557] width 460 height 47
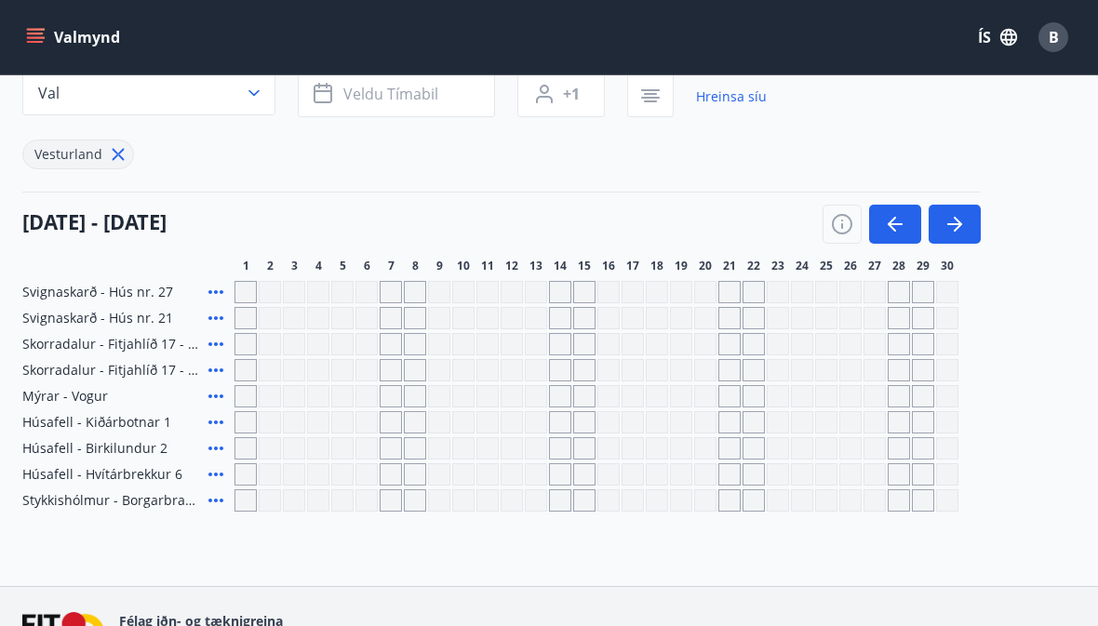
click at [948, 230] on icon "button" at bounding box center [955, 224] width 22 height 22
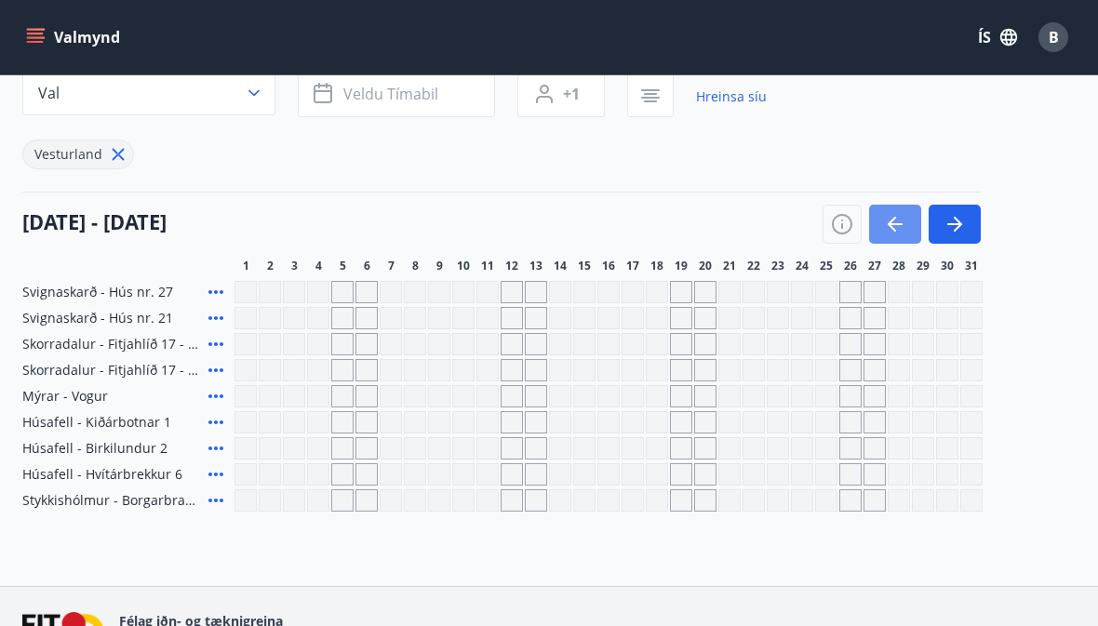
click at [893, 214] on icon "button" at bounding box center [895, 224] width 22 height 22
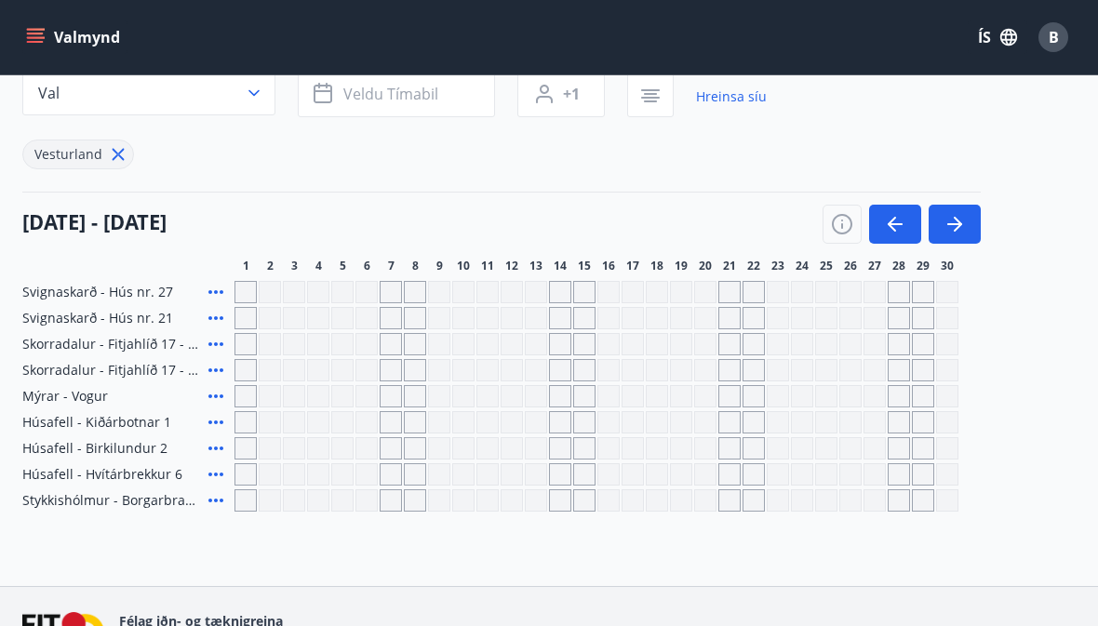
click at [892, 214] on icon "button" at bounding box center [895, 224] width 22 height 22
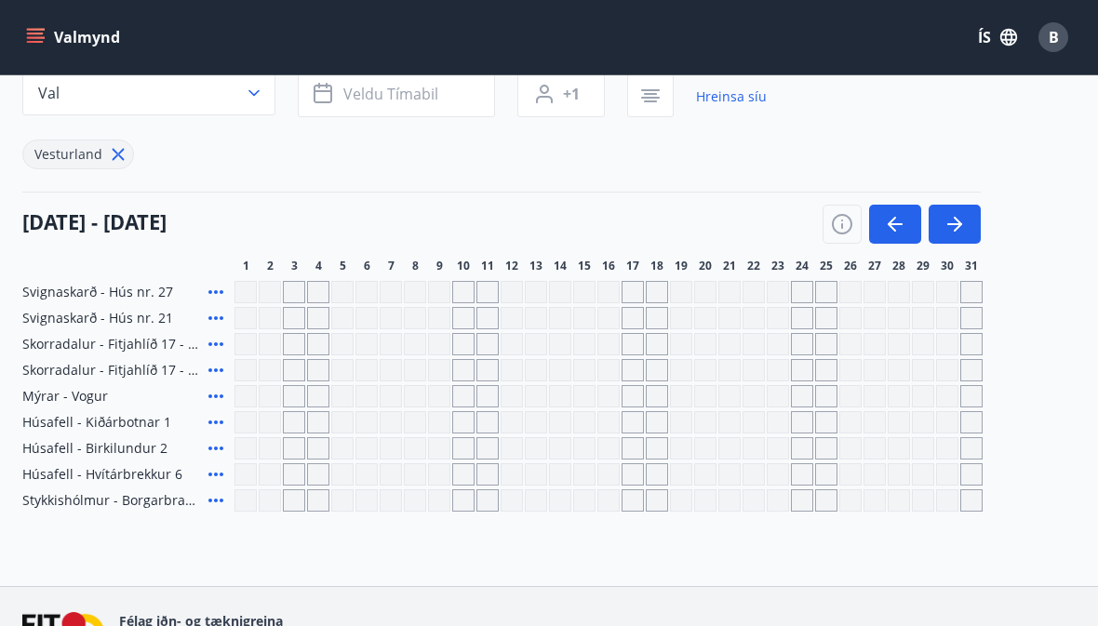
click at [901, 213] on icon "button" at bounding box center [895, 224] width 22 height 22
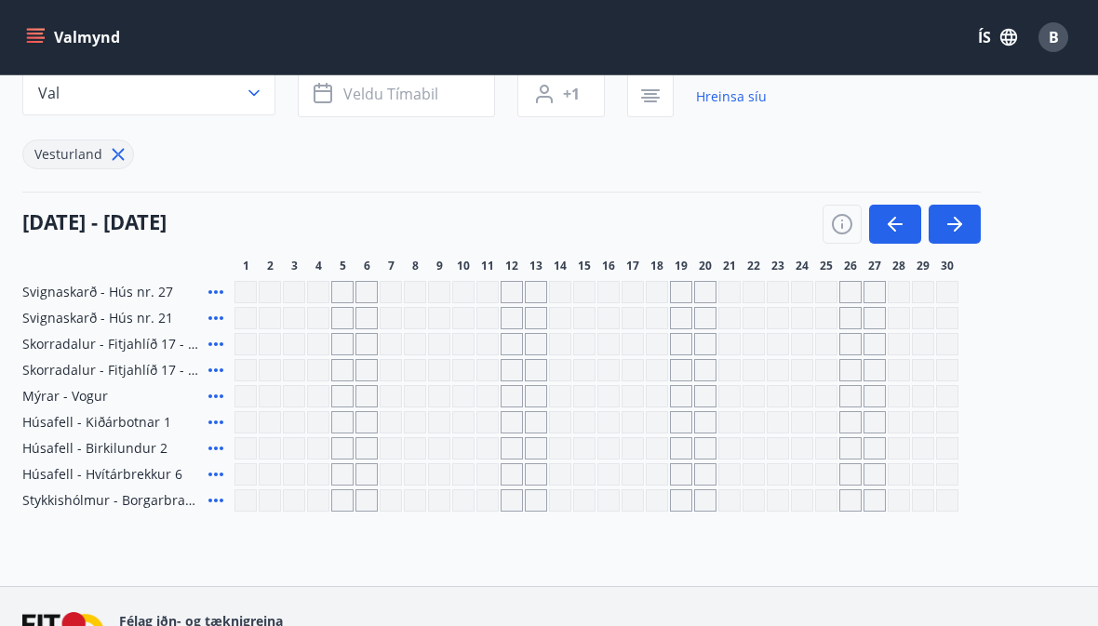
click at [906, 210] on button "button" at bounding box center [895, 224] width 52 height 39
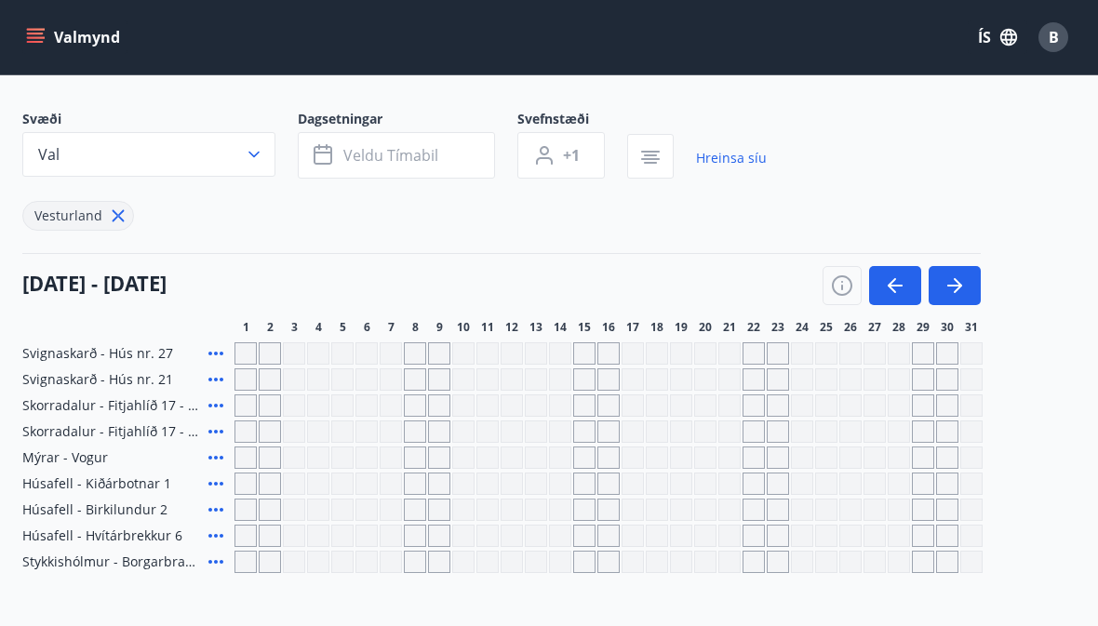
scroll to position [0, 0]
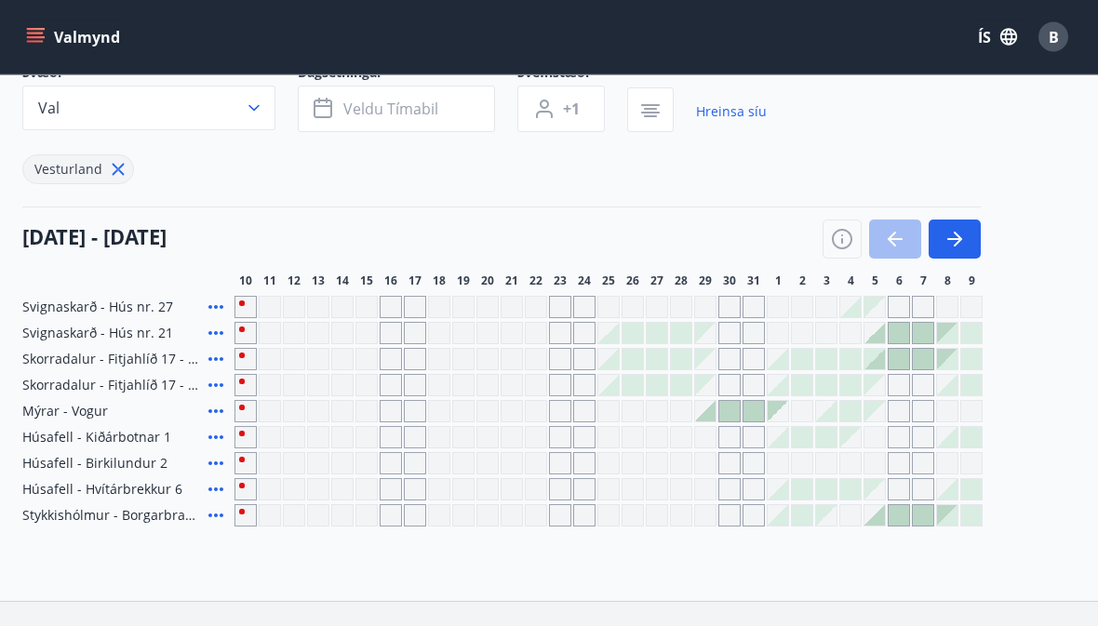
scroll to position [138, 0]
click at [965, 242] on icon "button" at bounding box center [955, 240] width 22 height 22
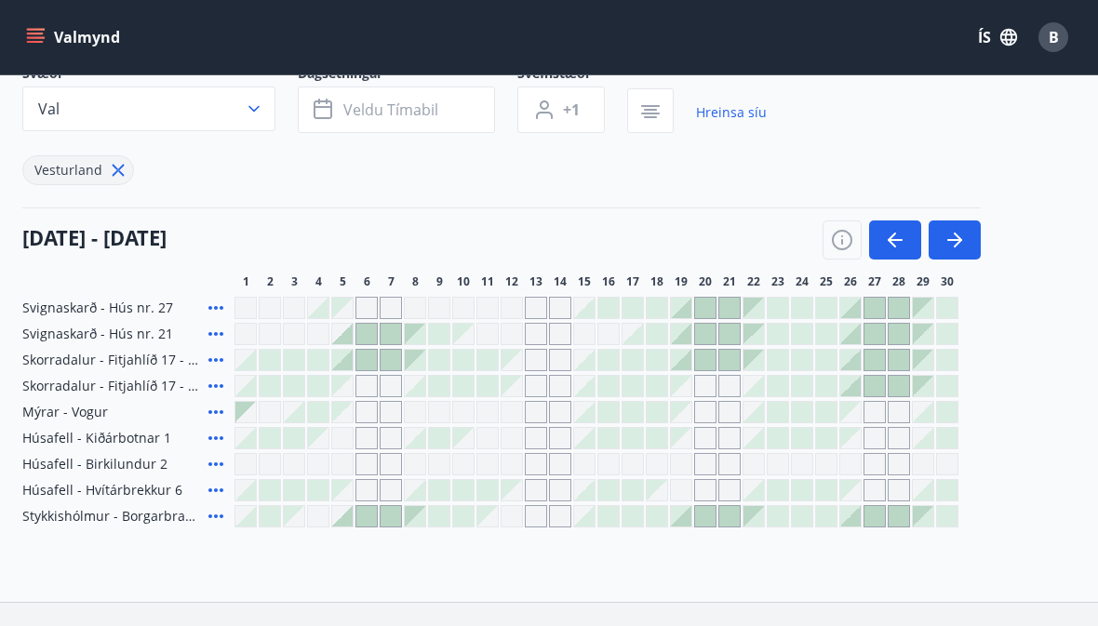
click at [960, 240] on icon "button" at bounding box center [955, 240] width 15 height 2
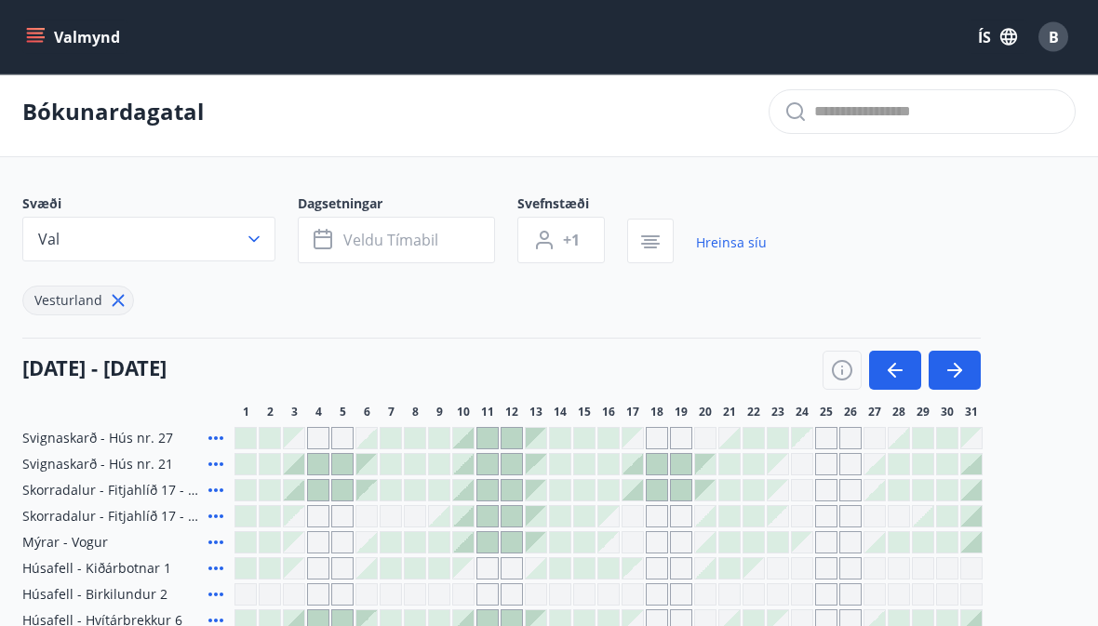
scroll to position [0, 0]
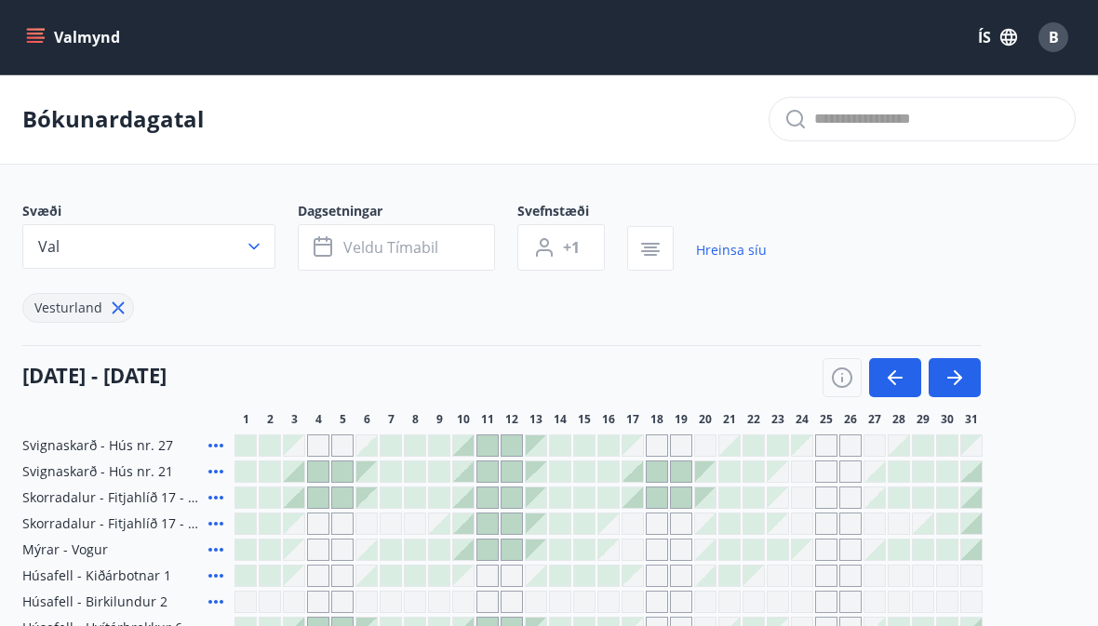
click at [1057, 47] on div "B" at bounding box center [1054, 37] width 30 height 30
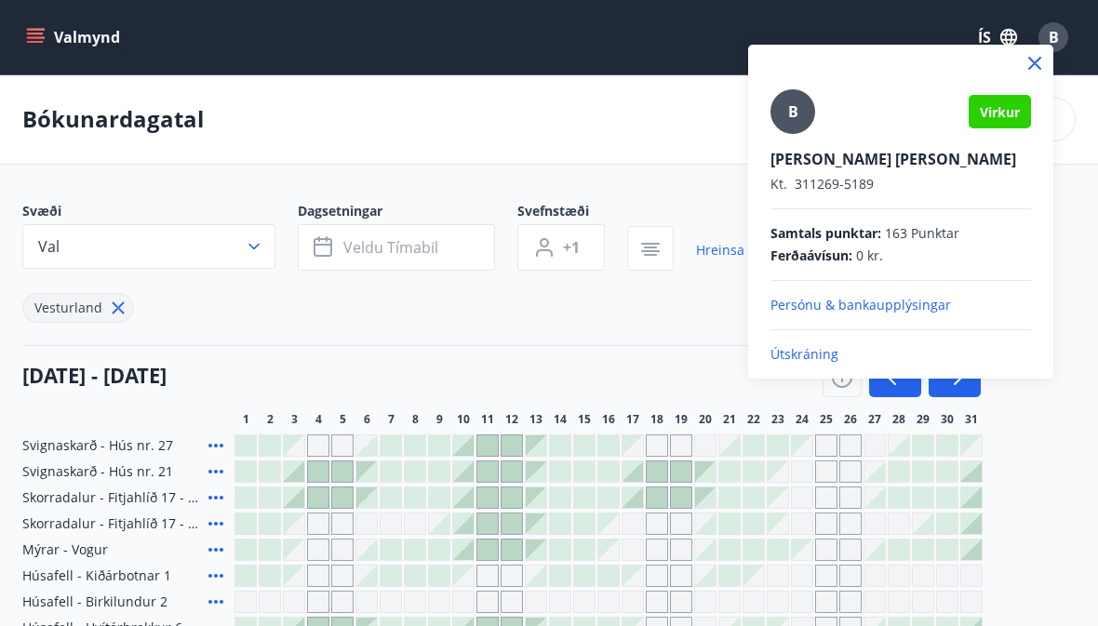
click at [798, 348] on p "Útskráning" at bounding box center [901, 354] width 261 height 19
